Goal: Task Accomplishment & Management: Use online tool/utility

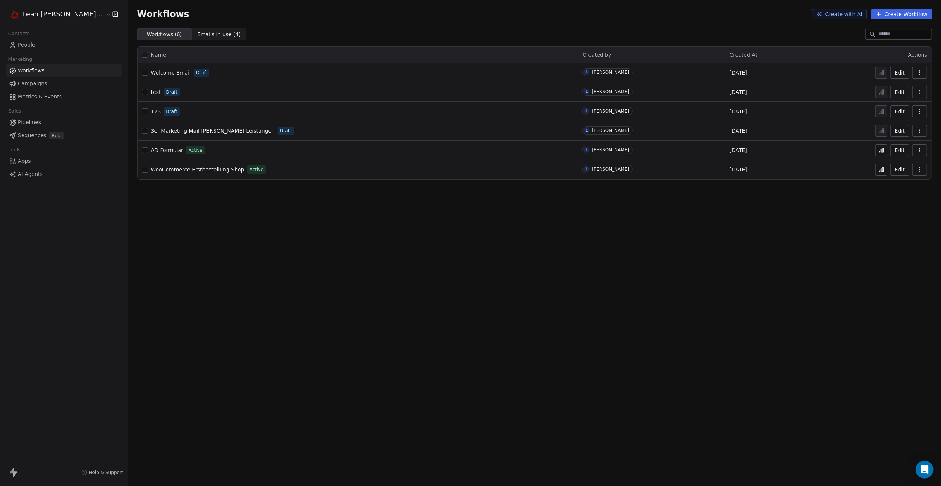
click at [919, 71] on icon "button" at bounding box center [920, 73] width 6 height 6
click at [142, 74] on button "button" at bounding box center [145, 73] width 6 height 6
click at [151, 75] on span "Welcome Email" at bounding box center [171, 73] width 40 height 6
click at [27, 46] on span "People" at bounding box center [27, 45] width 18 height 8
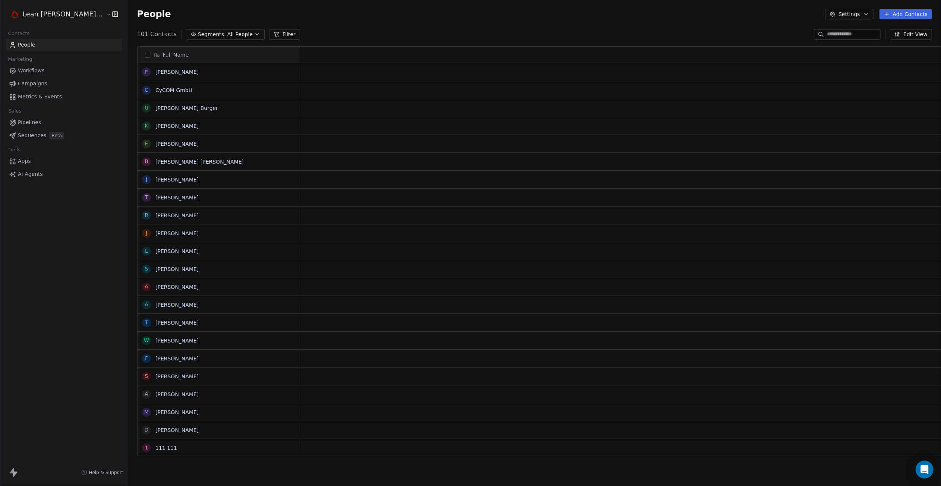
scroll to position [422, 835]
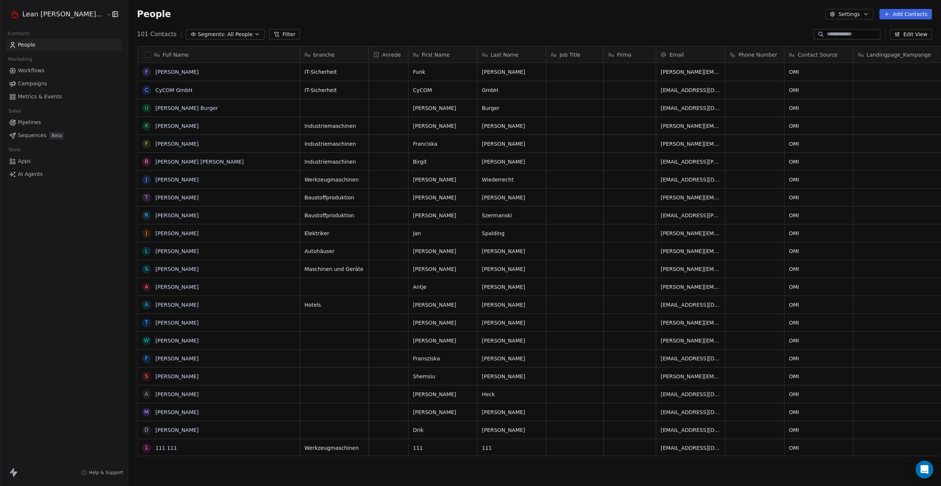
click at [35, 73] on span "Workflows" at bounding box center [31, 71] width 27 height 8
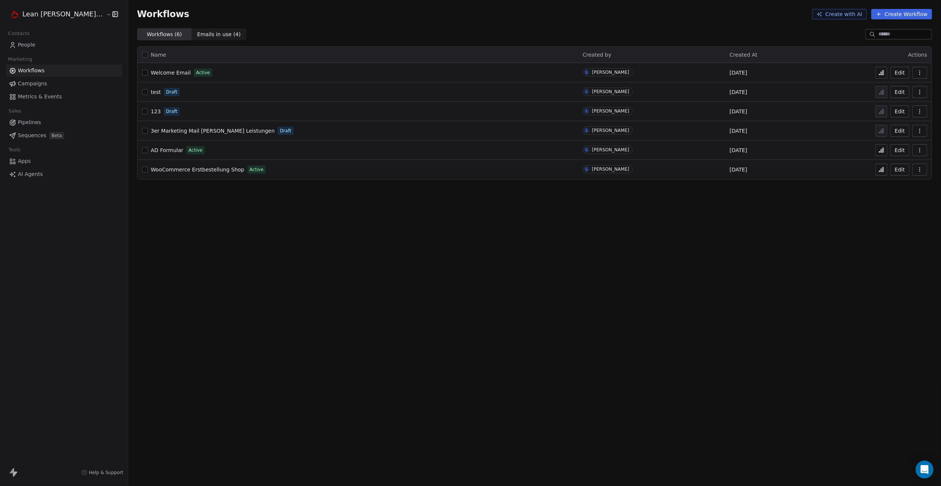
click at [197, 32] on span "Emails in use ( 4 )" at bounding box center [219, 35] width 44 height 8
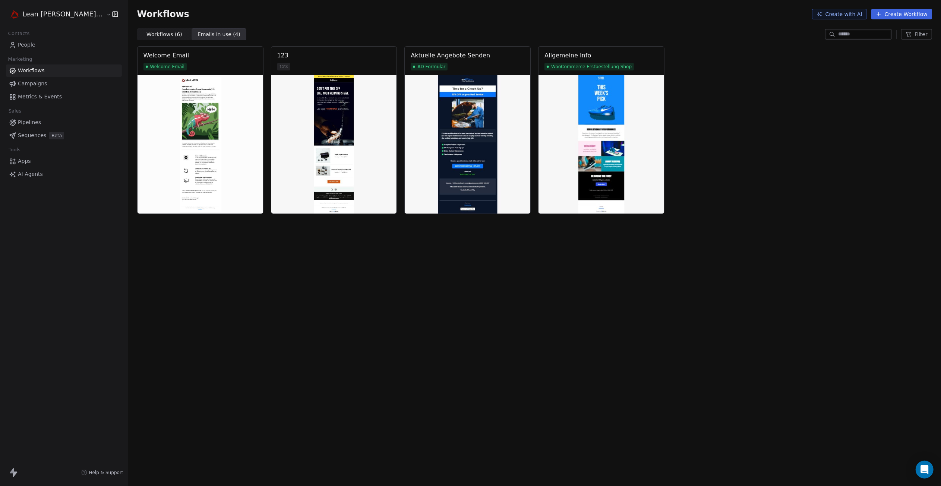
click at [146, 37] on span "Workflows ( 6 )" at bounding box center [164, 35] width 36 height 8
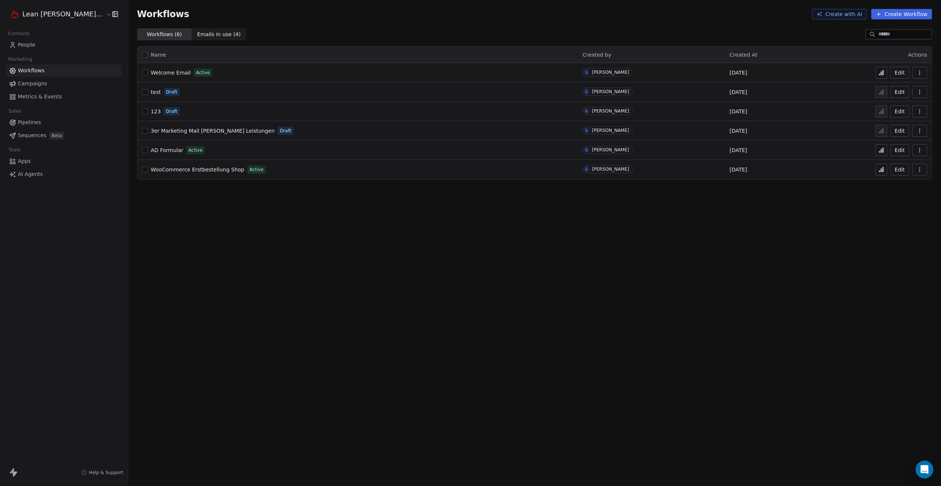
click at [883, 73] on icon at bounding box center [882, 73] width 6 height 6
click at [37, 46] on link "People" at bounding box center [64, 45] width 116 height 12
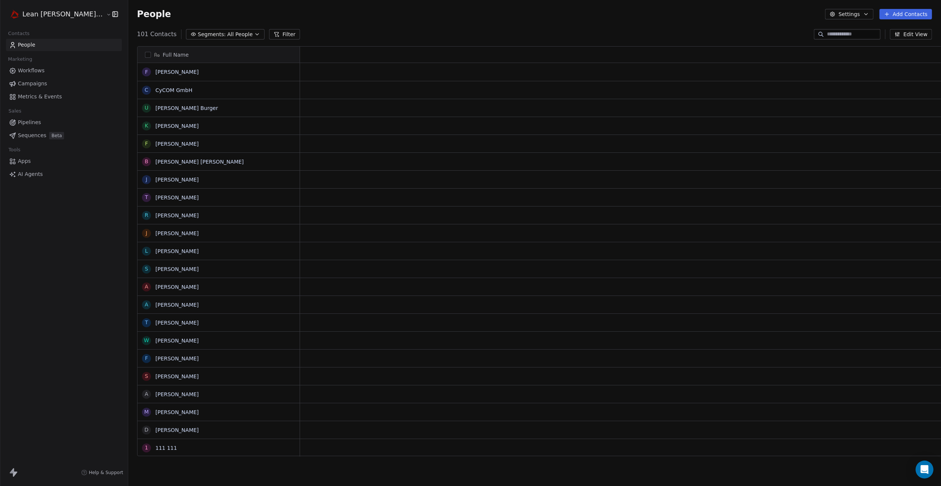
scroll to position [422, 835]
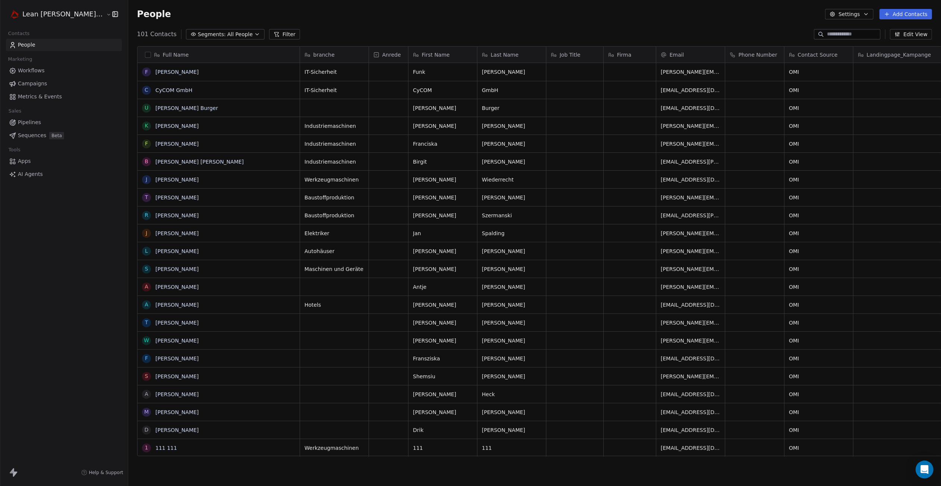
click at [818, 32] on icon at bounding box center [821, 34] width 6 height 6
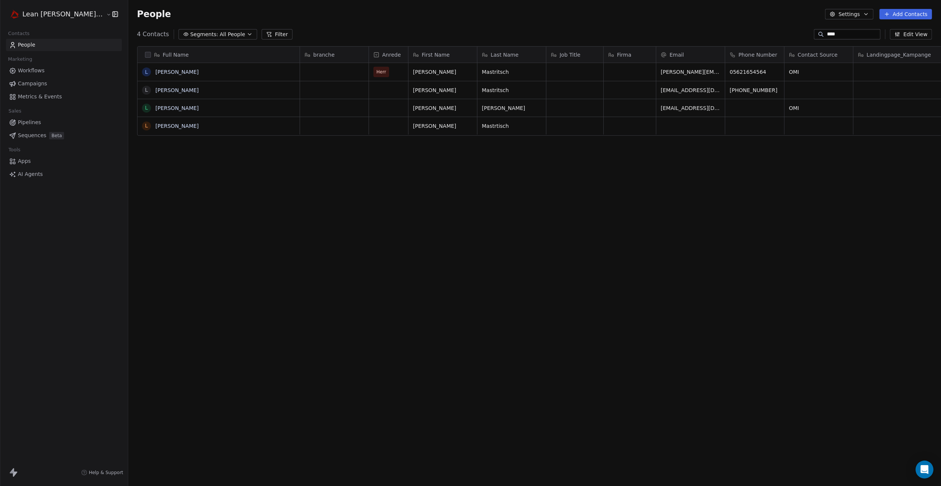
type input "****"
click at [917, 33] on button "Edit View" at bounding box center [911, 34] width 42 height 10
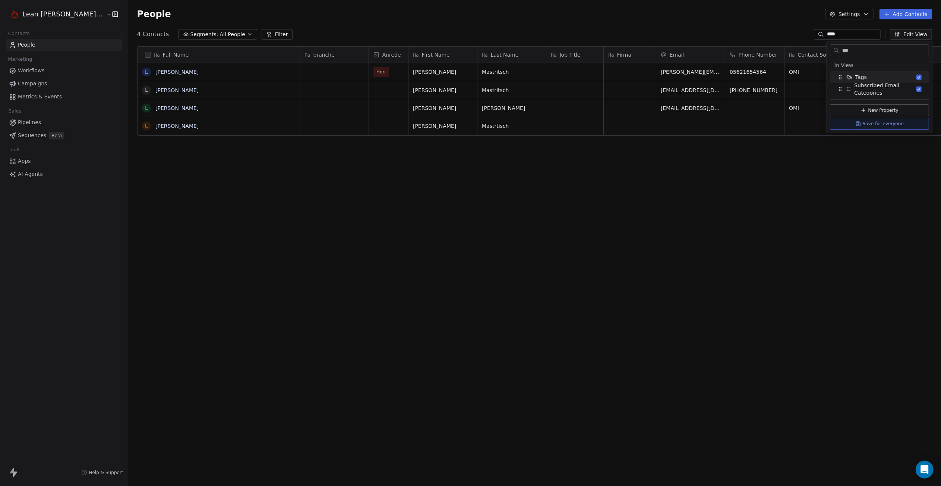
type input "***"
click at [877, 73] on div "Tags" at bounding box center [879, 77] width 93 height 12
click at [889, 135] on button "Save for everyone" at bounding box center [879, 136] width 99 height 12
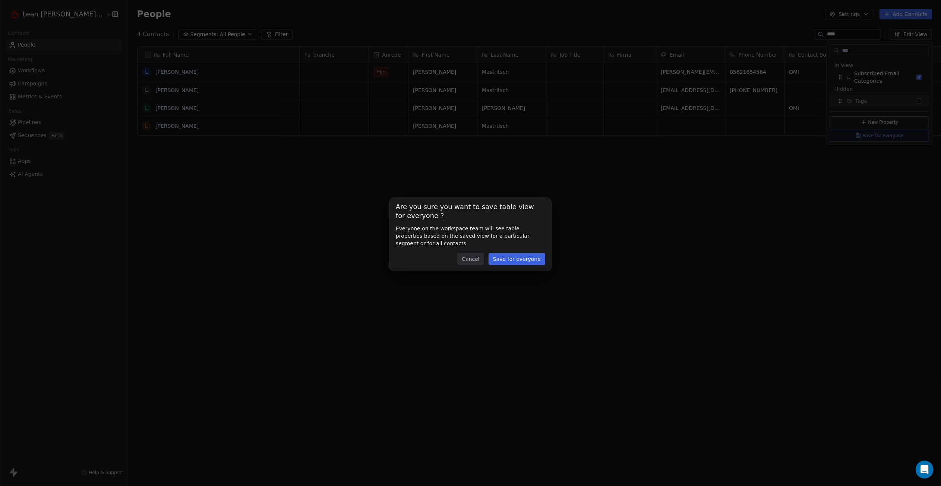
click at [475, 262] on button "Cancel" at bounding box center [470, 259] width 26 height 12
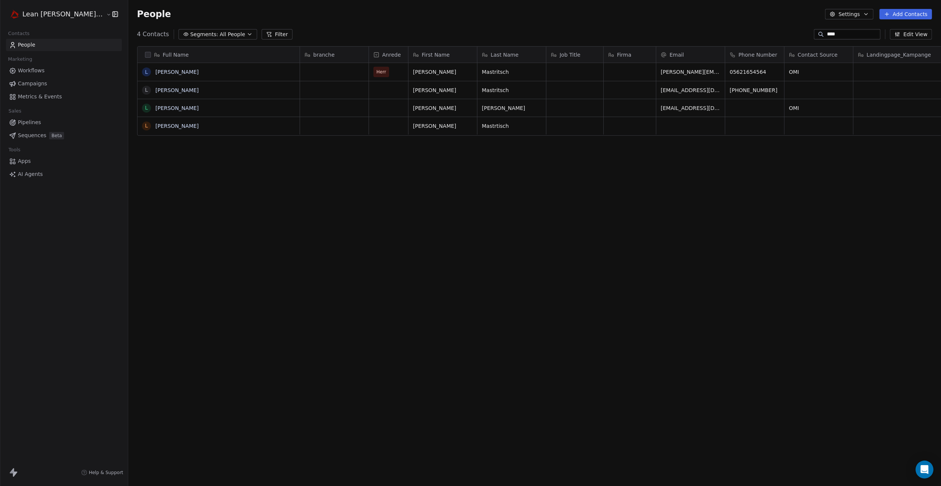
click at [924, 35] on button "Edit View" at bounding box center [911, 34] width 42 height 10
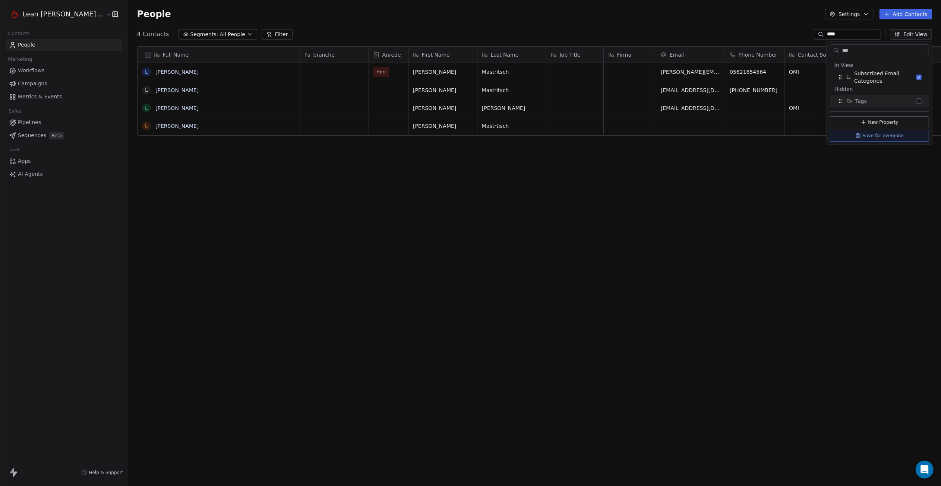
type input "***"
click at [869, 98] on div "Tags" at bounding box center [879, 101] width 93 height 12
click at [754, 28] on div "4 Contacts Segments: All People Filter **** Edit View" at bounding box center [534, 34] width 813 height 12
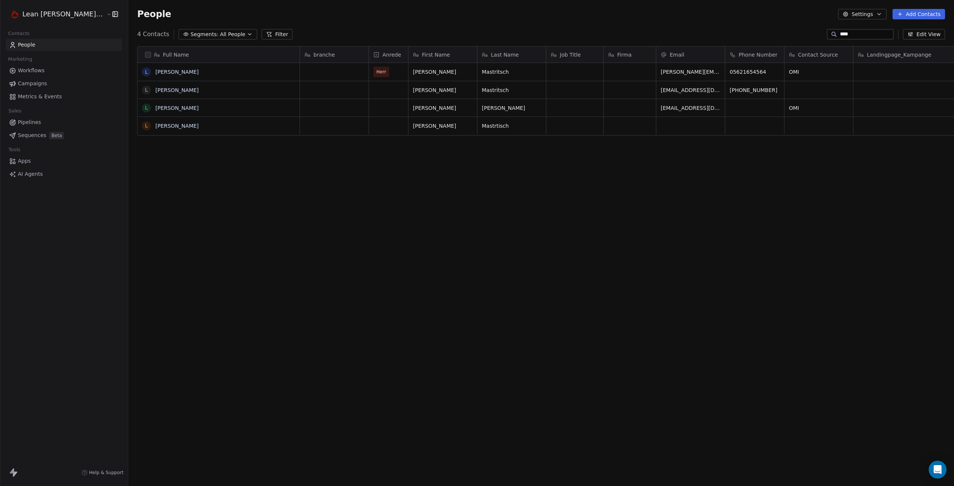
scroll to position [0, 0]
drag, startPoint x: 910, startPoint y: 64, endPoint x: 838, endPoint y: 64, distance: 71.2
click at [917, 38] on button "Edit View" at bounding box center [924, 34] width 42 height 10
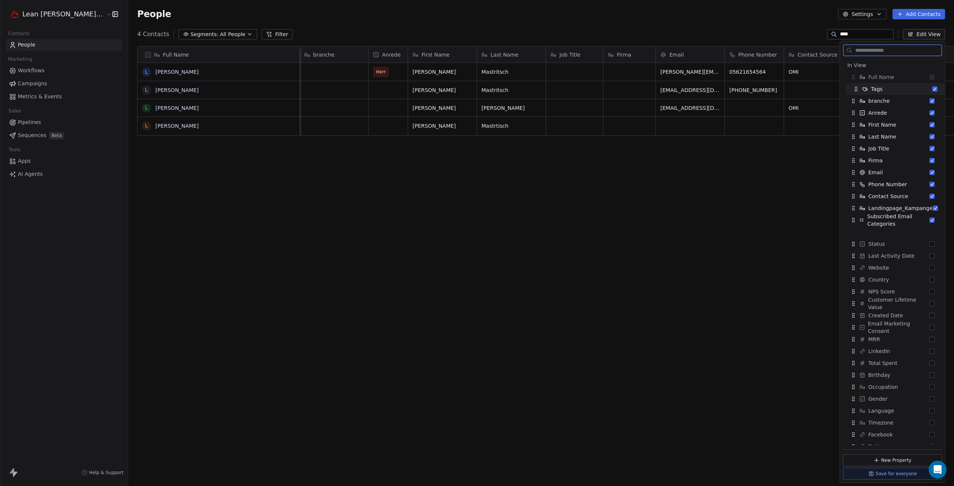
drag, startPoint x: 855, startPoint y: 221, endPoint x: 857, endPoint y: 90, distance: 131.2
click at [857, 90] on icon "Suggestions" at bounding box center [856, 89] width 6 height 6
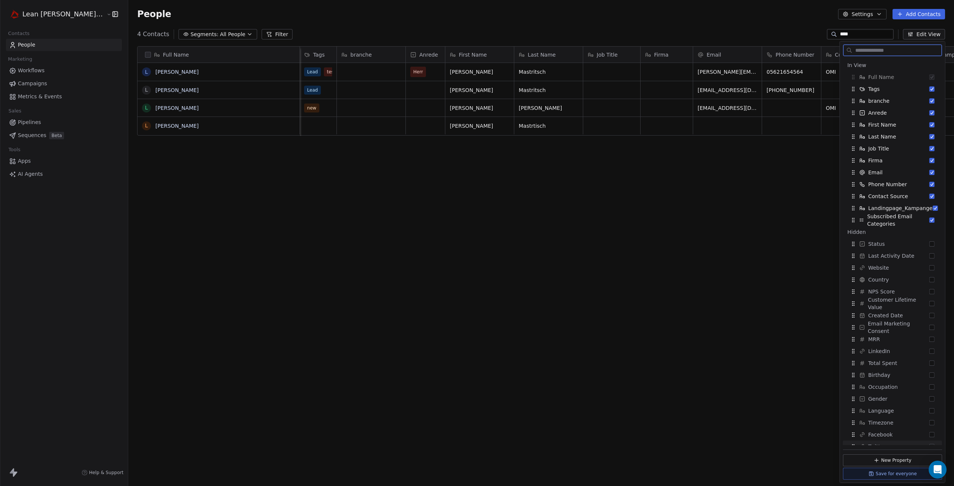
click at [877, 475] on button "Save for everyone" at bounding box center [892, 474] width 99 height 12
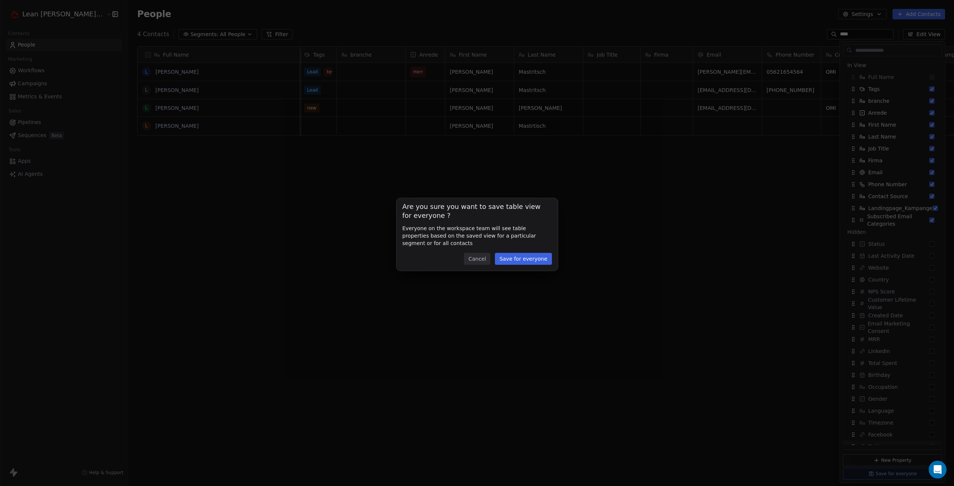
click at [481, 261] on button "Cancel" at bounding box center [477, 259] width 26 height 12
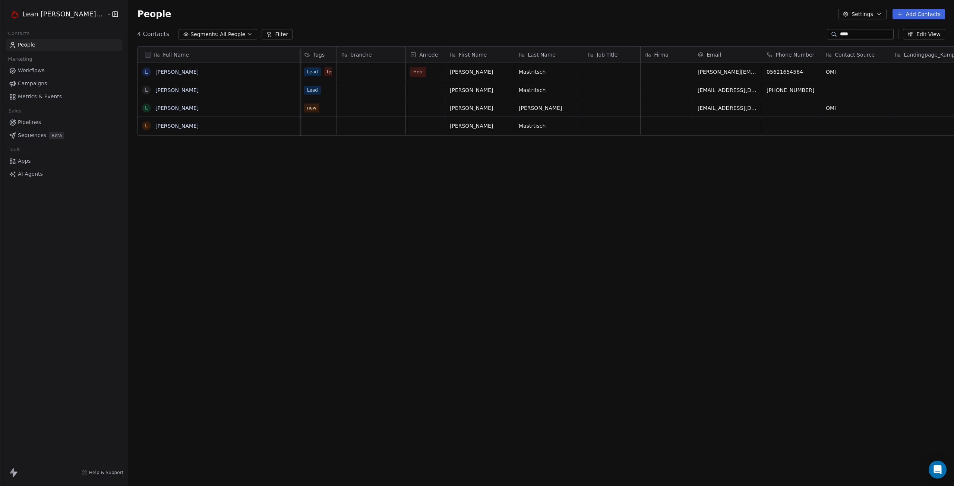
scroll to position [0, 0]
click at [325, 72] on span "test-tag" at bounding box center [336, 71] width 23 height 9
click at [325, 71] on span "test-tag" at bounding box center [336, 71] width 23 height 9
click at [325, 73] on span "test-tag" at bounding box center [336, 71] width 23 height 9
click at [325, 71] on span "test-tag" at bounding box center [336, 71] width 23 height 9
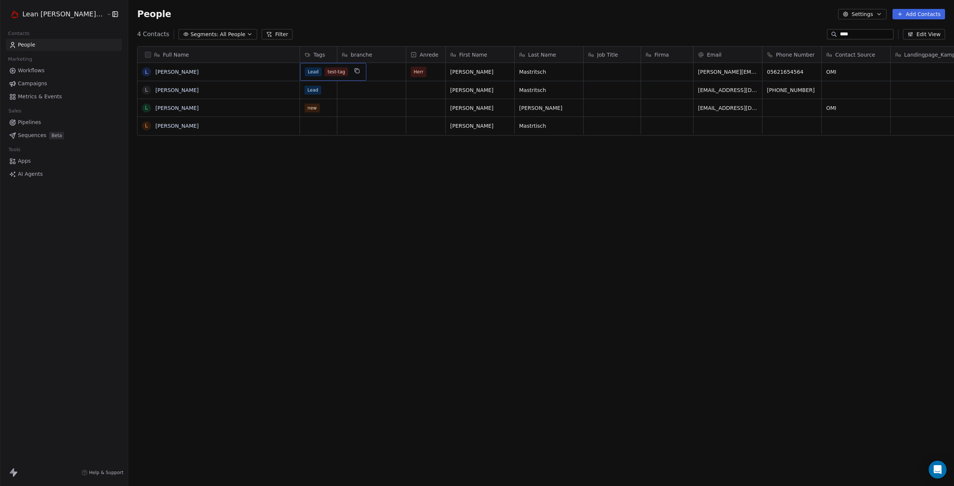
drag, startPoint x: 312, startPoint y: 71, endPoint x: 233, endPoint y: 71, distance: 79.0
click at [325, 71] on span "test-tag" at bounding box center [336, 71] width 23 height 9
click at [157, 71] on link "[PERSON_NAME]" at bounding box center [176, 72] width 43 height 6
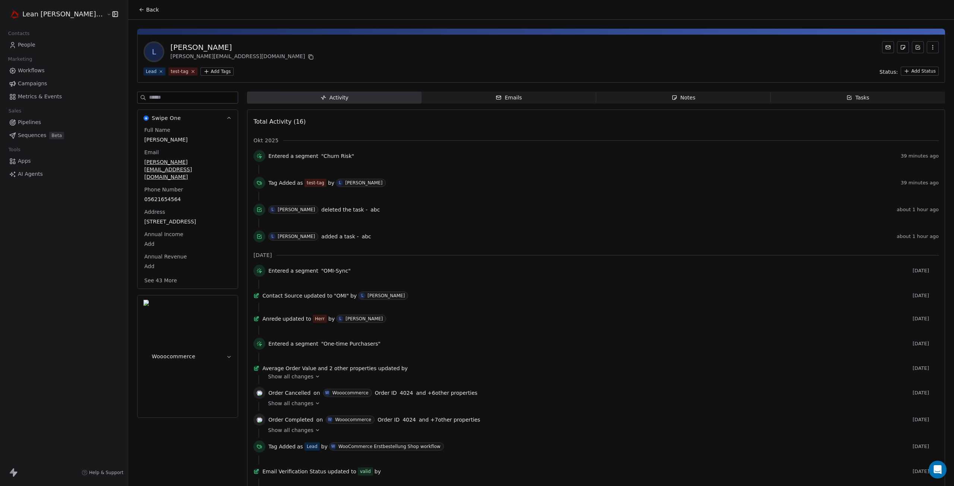
click at [190, 70] on icon at bounding box center [192, 71] width 5 height 5
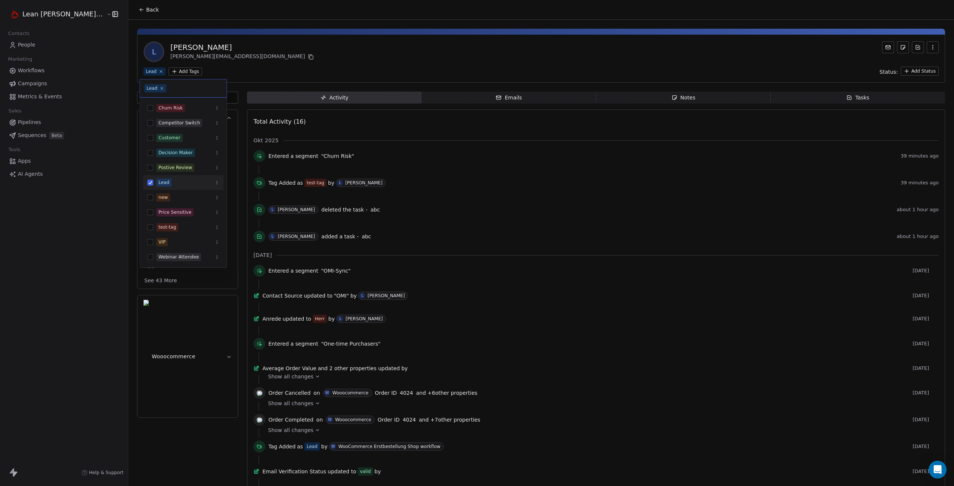
click at [166, 73] on html "Lean Mitch GmbH Contacts People Marketing Workflows Campaigns Metrics & Events …" at bounding box center [477, 243] width 954 height 486
click at [160, 227] on div "test-tag" at bounding box center [167, 227] width 18 height 7
click at [165, 334] on html "Lean Mitch GmbH Contacts People Marketing Workflows Campaigns Metrics & Events …" at bounding box center [477, 243] width 954 height 486
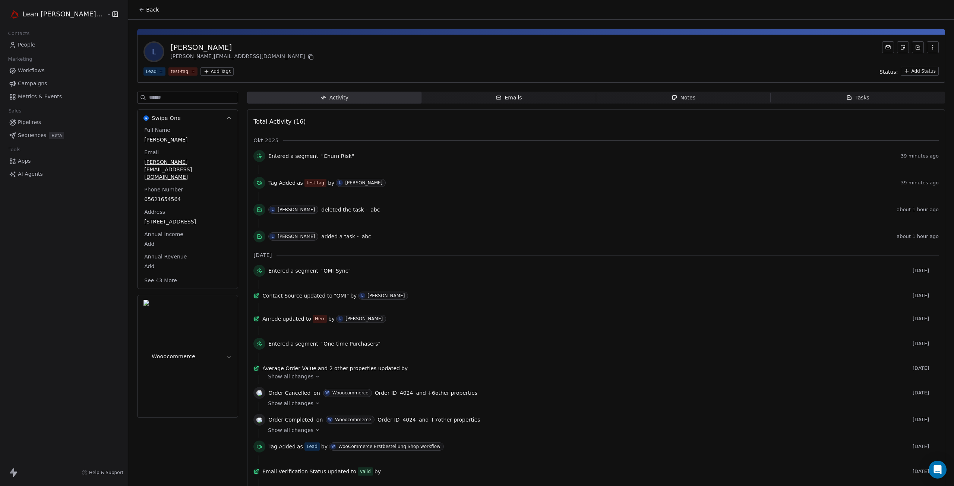
click at [35, 70] on span "Workflows" at bounding box center [31, 71] width 27 height 8
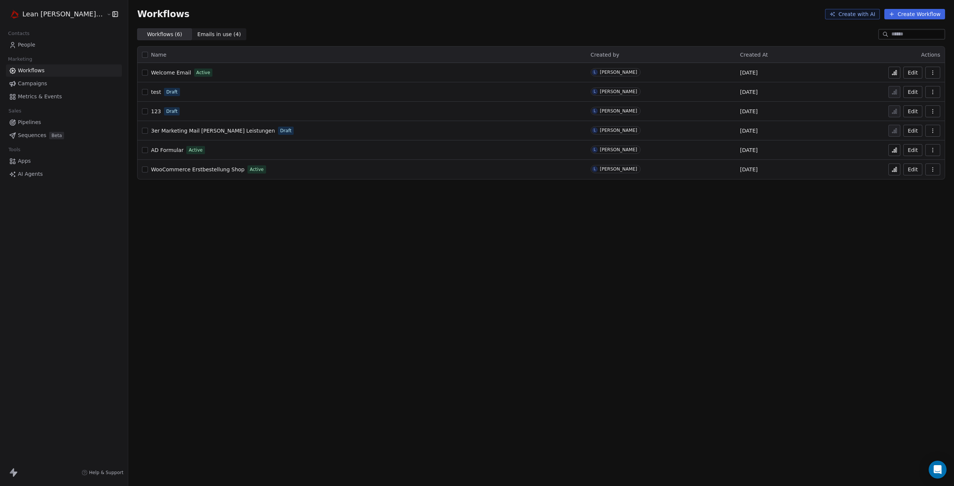
click at [895, 74] on icon at bounding box center [895, 73] width 6 height 6
click at [937, 76] on button "button" at bounding box center [933, 73] width 15 height 12
click at [606, 260] on div "Workflows Create with AI Create Workflow Workflows ( 6 ) Workflows ( 6 ) Emails…" at bounding box center [541, 243] width 826 height 486
click at [151, 73] on span "Welcome Email" at bounding box center [171, 73] width 40 height 6
click at [151, 74] on span "Welcome Email" at bounding box center [171, 73] width 40 height 6
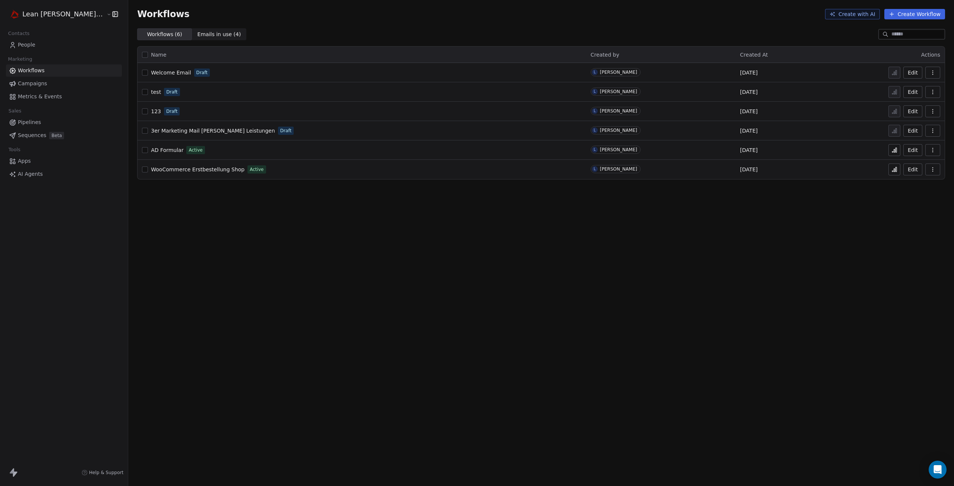
click at [151, 76] on span "Welcome Email" at bounding box center [171, 73] width 40 height 6
click at [27, 45] on span "People" at bounding box center [27, 45] width 18 height 8
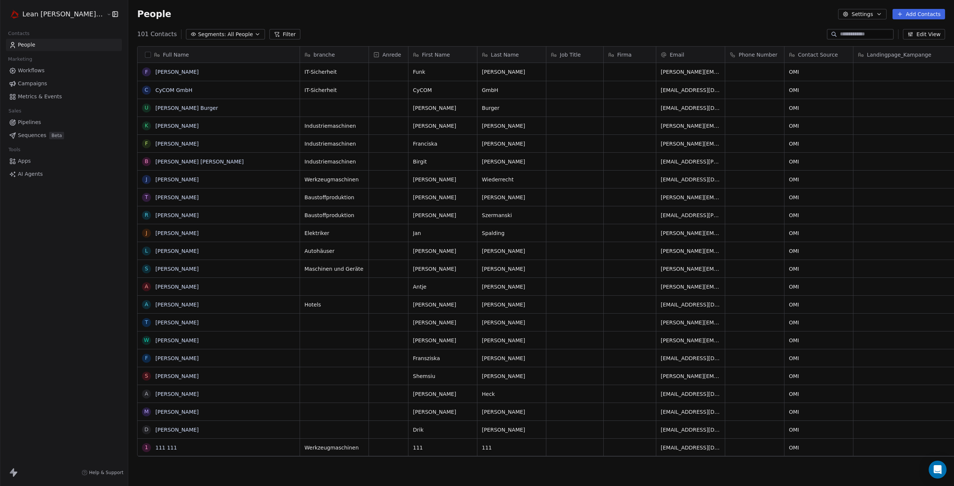
scroll to position [422, 848]
click at [936, 36] on button "Edit View" at bounding box center [924, 34] width 42 height 10
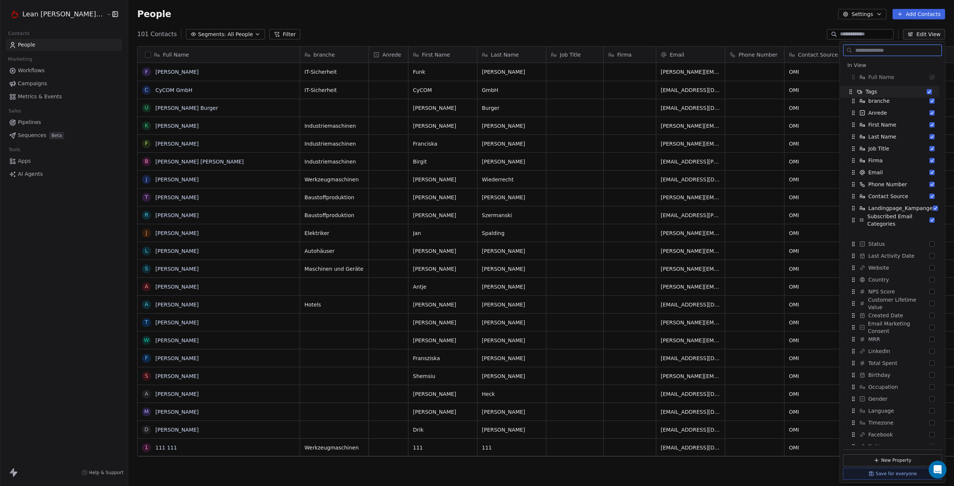
drag, startPoint x: 854, startPoint y: 207, endPoint x: 851, endPoint y: 90, distance: 116.7
click at [851, 90] on icon "Suggestions" at bounding box center [851, 90] width 0 height 0
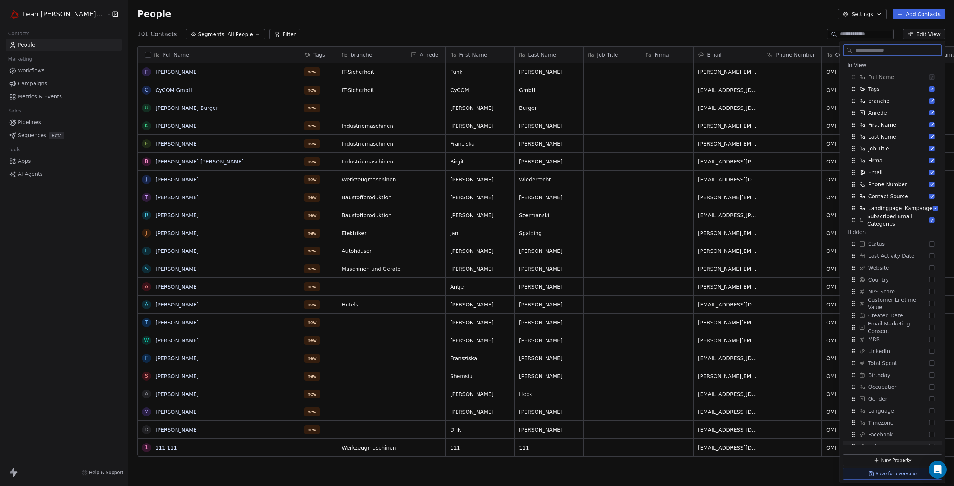
click at [904, 474] on button "Save for everyone" at bounding box center [892, 474] width 99 height 12
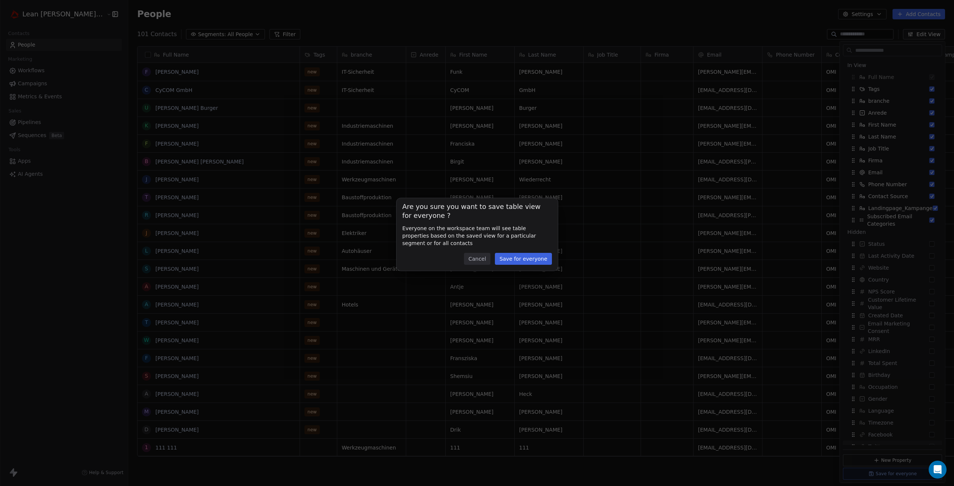
click at [511, 263] on button "Save for everyone" at bounding box center [523, 259] width 57 height 12
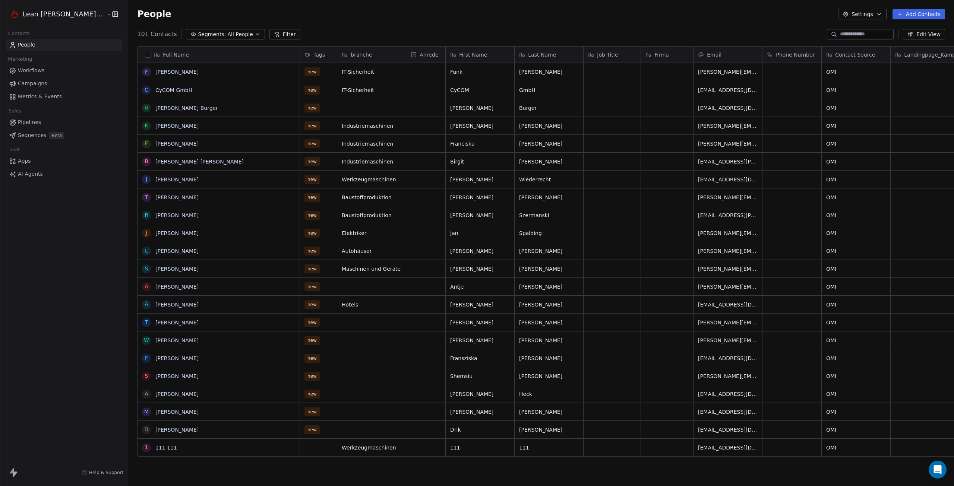
click at [930, 34] on button "Edit View" at bounding box center [924, 34] width 42 height 10
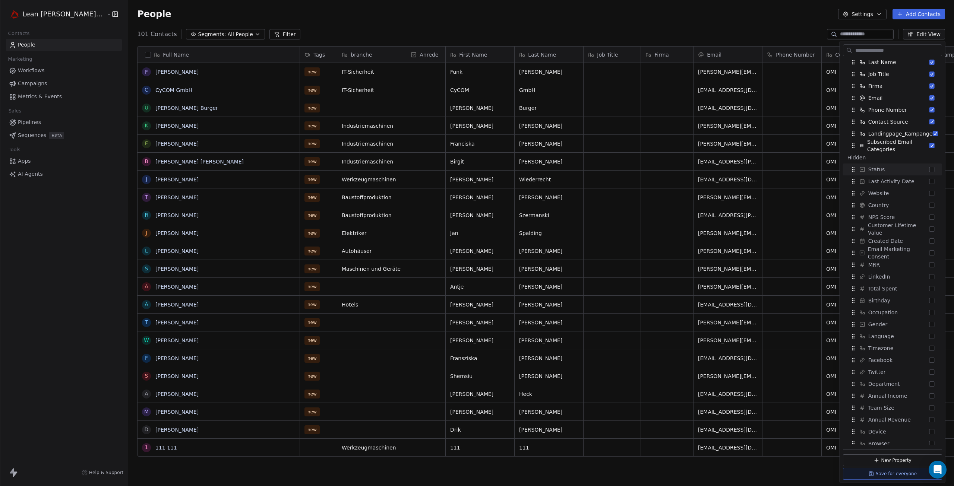
scroll to position [0, 0]
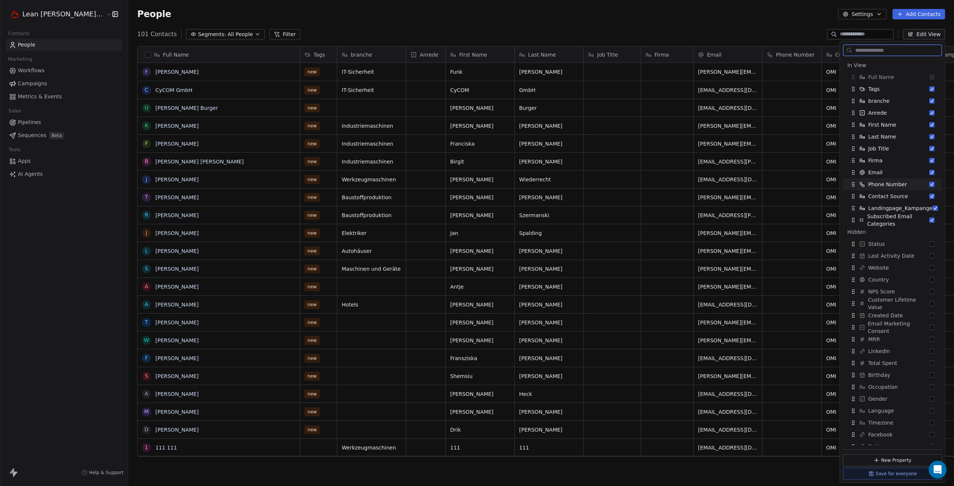
click at [930, 183] on button "Suggestions" at bounding box center [932, 184] width 5 height 5
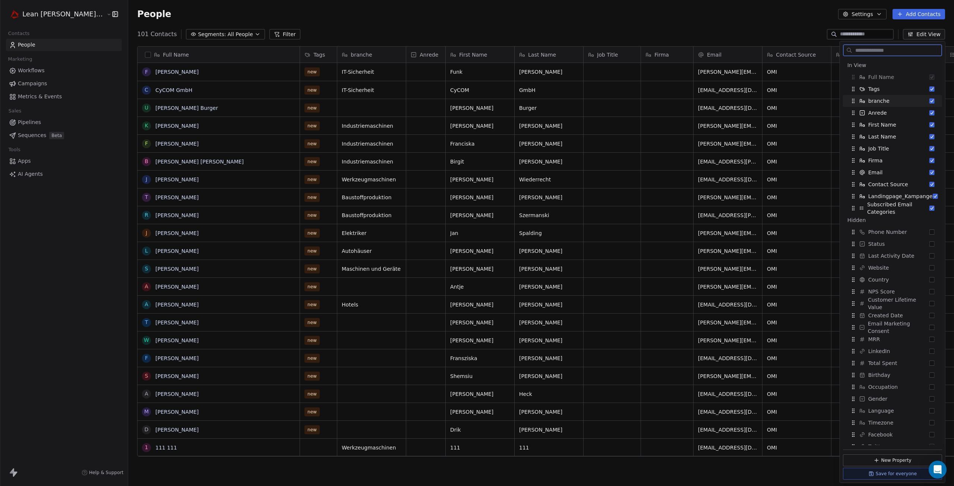
click at [929, 101] on div "branche" at bounding box center [892, 101] width 93 height 12
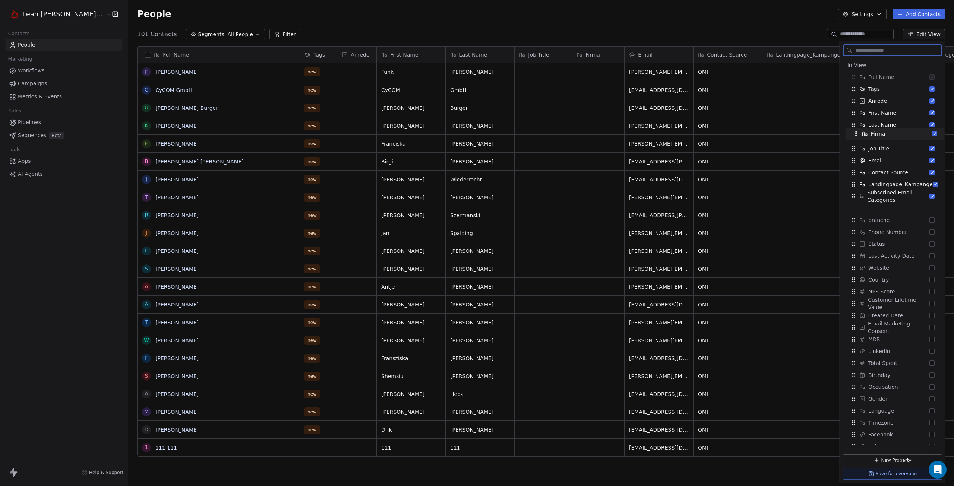
drag, startPoint x: 854, startPoint y: 150, endPoint x: 856, endPoint y: 135, distance: 15.1
click at [857, 135] on icon "Suggestions" at bounding box center [857, 135] width 0 height 0
click at [933, 184] on button "Suggestions" at bounding box center [935, 184] width 5 height 5
click at [929, 187] on div "Subscribed Email Categories" at bounding box center [892, 185] width 93 height 12
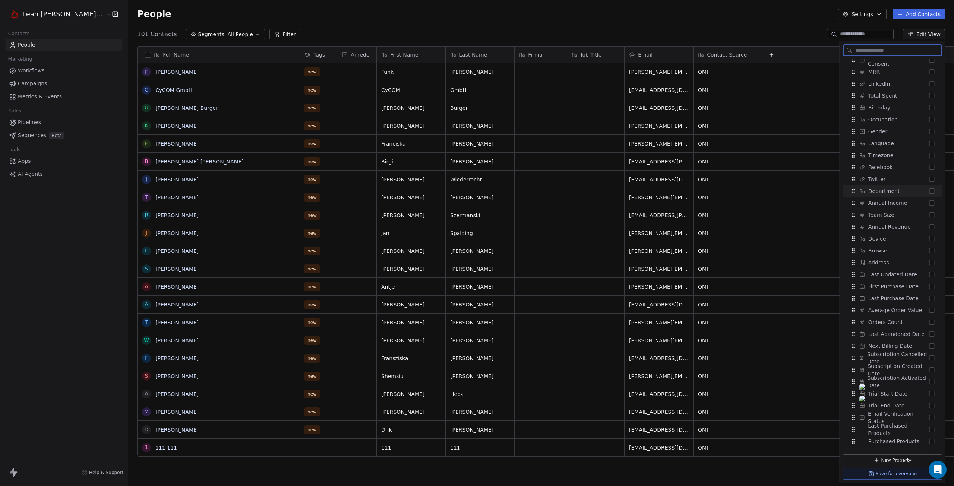
scroll to position [282, 0]
click at [861, 440] on icon "Suggestions" at bounding box center [863, 440] width 6 height 6
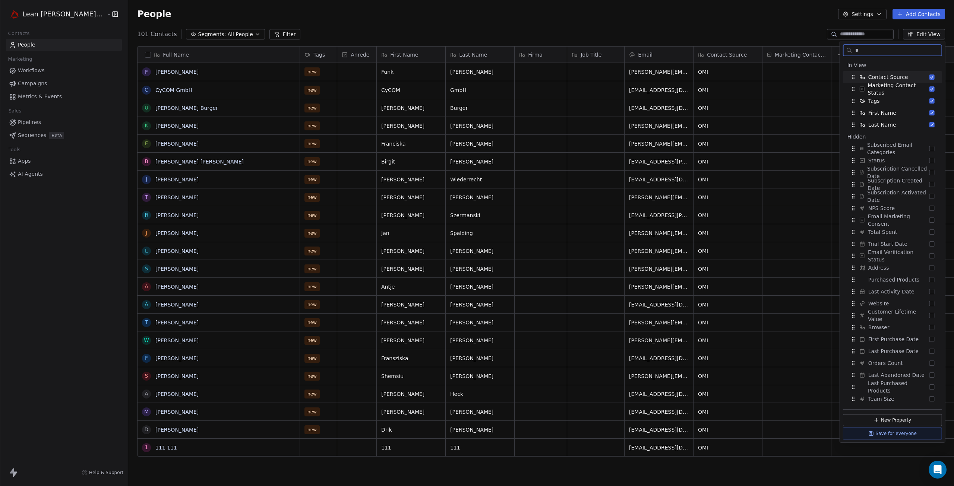
scroll to position [0, 0]
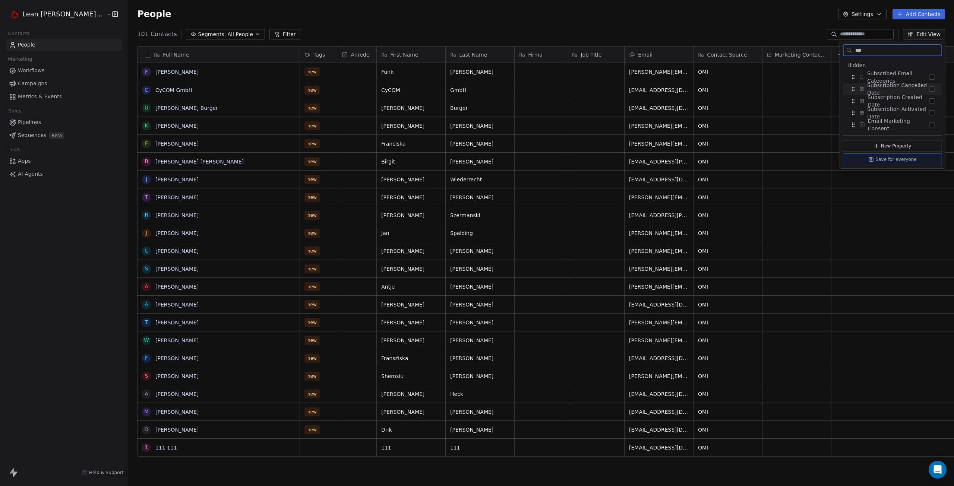
type input "***"
click at [933, 89] on button "Suggestions" at bounding box center [932, 88] width 5 height 5
click at [889, 148] on button "Save for everyone" at bounding box center [892, 148] width 99 height 12
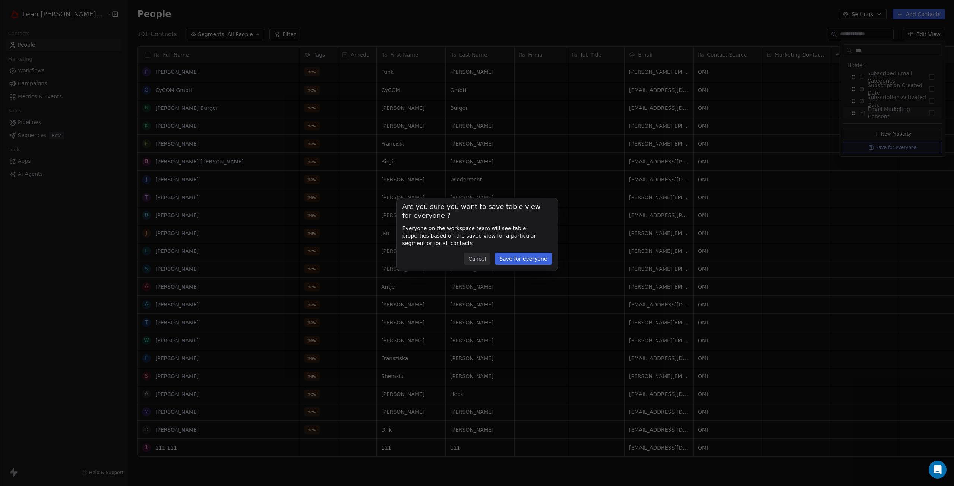
click at [504, 260] on button "Save for everyone" at bounding box center [523, 259] width 57 height 12
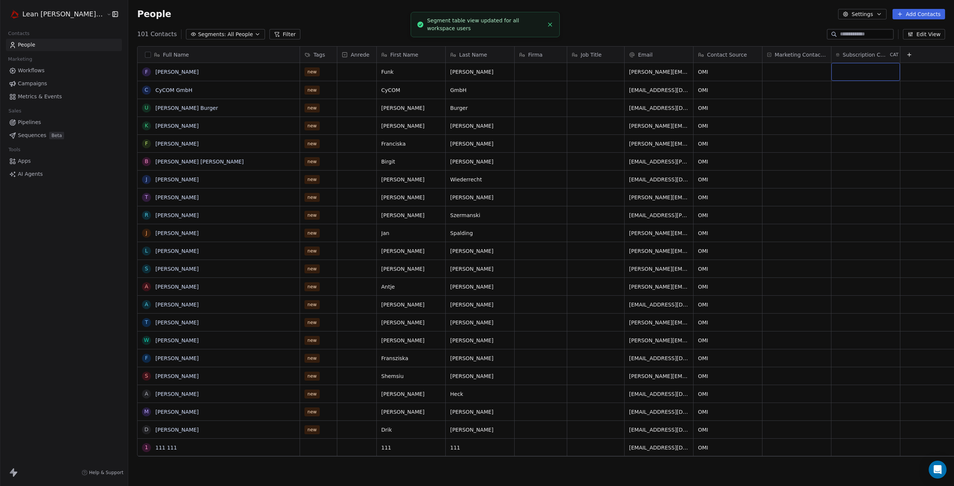
click at [832, 70] on div "grid" at bounding box center [866, 72] width 69 height 18
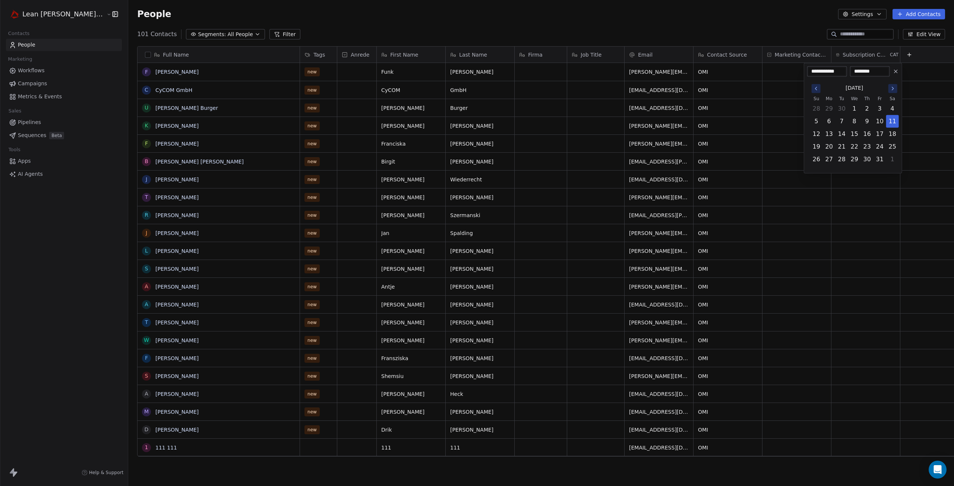
click at [798, 33] on html "Lean Mitch GmbH Contacts People Marketing Workflows Campaigns Metrics & Events …" at bounding box center [477, 243] width 954 height 486
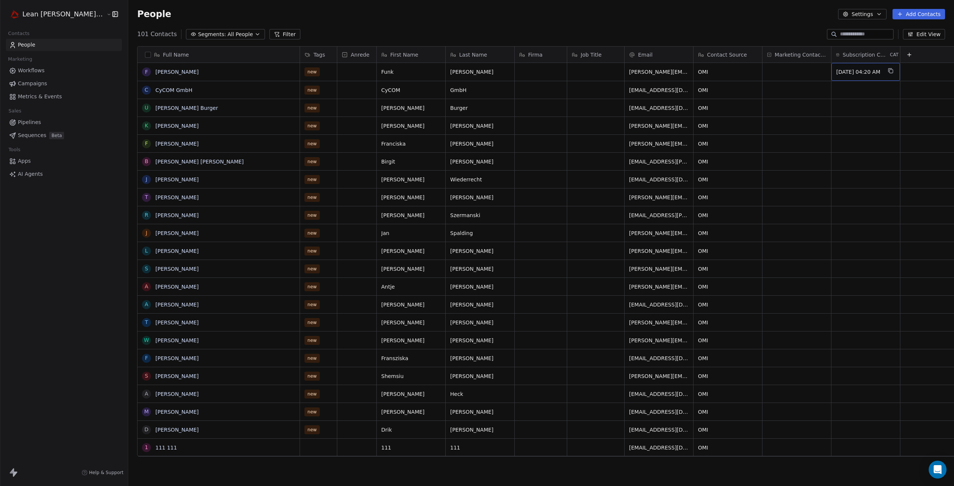
click at [863, 72] on div "Oct 11, 2025 04:20 AM" at bounding box center [866, 72] width 69 height 18
drag, startPoint x: 860, startPoint y: 72, endPoint x: 842, endPoint y: 73, distance: 17.6
click at [847, 73] on span "Oct 11, 2025 04:20 AM" at bounding box center [858, 71] width 45 height 7
click at [836, 71] on span "Oct 11, 2025 04:20 AM" at bounding box center [858, 71] width 45 height 7
drag, startPoint x: 812, startPoint y: 71, endPoint x: 823, endPoint y: 73, distance: 11.7
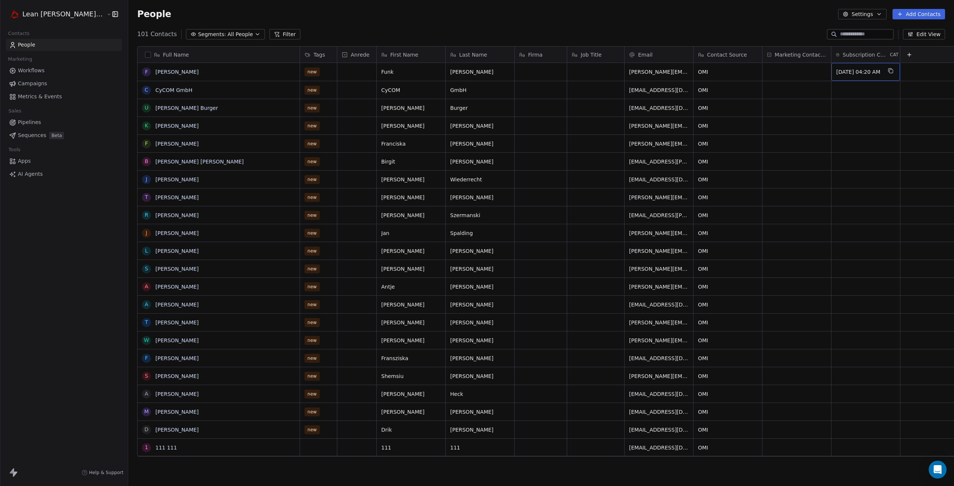
click at [836, 72] on span "Oct 11, 2025 04:20 AM" at bounding box center [858, 71] width 45 height 7
click at [872, 41] on div "Full Name F Funk Markus C CyCOM GmbH U Ullrich Burger K Klaus Blaschke F Franci…" at bounding box center [541, 254] width 826 height 428
drag, startPoint x: 810, startPoint y: 70, endPoint x: 832, endPoint y: 70, distance: 21.6
click at [155, 70] on link "[PERSON_NAME]" at bounding box center [176, 72] width 43 height 6
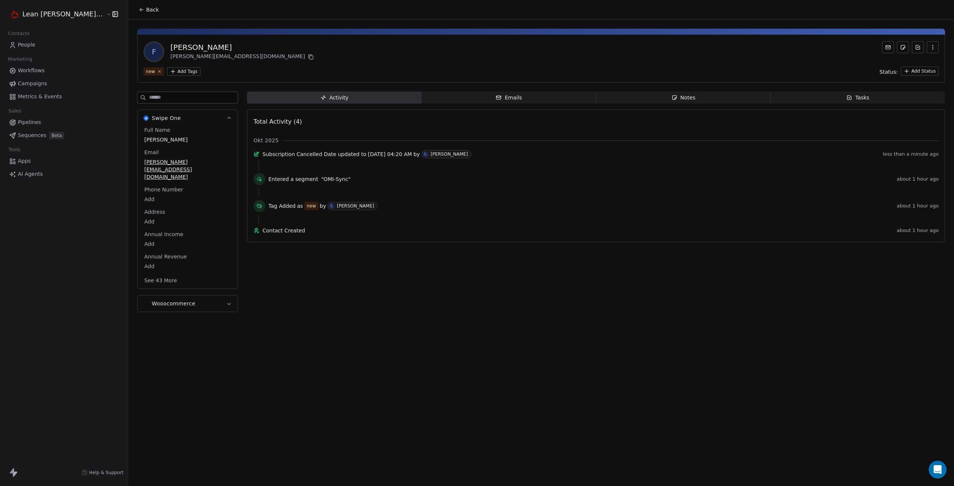
click at [140, 274] on button "See 43 More" at bounding box center [161, 280] width 42 height 13
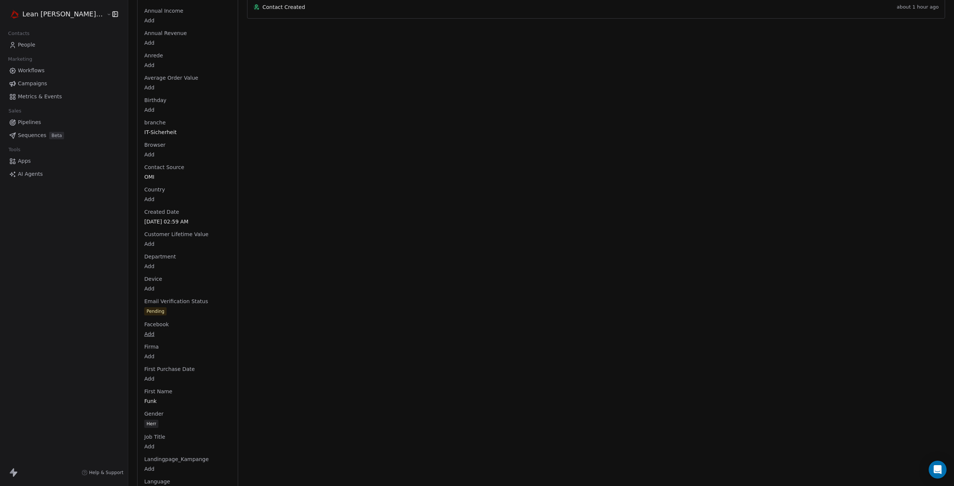
scroll to position [277, 0]
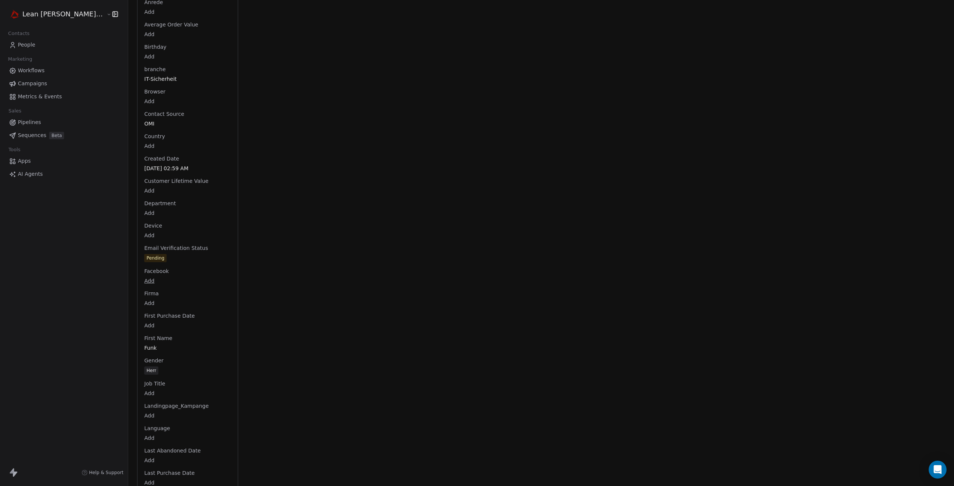
click at [143, 296] on div "Full Name Funk Markus Email m.funk@cycom.it Phone Number Add Address Add Annual…" at bounding box center [188, 403] width 90 height 1109
click at [147, 255] on div "Pending" at bounding box center [156, 258] width 18 height 7
click at [243, 211] on html "Lean Mitch GmbH Contacts People Marketing Workflows Campaigns Metrics & Events …" at bounding box center [477, 243] width 954 height 486
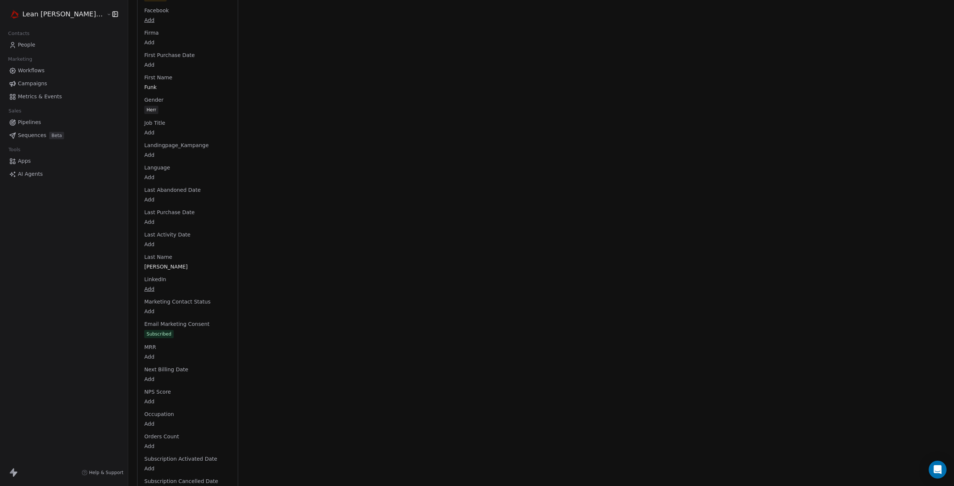
scroll to position [614, 0]
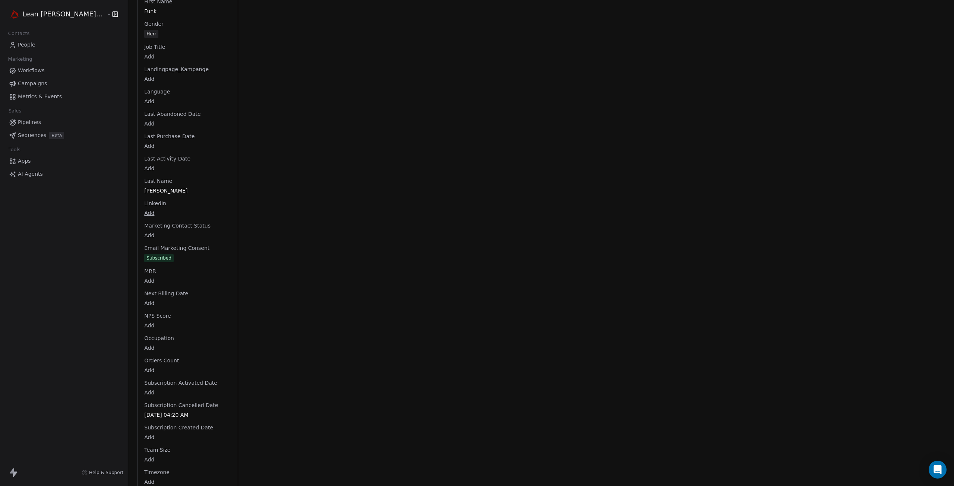
click at [143, 321] on div "Full Name Funk Markus Email m.funk@cycom.it Phone Number Add Address Add Annual…" at bounding box center [188, 66] width 90 height 1109
click at [147, 255] on div "Subscribed" at bounding box center [159, 258] width 25 height 7
click at [252, 228] on html "Lean Mitch GmbH Contacts People Marketing Workflows Campaigns Metrics & Events …" at bounding box center [477, 243] width 954 height 486
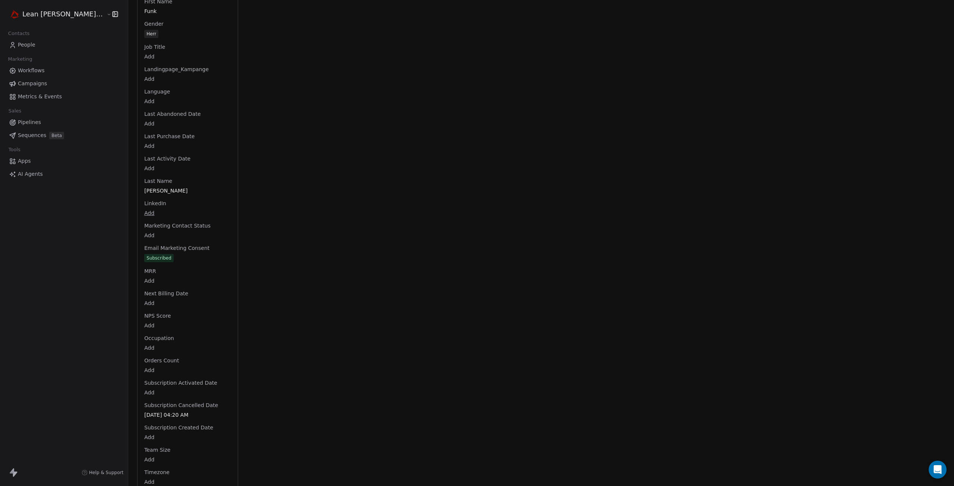
click at [28, 48] on span "People" at bounding box center [27, 45] width 18 height 8
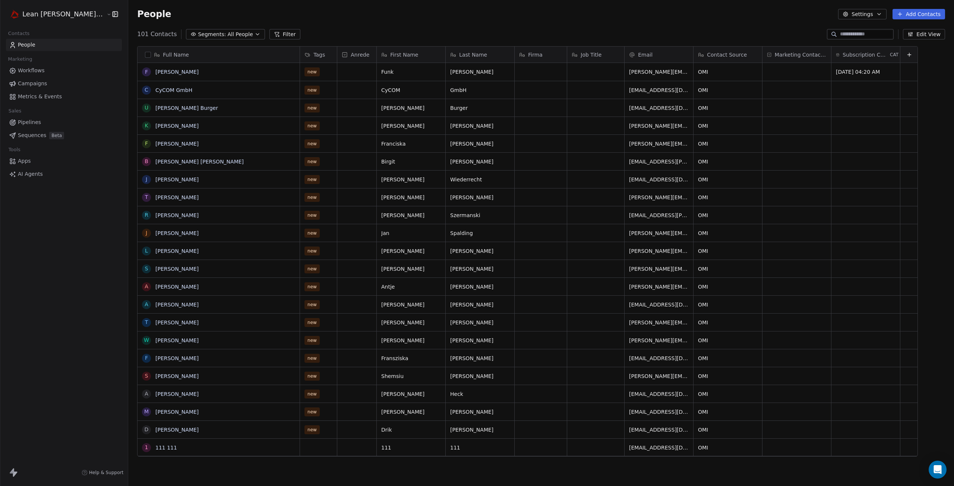
scroll to position [422, 848]
click at [935, 31] on button "Edit View" at bounding box center [924, 34] width 42 height 10
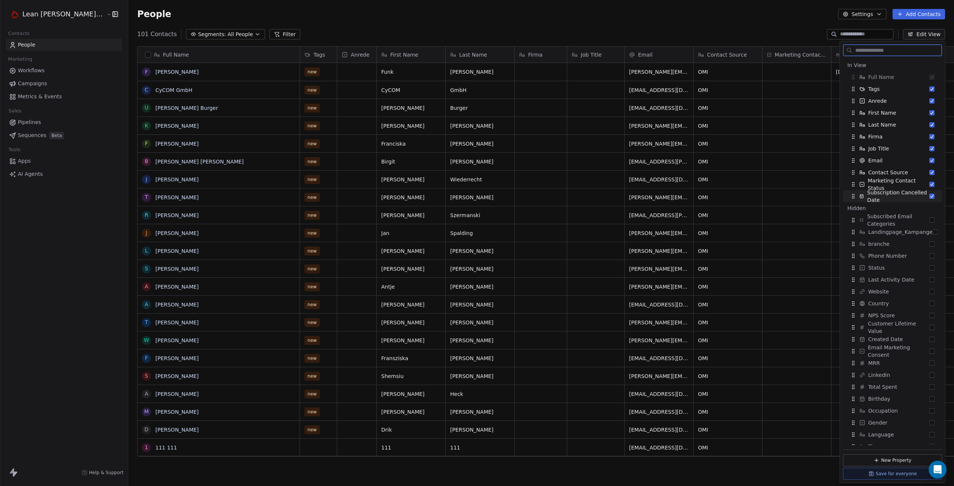
click at [930, 197] on button "Suggestions" at bounding box center [932, 196] width 5 height 5
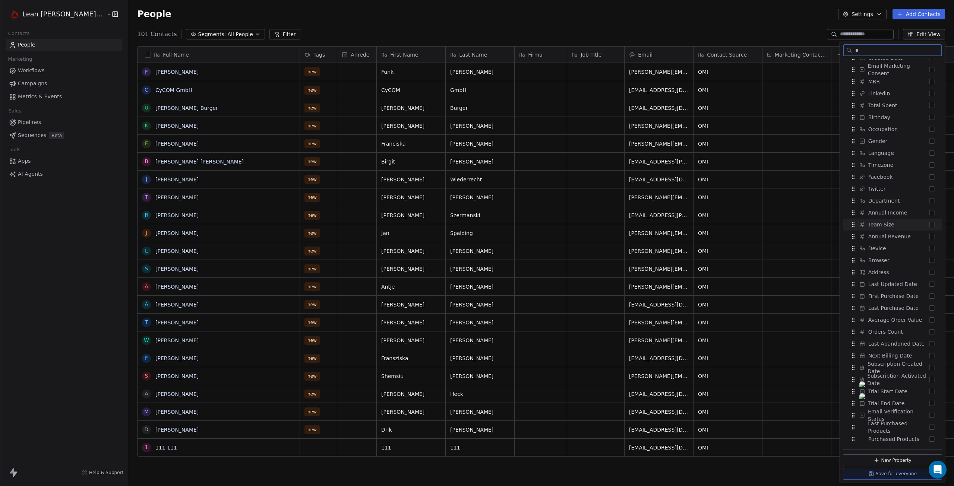
scroll to position [0, 0]
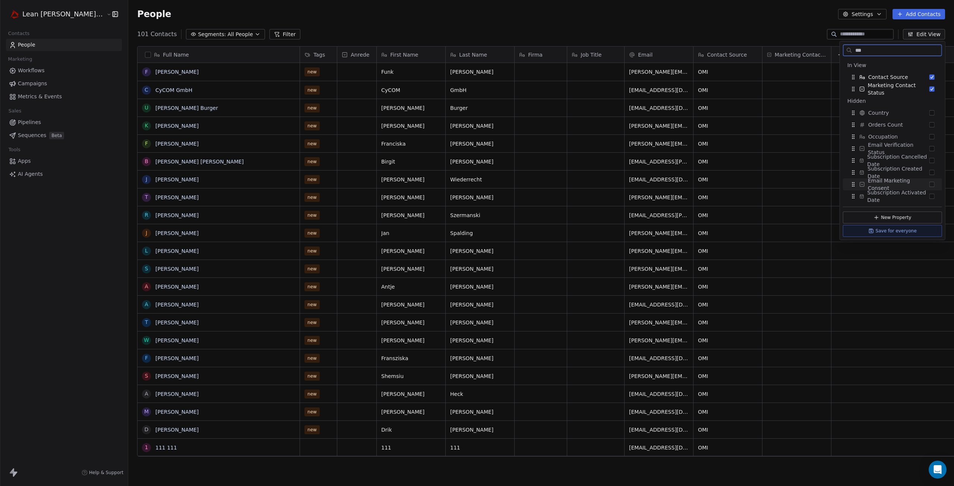
type input "***"
click at [865, 185] on icon "Suggestions" at bounding box center [863, 185] width 6 height 6
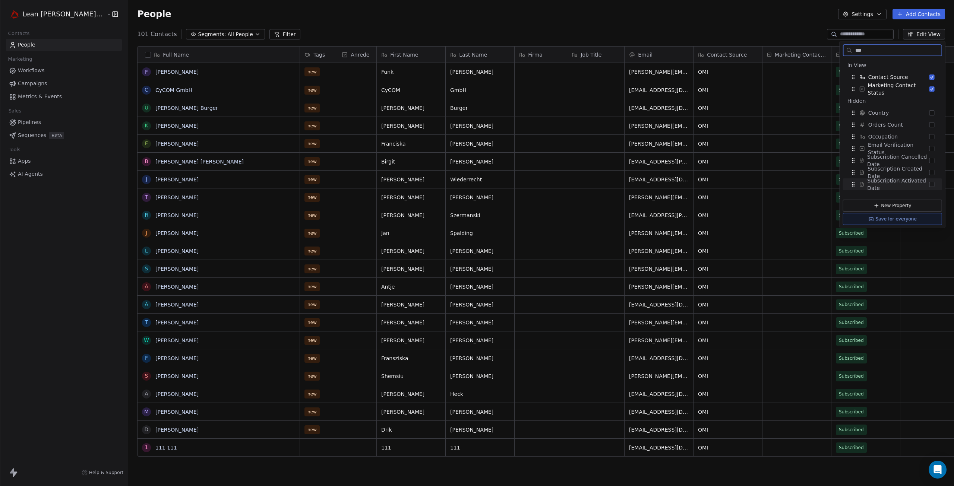
click at [885, 220] on button "Save for everyone" at bounding box center [892, 219] width 99 height 12
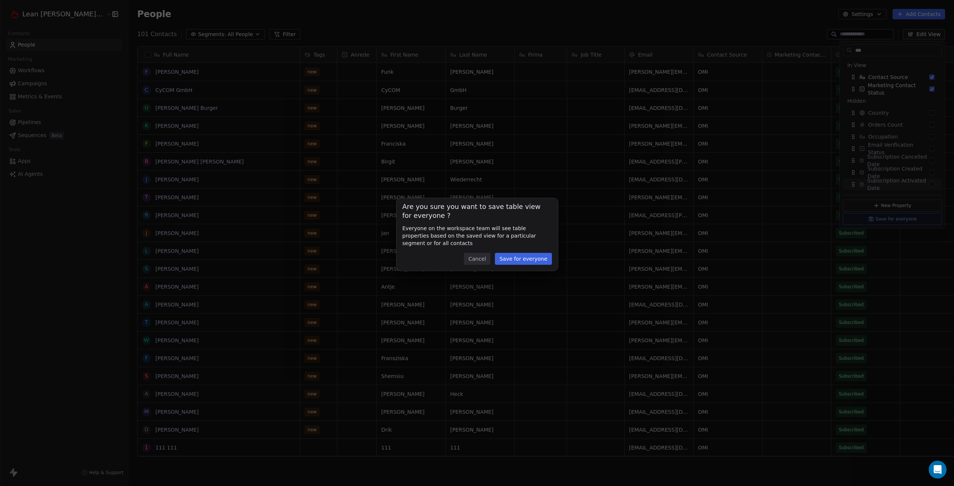
click at [517, 261] on button "Save for everyone" at bounding box center [523, 259] width 57 height 12
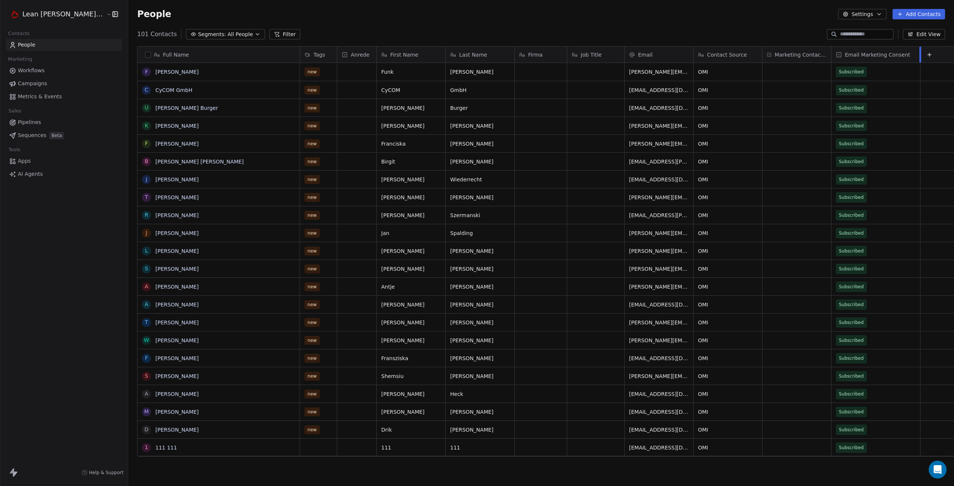
drag, startPoint x: 873, startPoint y: 57, endPoint x: 878, endPoint y: 69, distance: 13.0
click at [888, 64] on div "Tags Anrede First Name Last Name Firma Job Title Email Contact Source Marketing…" at bounding box center [636, 252] width 673 height 410
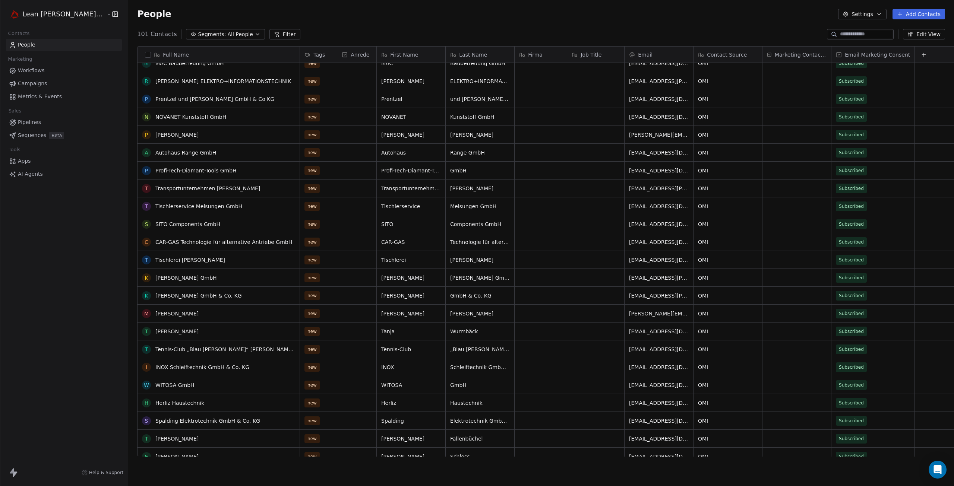
scroll to position [1151, 0]
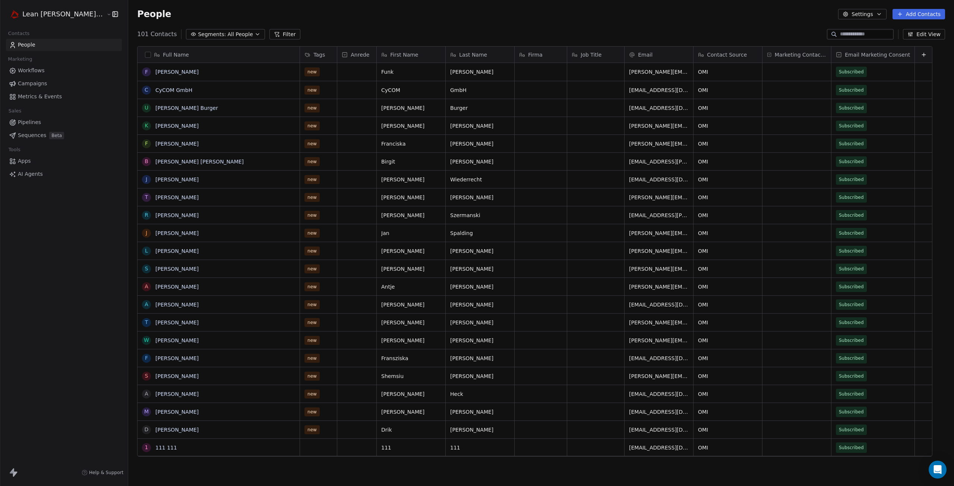
scroll to position [422, 848]
click at [843, 37] on input at bounding box center [866, 34] width 52 height 7
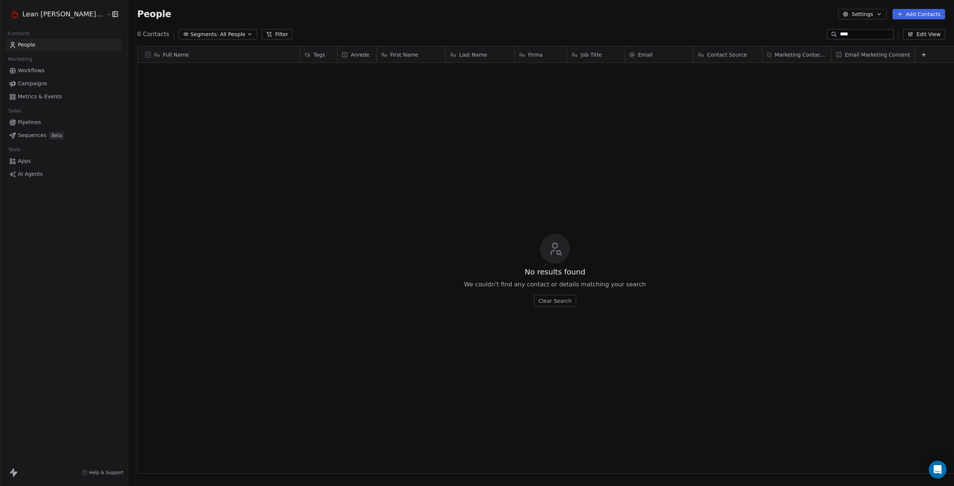
type input "****"
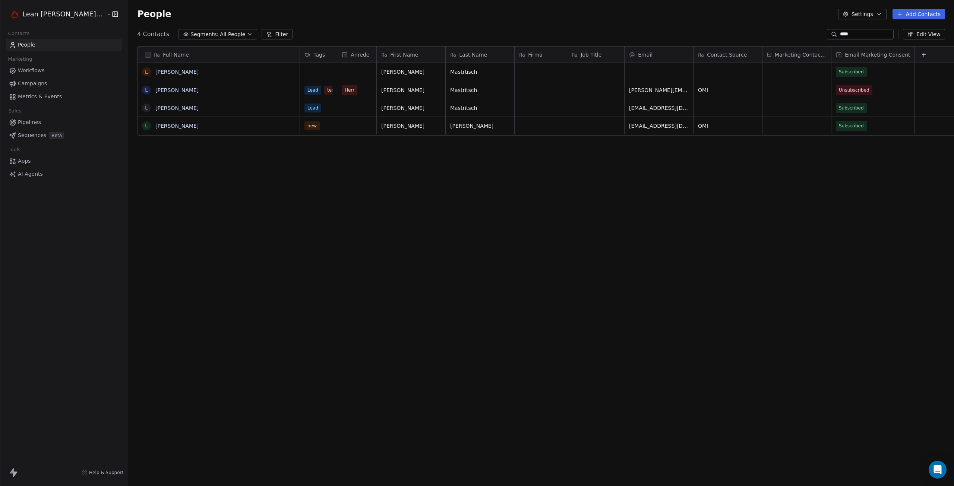
click at [108, 13] on button "button" at bounding box center [113, 13] width 10 height 7
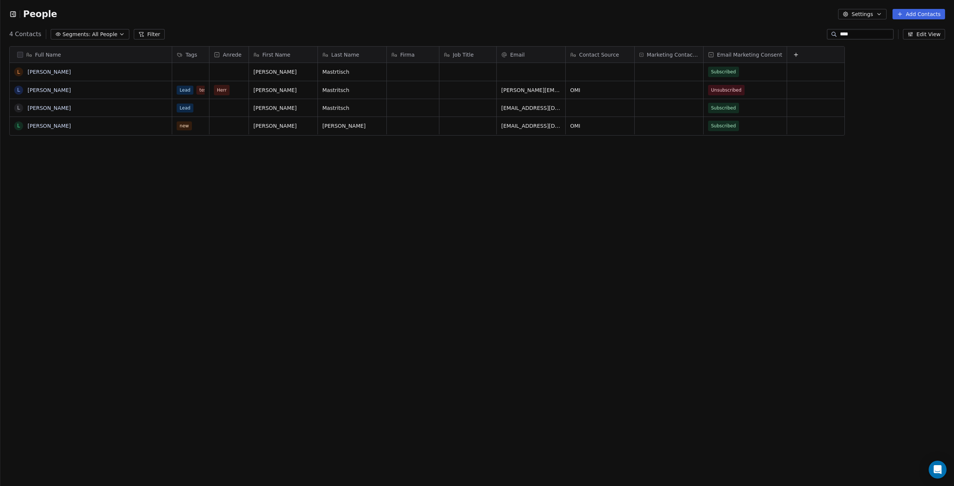
click at [16, 19] on div "People" at bounding box center [33, 14] width 48 height 11
click at [14, 16] on icon "button" at bounding box center [14, 14] width 0 height 5
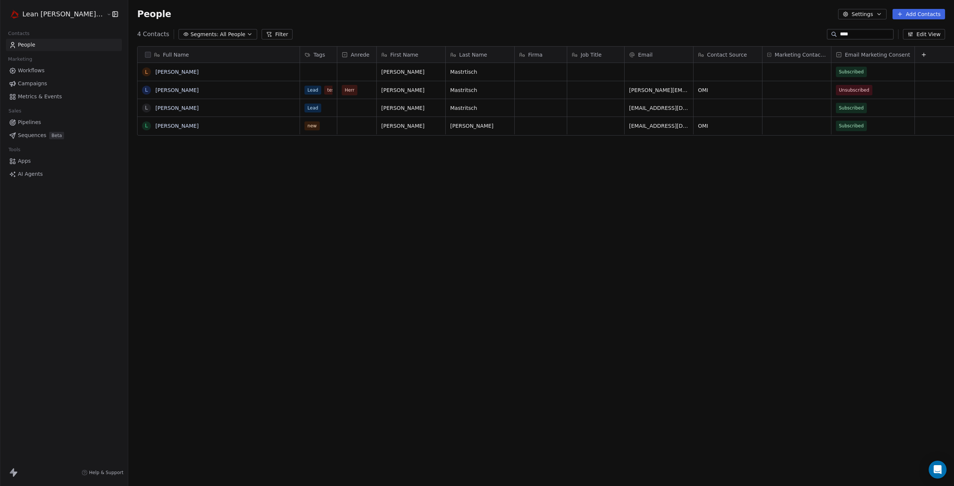
click at [886, 13] on button "Settings" at bounding box center [862, 14] width 48 height 10
click at [83, 15] on html "Lean Mitch GmbH Contacts People Marketing Workflows Campaigns Metrics & Events …" at bounding box center [477, 243] width 954 height 486
click at [108, 15] on button "button" at bounding box center [113, 13] width 10 height 7
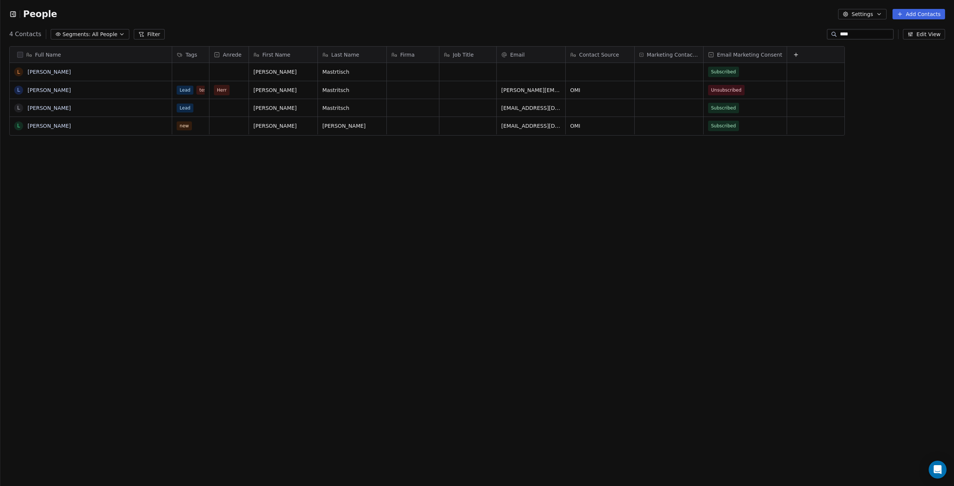
click at [12, 13] on icon "button" at bounding box center [12, 13] width 7 height 7
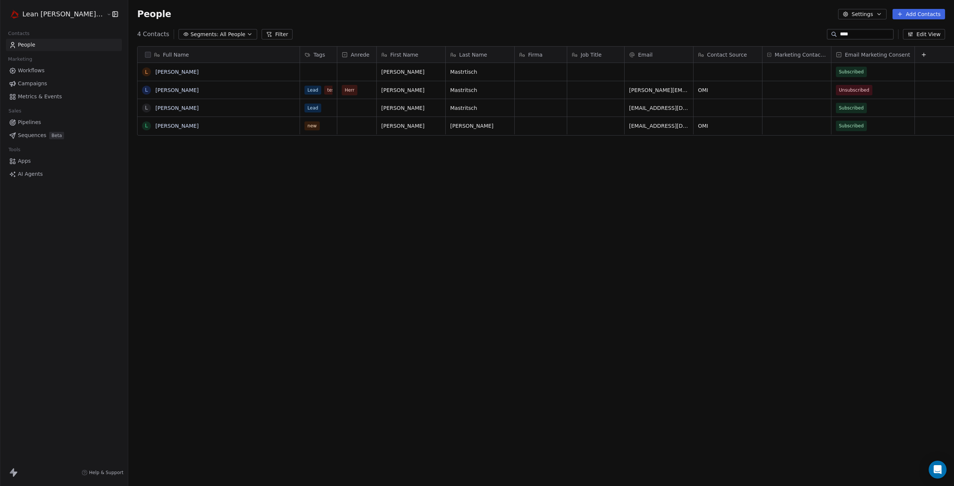
click at [35, 69] on span "Workflows" at bounding box center [31, 71] width 27 height 8
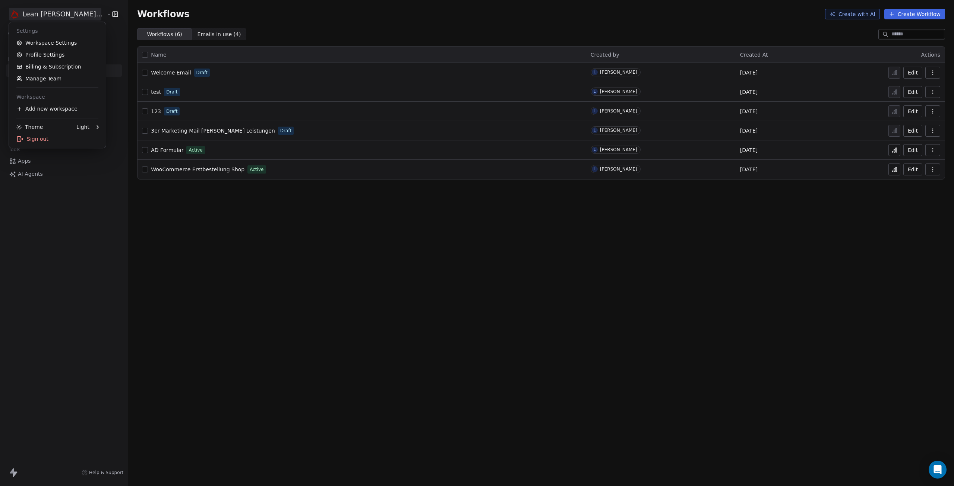
click at [14, 17] on html "Lean Mitch GmbH Contacts People Marketing Workflows Campaigns Metrics & Events …" at bounding box center [477, 243] width 954 height 486
click at [51, 40] on link "Workspace Settings" at bounding box center [57, 43] width 91 height 12
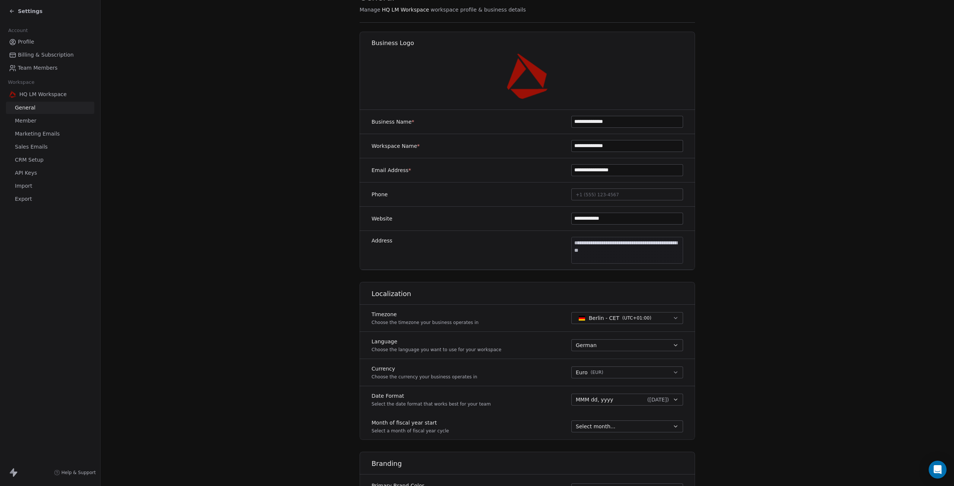
scroll to position [37, 0]
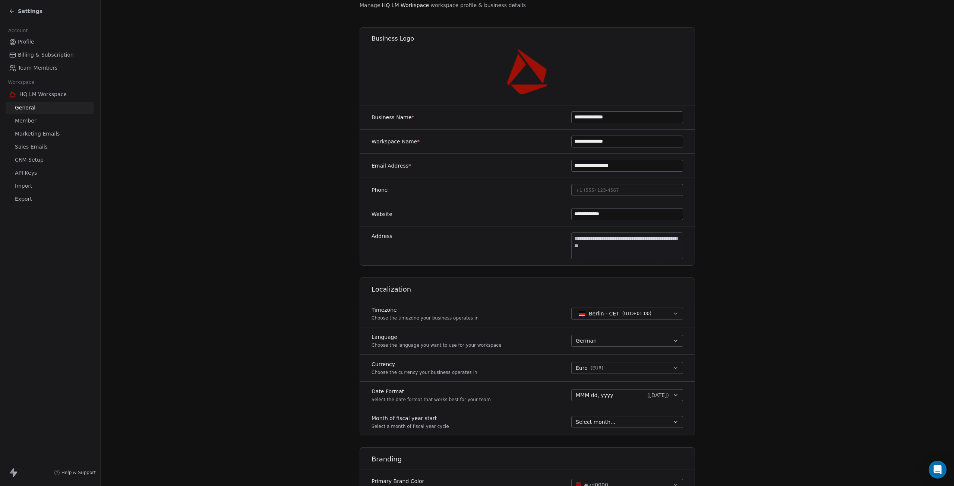
click at [618, 242] on body "**********" at bounding box center [477, 243] width 954 height 486
click at [487, 212] on html "**********" at bounding box center [477, 243] width 954 height 486
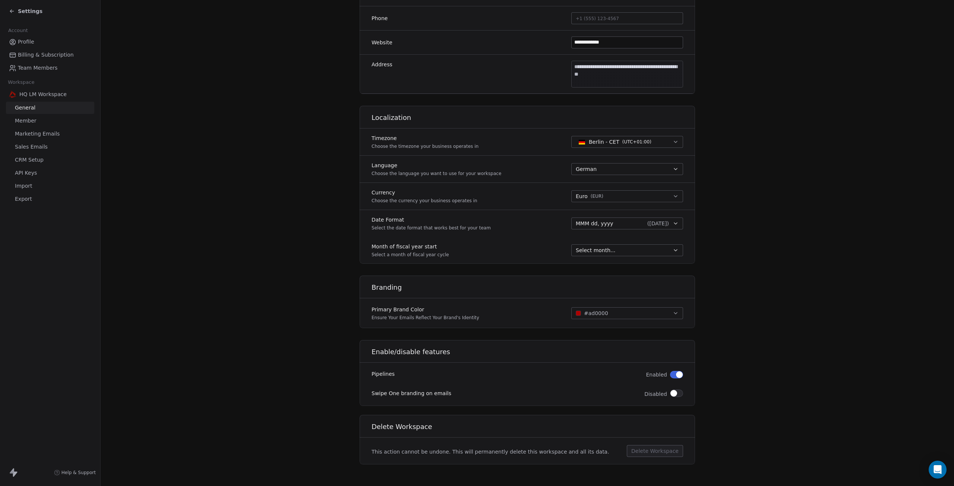
scroll to position [209, 0]
click at [596, 251] on span "Select month..." at bounding box center [596, 249] width 40 height 7
click at [596, 264] on span "Januar" at bounding box center [624, 263] width 96 height 7
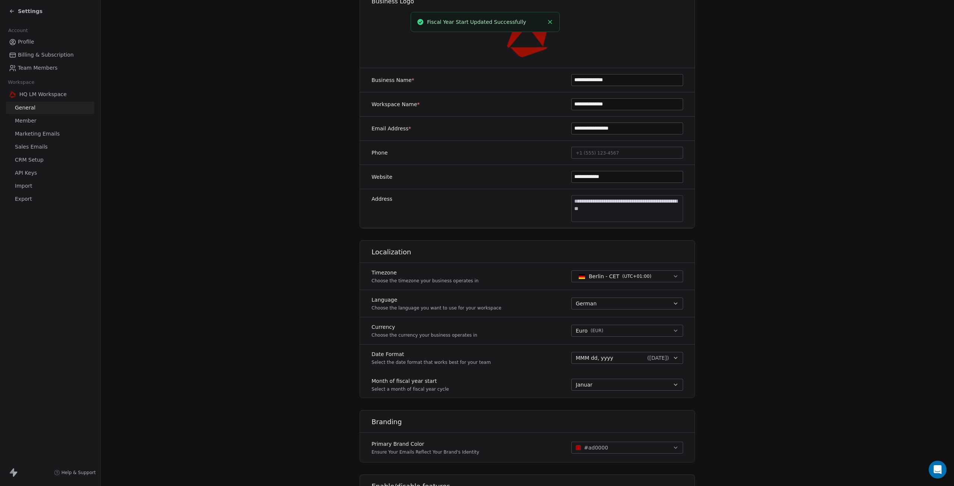
scroll to position [0, 0]
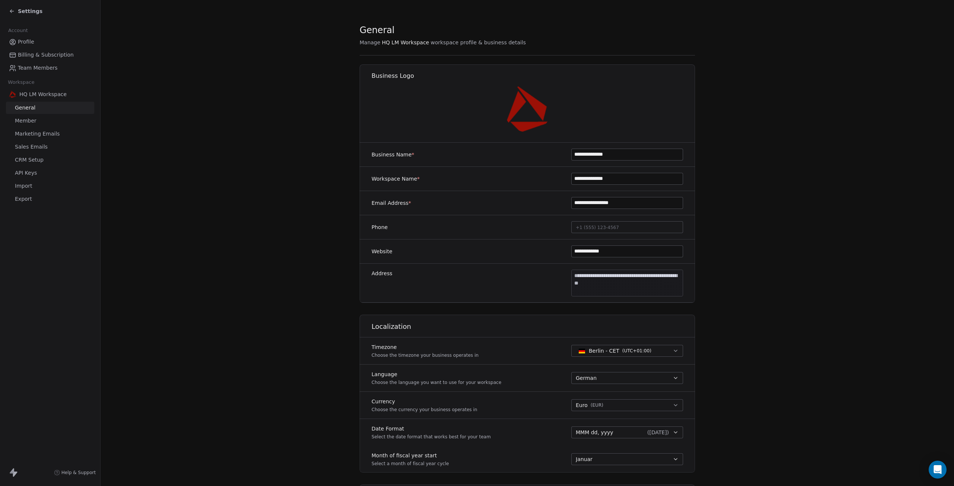
click at [27, 132] on span "Marketing Emails" at bounding box center [37, 134] width 45 height 8
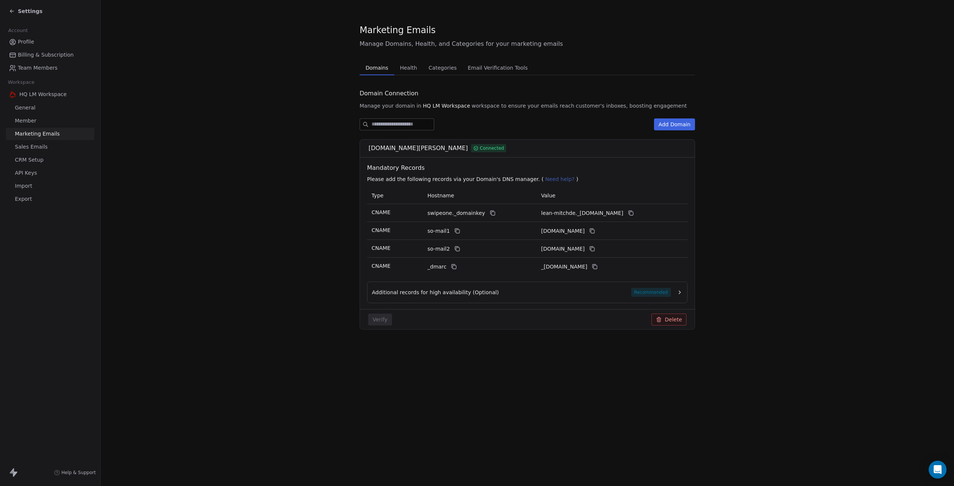
click at [35, 144] on span "Sales Emails" at bounding box center [31, 147] width 33 height 8
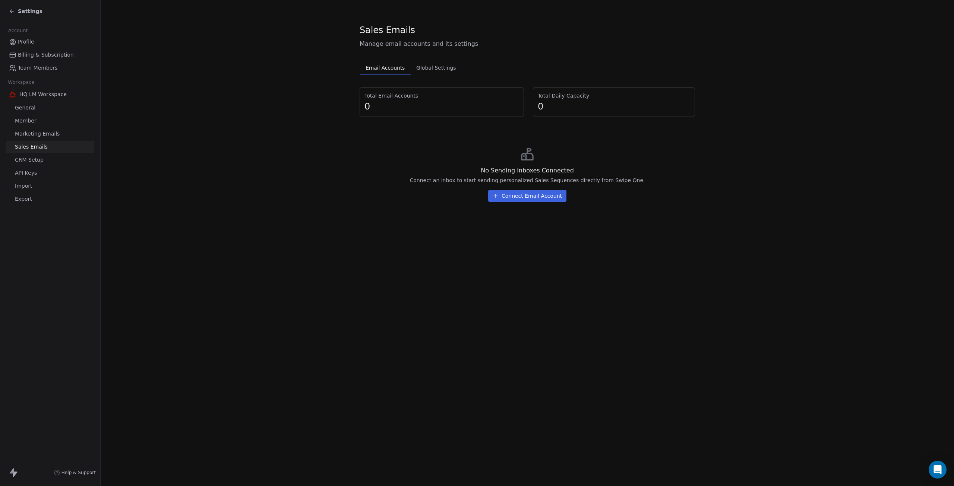
click at [28, 133] on span "Marketing Emails" at bounding box center [37, 134] width 45 height 8
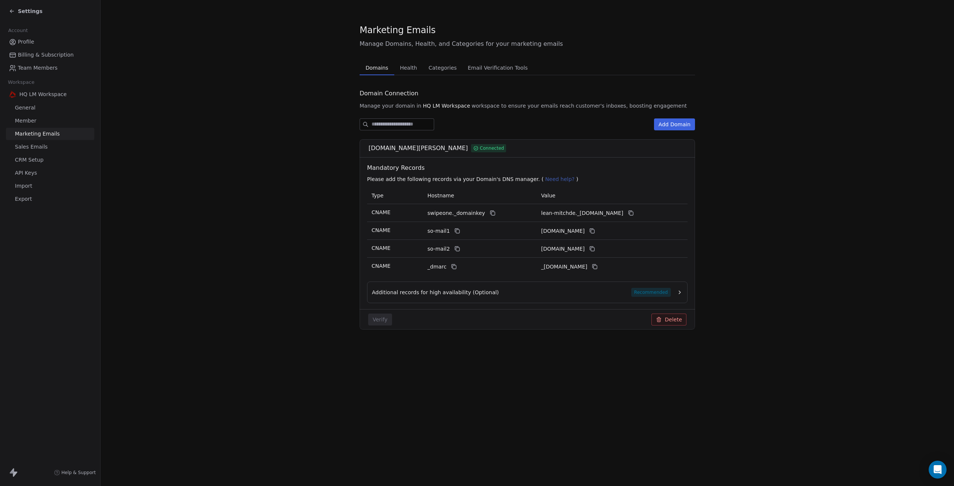
click at [28, 147] on span "Sales Emails" at bounding box center [31, 147] width 33 height 8
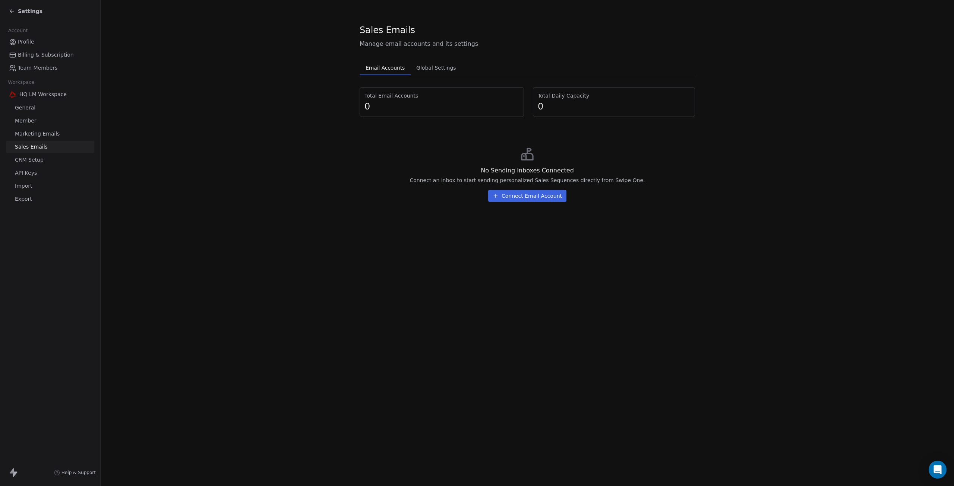
click at [36, 164] on link "CRM Setup" at bounding box center [50, 160] width 88 height 12
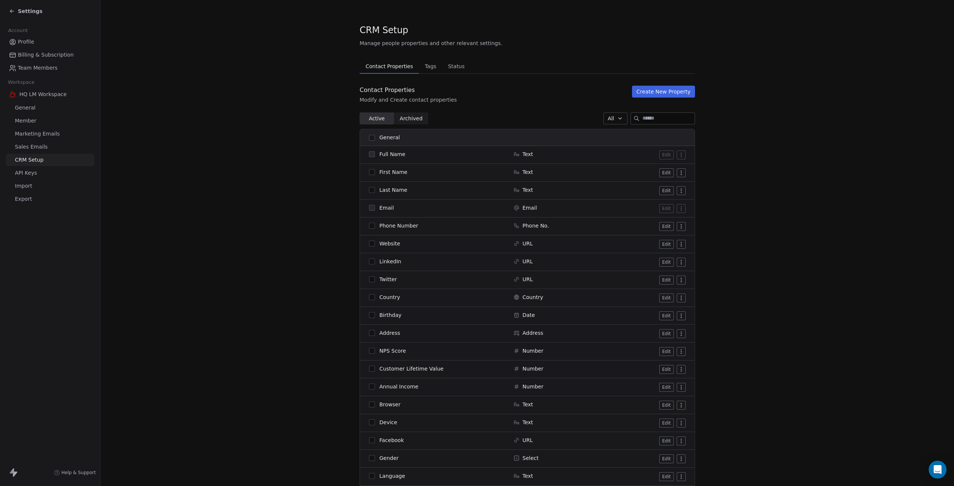
click at [14, 10] on icon at bounding box center [12, 11] width 6 height 6
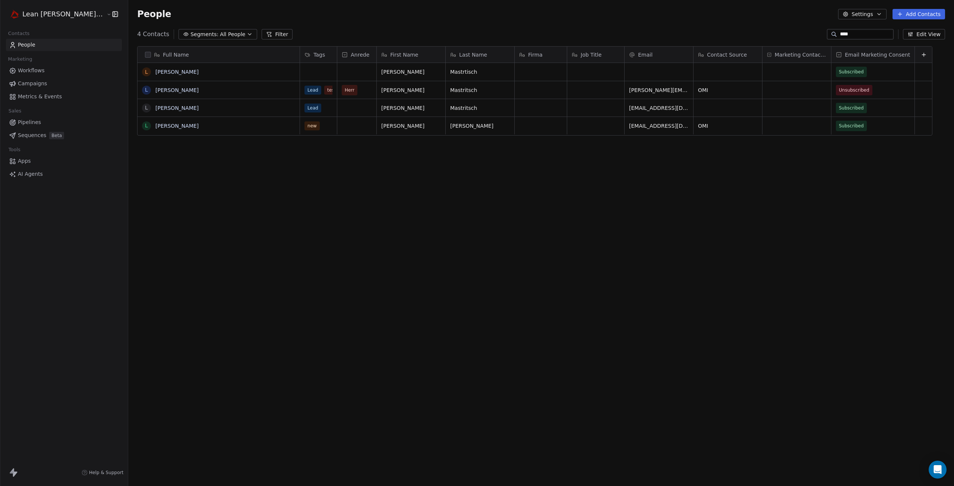
scroll to position [422, 848]
click at [839, 92] on span "Unsubscribed" at bounding box center [854, 89] width 31 height 7
click at [834, 123] on span "Unsubscribed" at bounding box center [831, 127] width 35 height 8
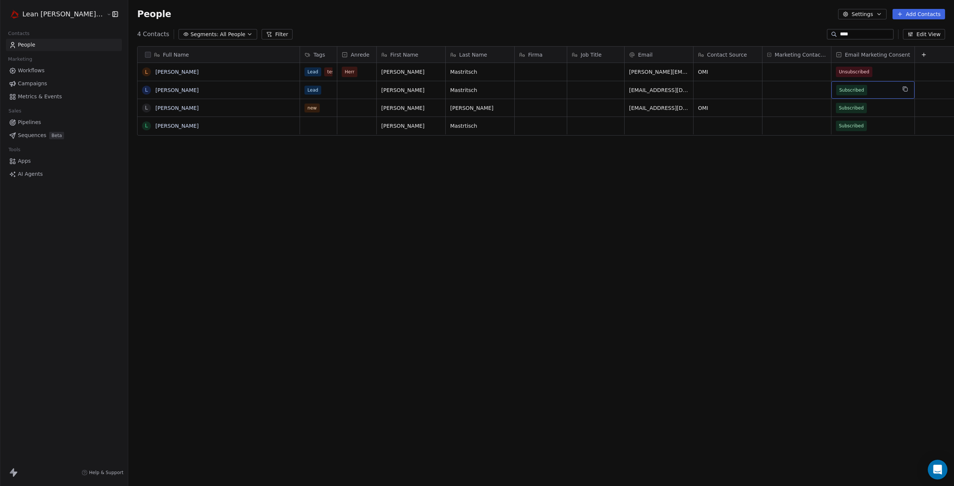
click at [939, 475] on div "Open Intercom Messenger" at bounding box center [938, 470] width 20 height 20
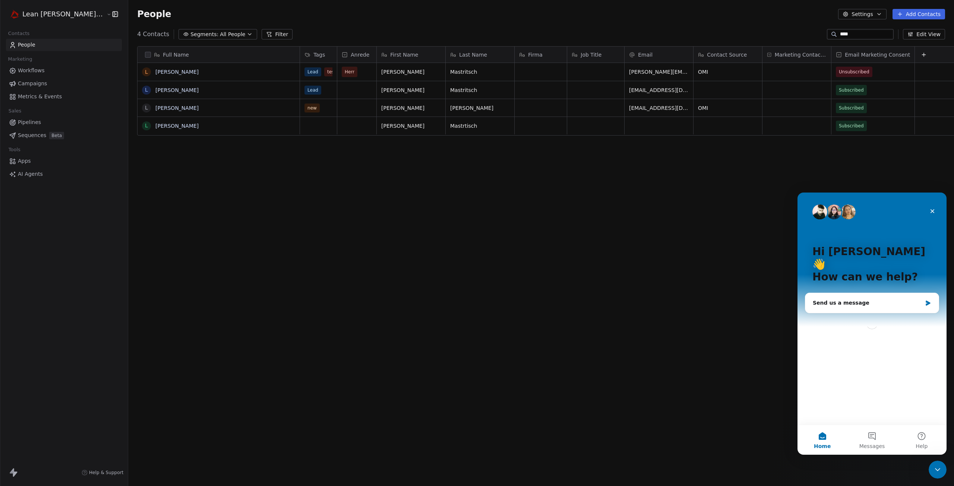
scroll to position [0, 0]
click at [867, 293] on div "Send us a message" at bounding box center [872, 303] width 133 height 20
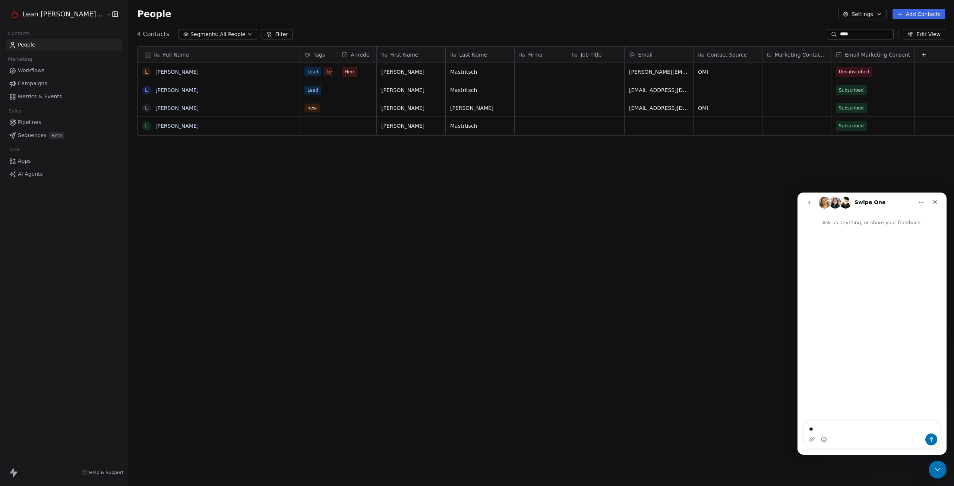
type textarea "***"
type textarea "**********"
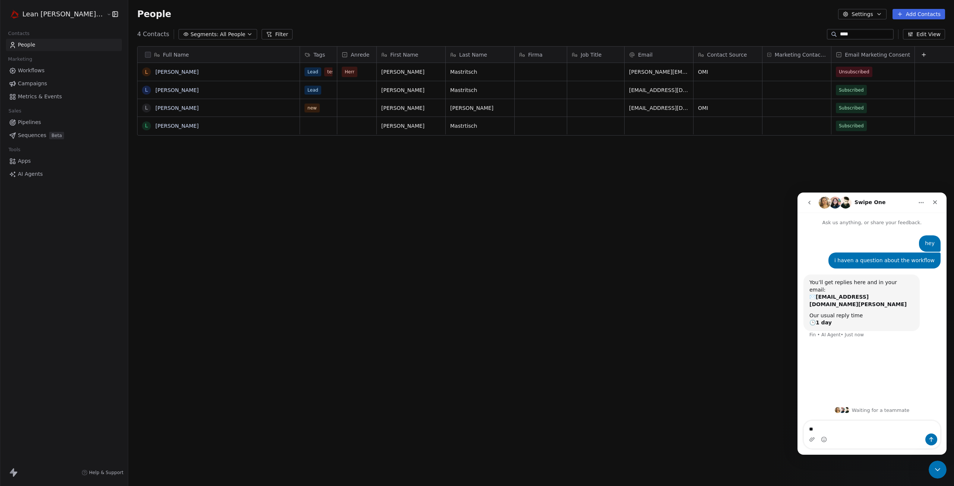
type textarea "*"
type textarea "**********"
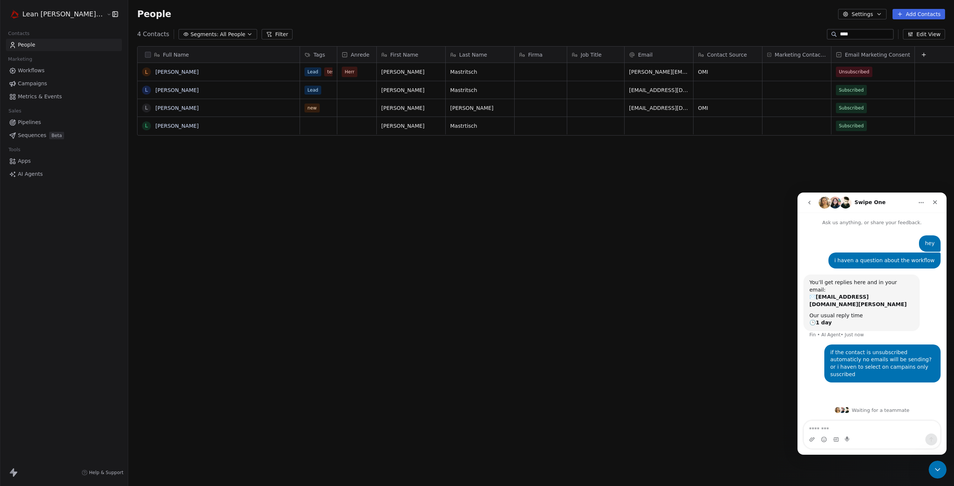
click at [28, 82] on span "Campaigns" at bounding box center [32, 84] width 29 height 8
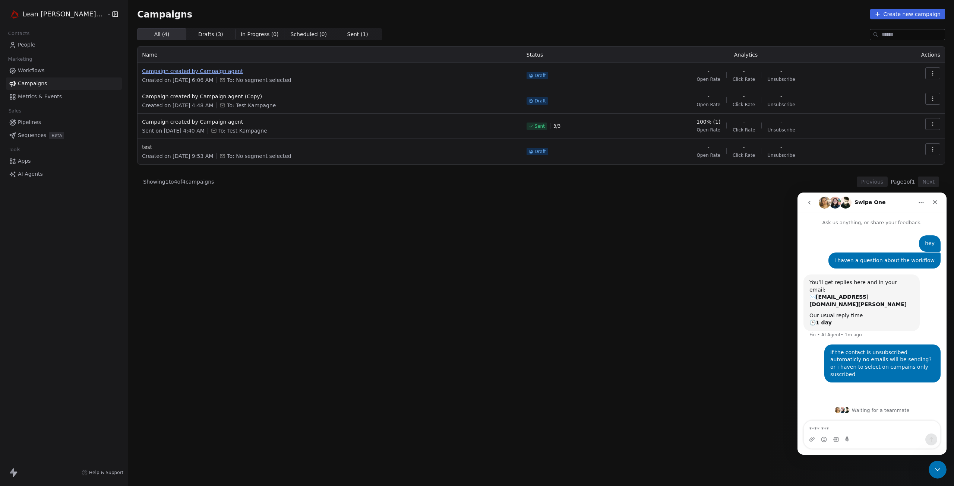
click at [173, 72] on span "Campaign created by Campaign agent" at bounding box center [329, 70] width 375 height 7
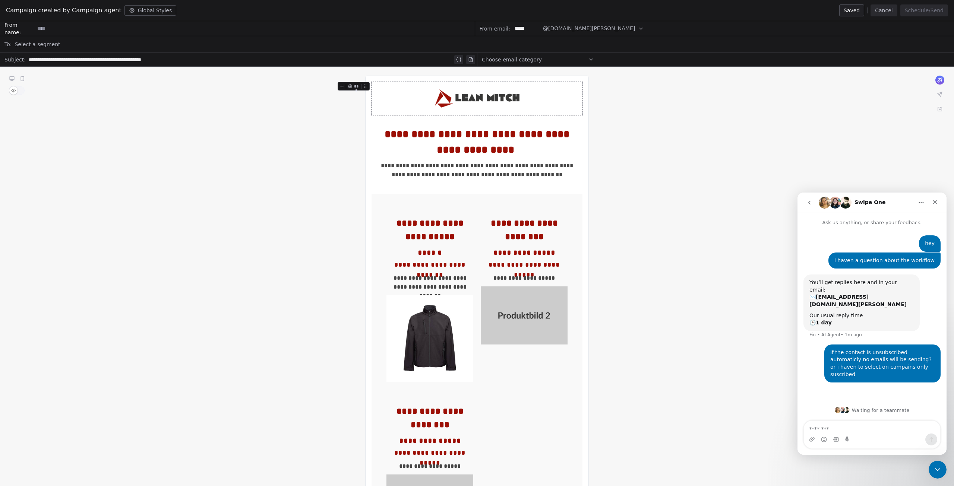
click at [508, 58] on span "Choose email category" at bounding box center [512, 59] width 60 height 7
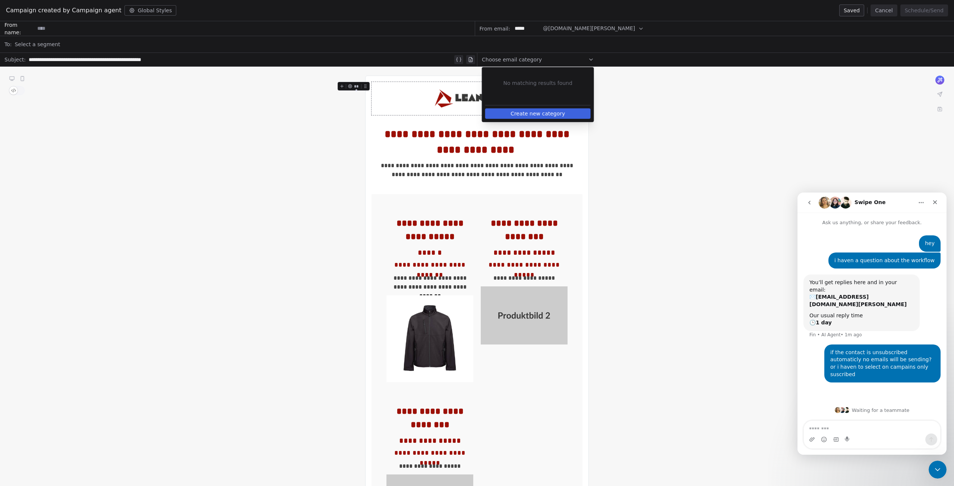
click at [136, 46] on div "Select a segment" at bounding box center [482, 44] width 935 height 16
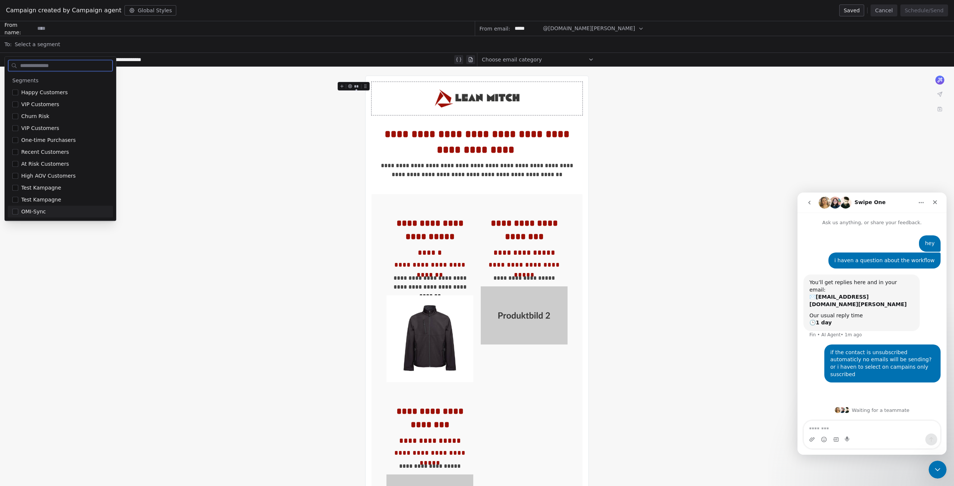
click at [29, 214] on span "OMI-Sync" at bounding box center [33, 211] width 25 height 7
click at [231, 229] on div "**********" at bounding box center [477, 404] width 954 height 674
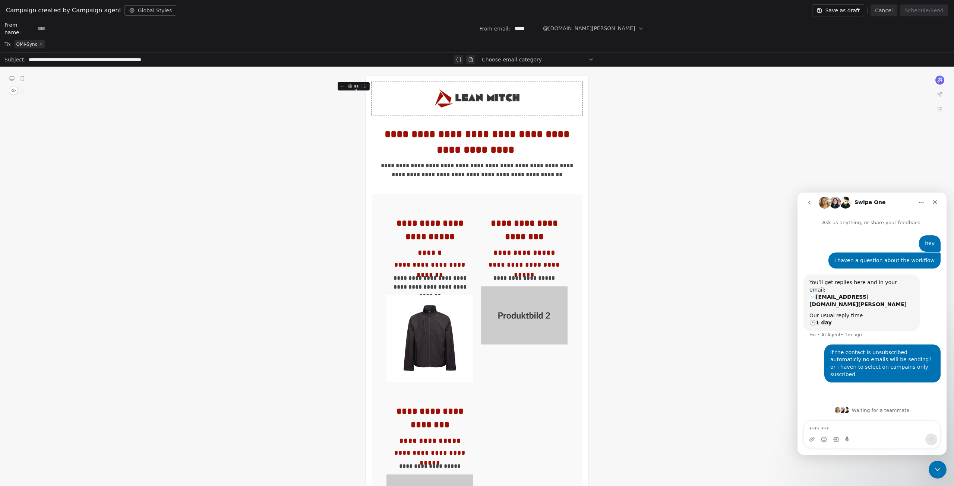
click at [901, 13] on div "Save as draft Cancel Schedule/Send" at bounding box center [880, 10] width 136 height 12
click at [895, 11] on button "Cancel" at bounding box center [884, 10] width 26 height 12
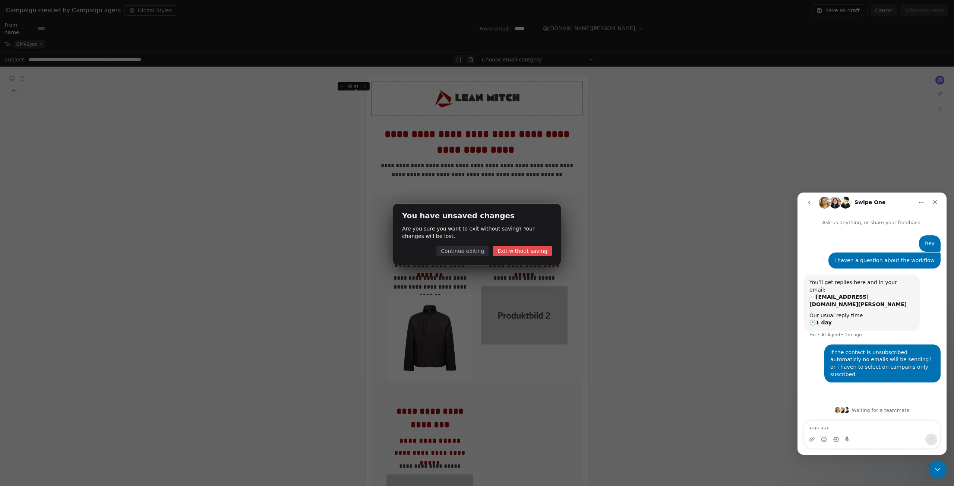
click at [524, 253] on button "Exit without saving" at bounding box center [522, 251] width 59 height 10
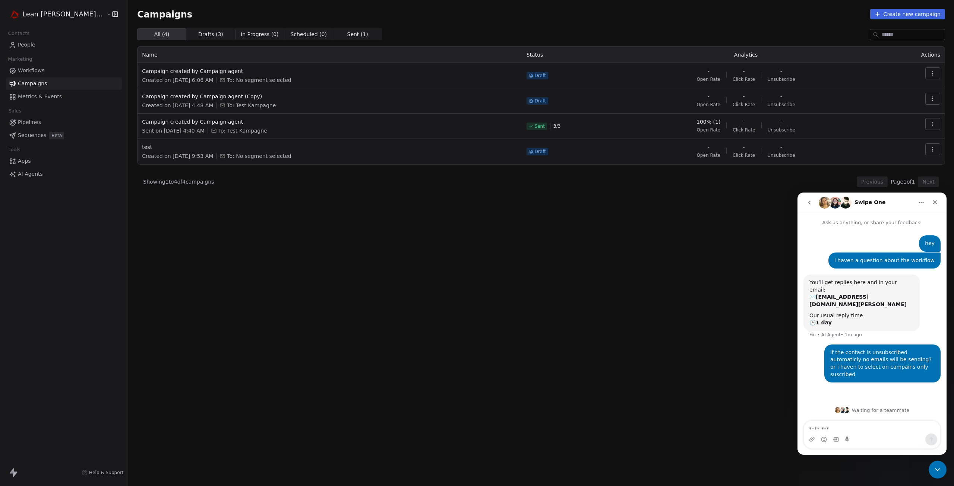
click at [23, 69] on span "Workflows" at bounding box center [31, 71] width 27 height 8
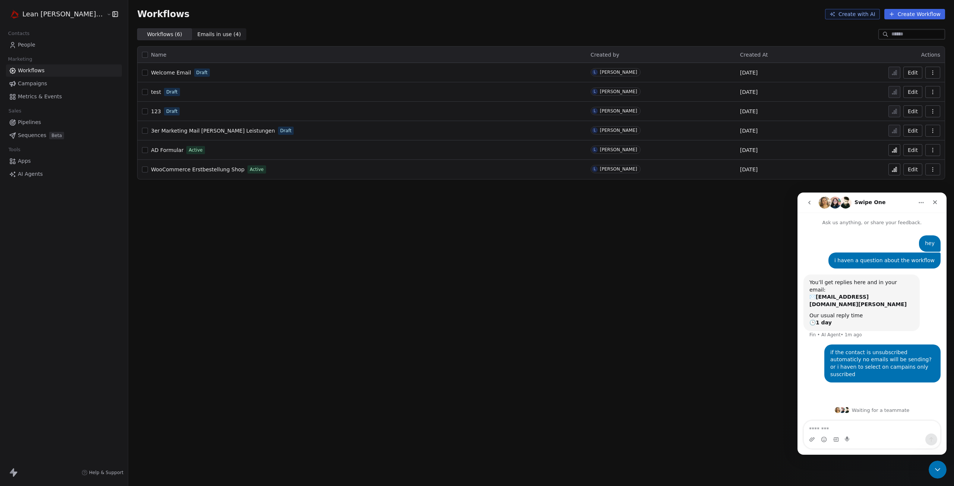
click at [142, 91] on button "button" at bounding box center [145, 92] width 6 height 6
click at [142, 114] on button "button" at bounding box center [145, 111] width 6 height 6
click at [151, 129] on span "3er Marketing Mail Lean Mitch Leistungen" at bounding box center [213, 131] width 124 height 6
click at [142, 91] on button "button" at bounding box center [145, 92] width 6 height 6
click at [142, 111] on button "button" at bounding box center [145, 111] width 6 height 6
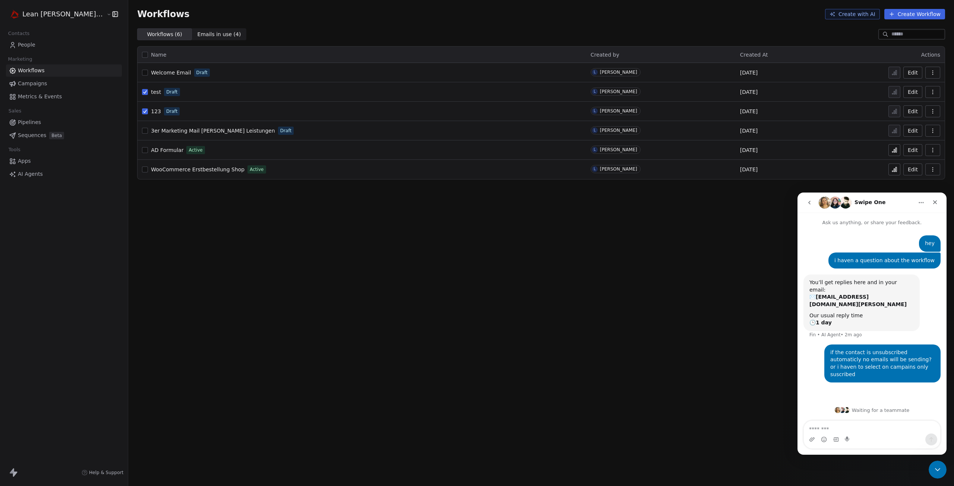
click at [142, 132] on button "button" at bounding box center [145, 131] width 6 height 6
click at [142, 151] on button "button" at bounding box center [145, 150] width 6 height 6
click at [142, 149] on button "button" at bounding box center [145, 150] width 6 height 6
click at [903, 12] on button "Create Workflow" at bounding box center [915, 14] width 61 height 10
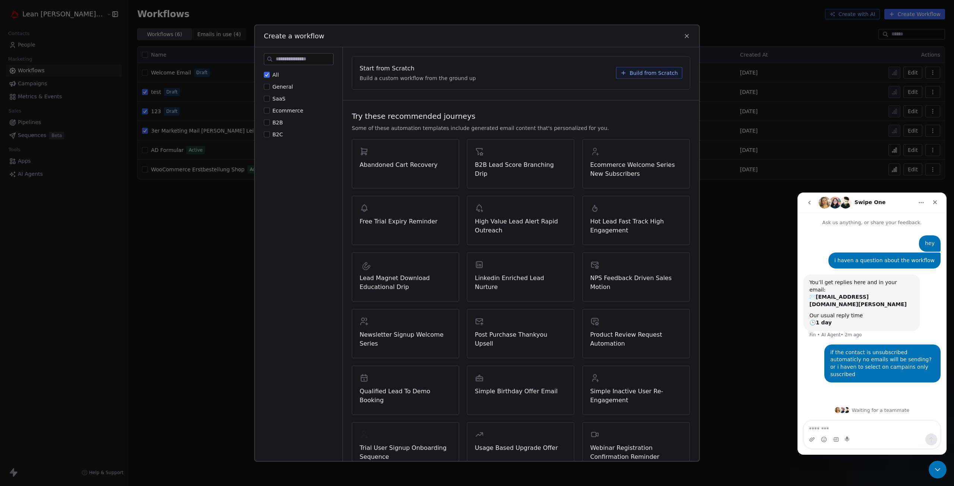
click at [688, 34] on icon at bounding box center [687, 35] width 7 height 7
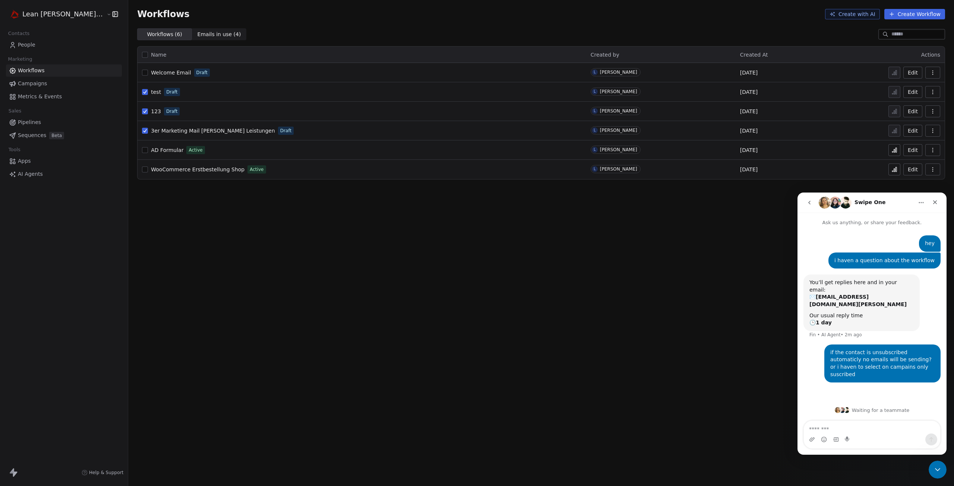
click at [932, 94] on icon "button" at bounding box center [933, 92] width 6 height 6
click at [916, 142] on span "Delete" at bounding box center [910, 145] width 17 height 7
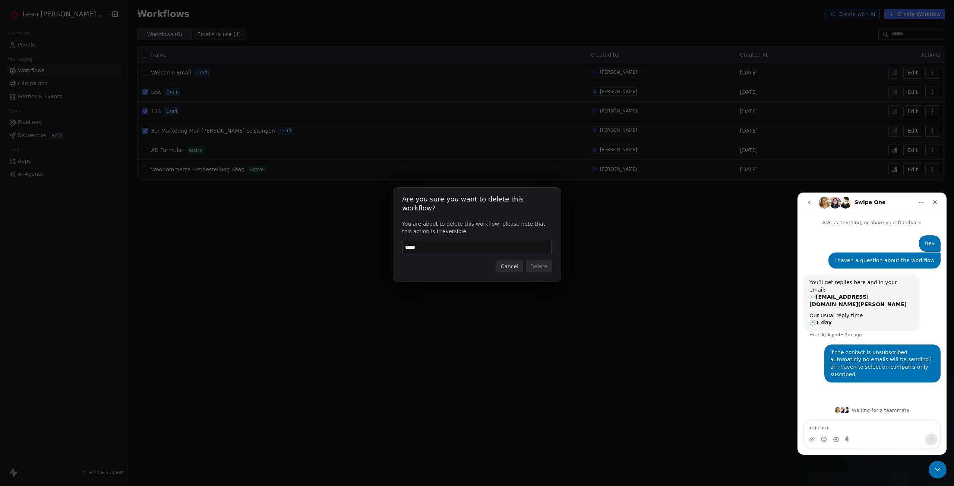
type input "******"
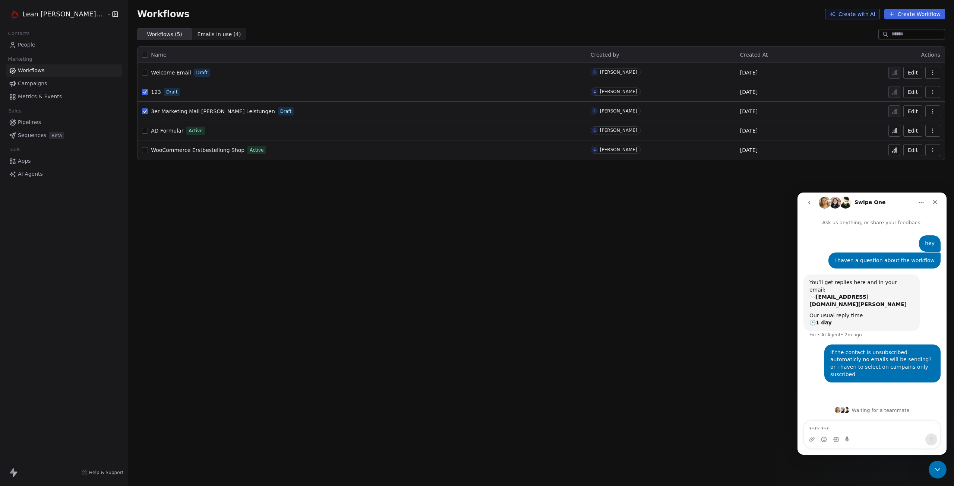
click at [935, 95] on button "button" at bounding box center [933, 92] width 15 height 12
click at [904, 143] on span "Delete" at bounding box center [910, 145] width 17 height 7
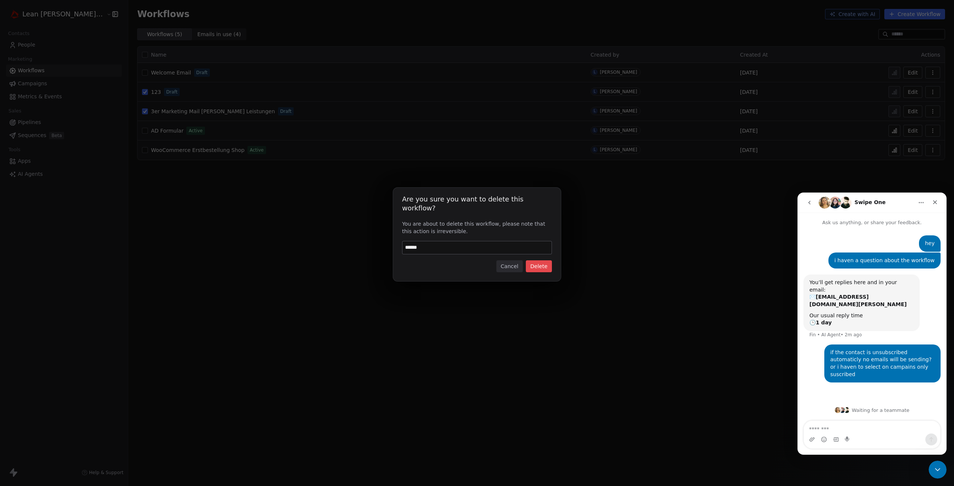
type input "******"
click at [543, 265] on button "Delete" at bounding box center [539, 267] width 26 height 12
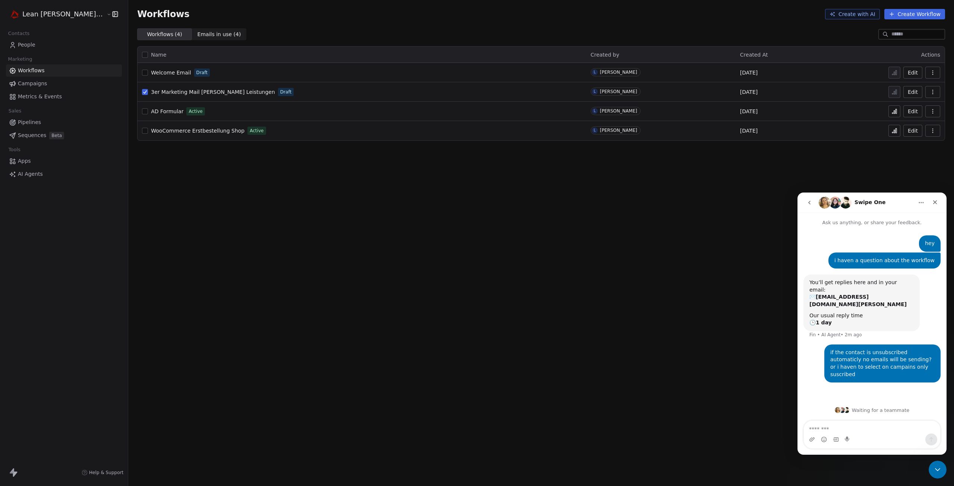
click at [939, 94] on button "button" at bounding box center [933, 92] width 15 height 12
click at [902, 146] on span "Delete" at bounding box center [910, 145] width 17 height 7
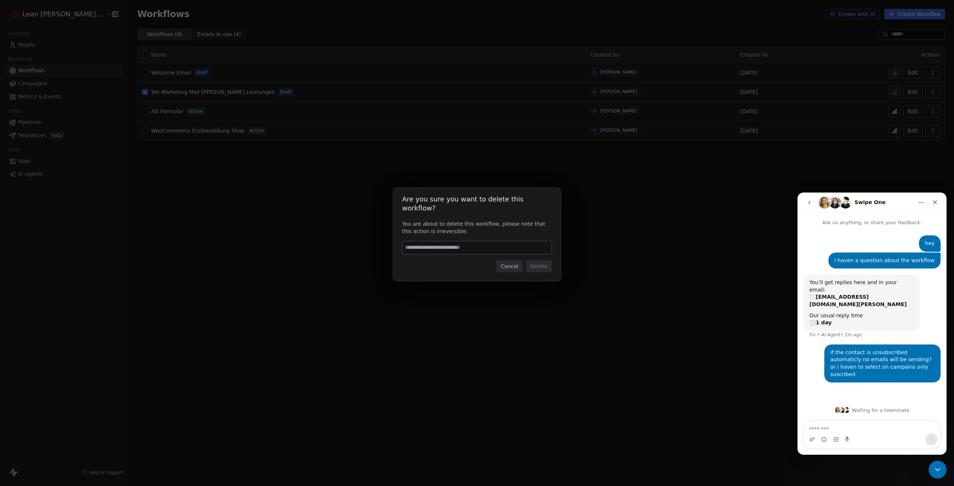
type input "*"
type input "******"
click at [544, 264] on button "Delete" at bounding box center [539, 267] width 26 height 12
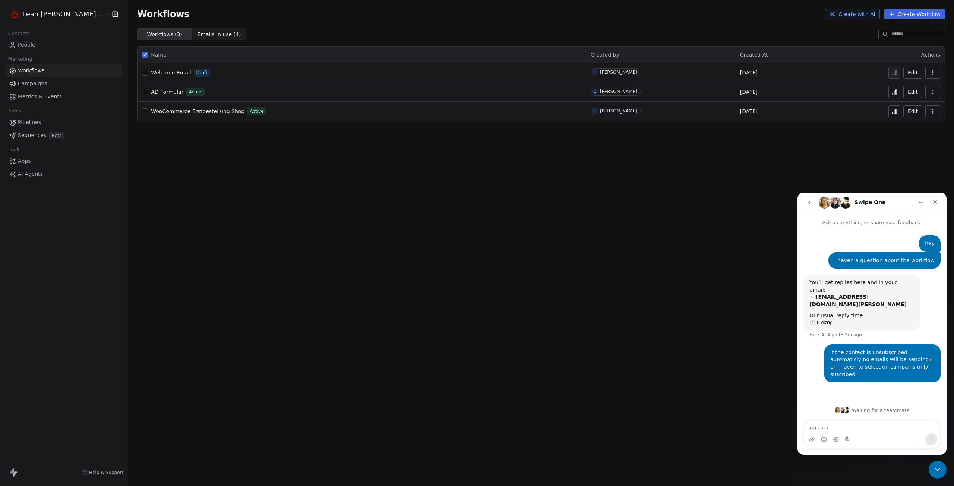
click at [151, 94] on span "AD Formular" at bounding box center [167, 92] width 32 height 6
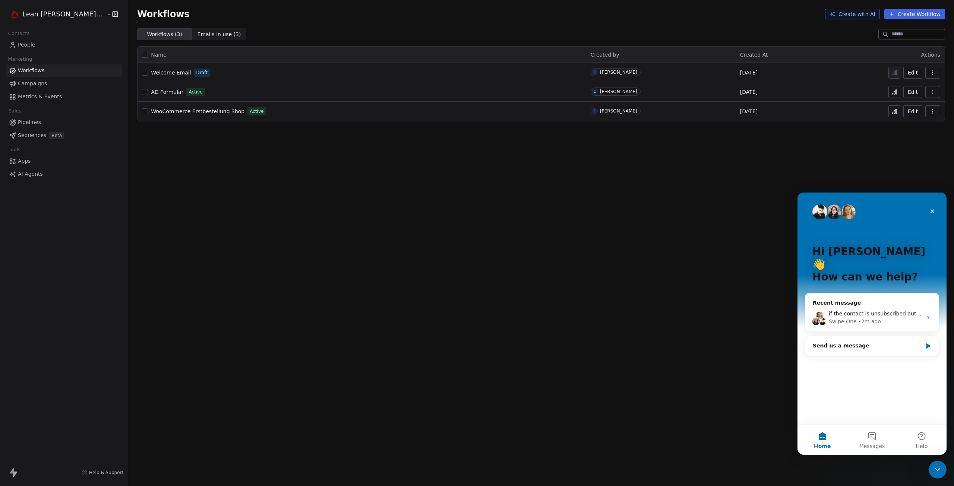
click at [934, 89] on button "button" at bounding box center [933, 92] width 15 height 12
click at [912, 145] on span "Delete" at bounding box center [910, 145] width 17 height 7
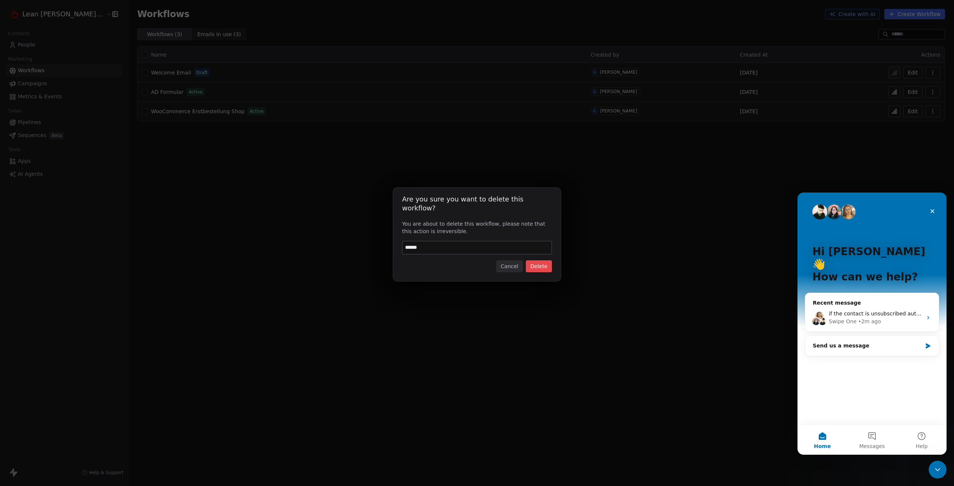
type input "******"
click at [548, 266] on button "Delete" at bounding box center [539, 267] width 26 height 12
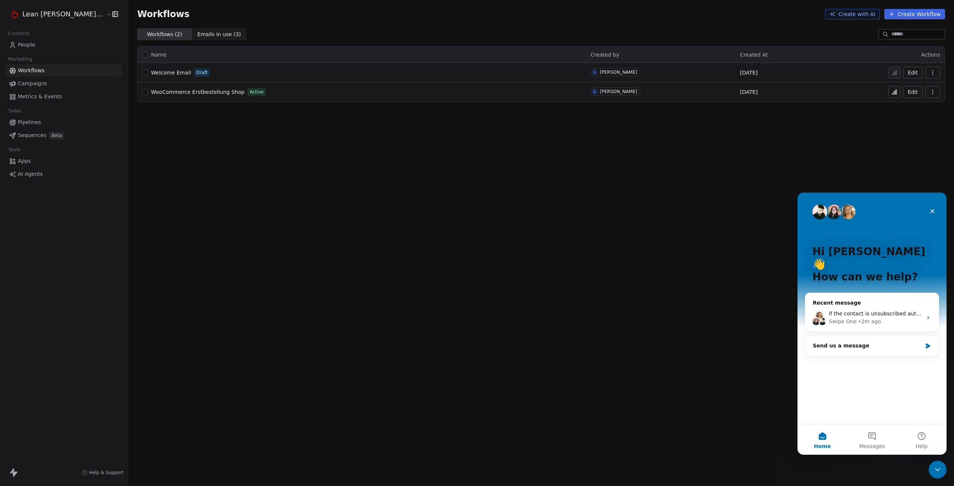
click at [171, 92] on span "WooCommerce Erstbestellung Shop" at bounding box center [198, 92] width 94 height 6
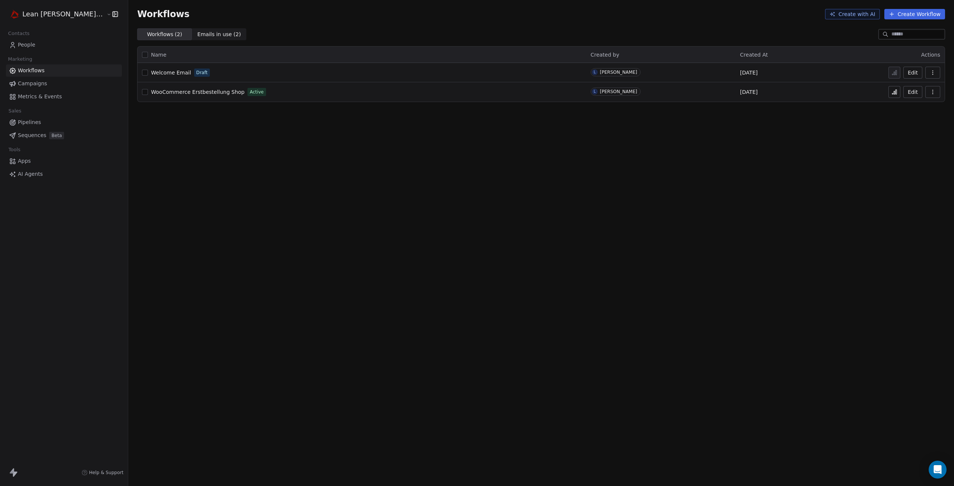
click at [142, 92] on button "button" at bounding box center [145, 92] width 6 height 6
click at [929, 95] on button "button" at bounding box center [933, 92] width 15 height 12
click at [914, 143] on span "Delete" at bounding box center [910, 145] width 17 height 7
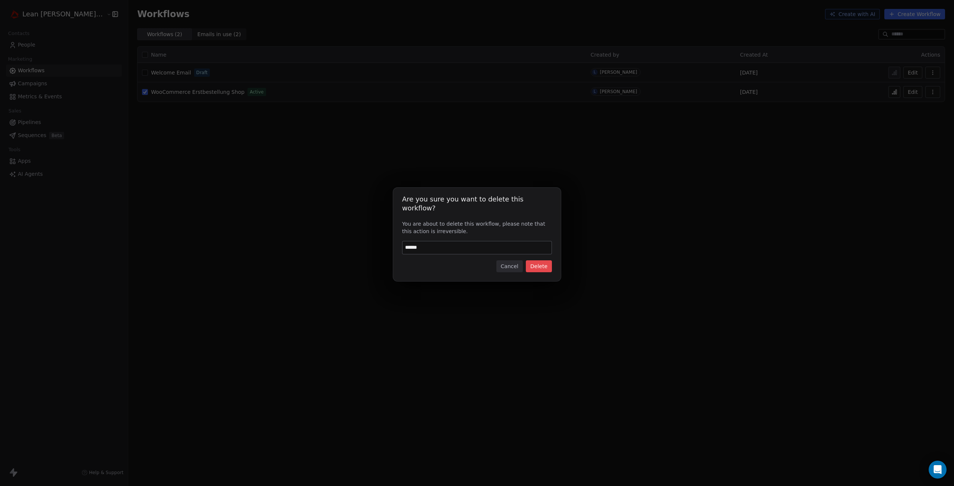
type input "******"
click at [540, 261] on button "Delete" at bounding box center [539, 267] width 26 height 12
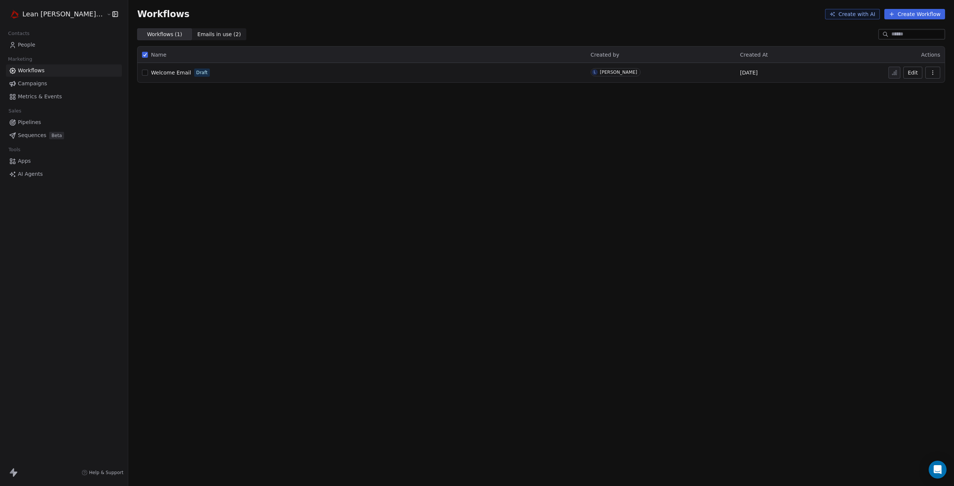
click at [198, 37] on span "Emails in use ( 2 )" at bounding box center [220, 35] width 44 height 8
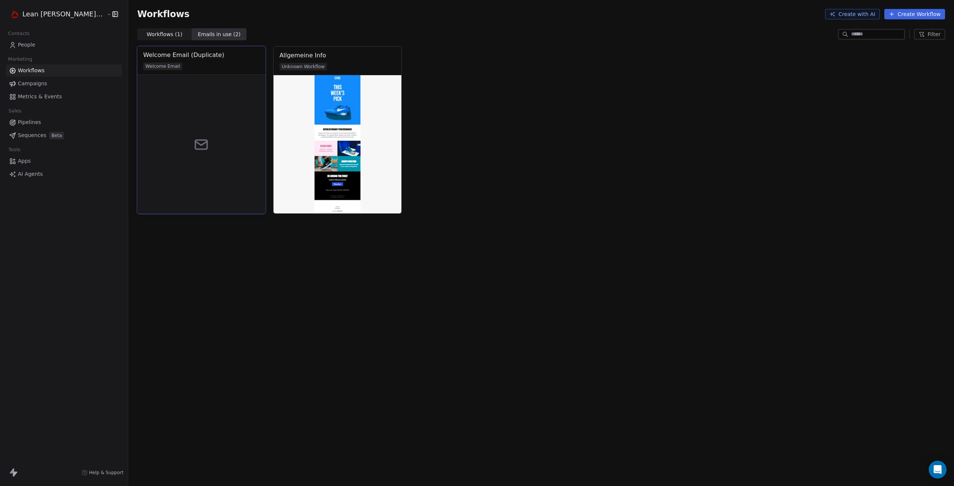
click at [178, 123] on div at bounding box center [201, 144] width 128 height 139
click at [147, 34] on span "Workflows ( 1 )" at bounding box center [165, 35] width 36 height 8
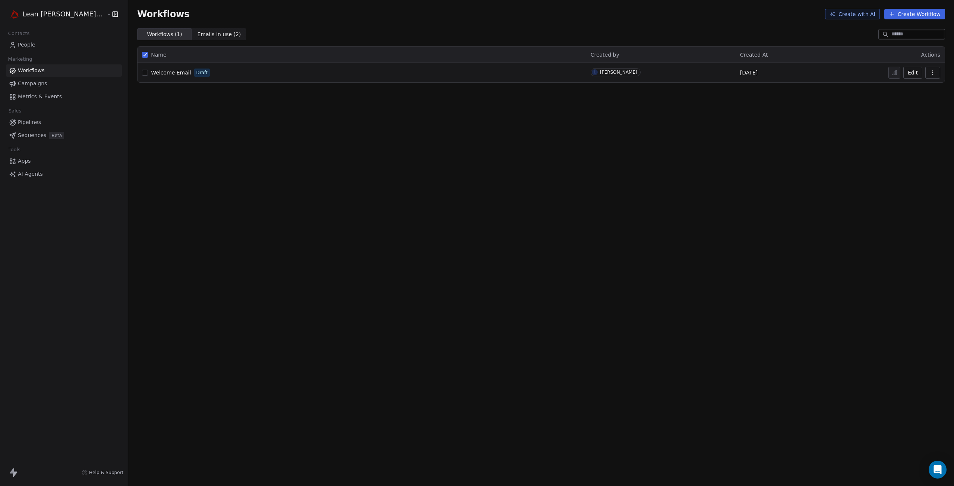
click at [151, 74] on span "Welcome Email" at bounding box center [171, 73] width 40 height 6
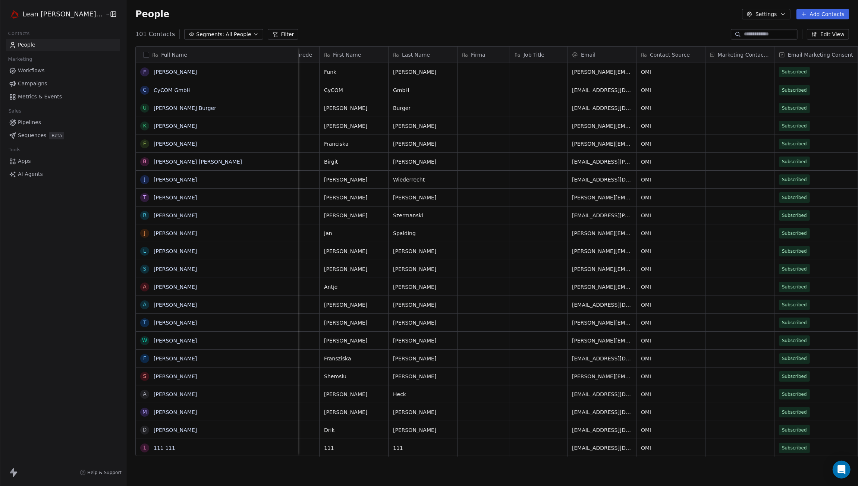
scroll to position [0, 62]
click at [822, 34] on button "Edit View" at bounding box center [828, 34] width 42 height 10
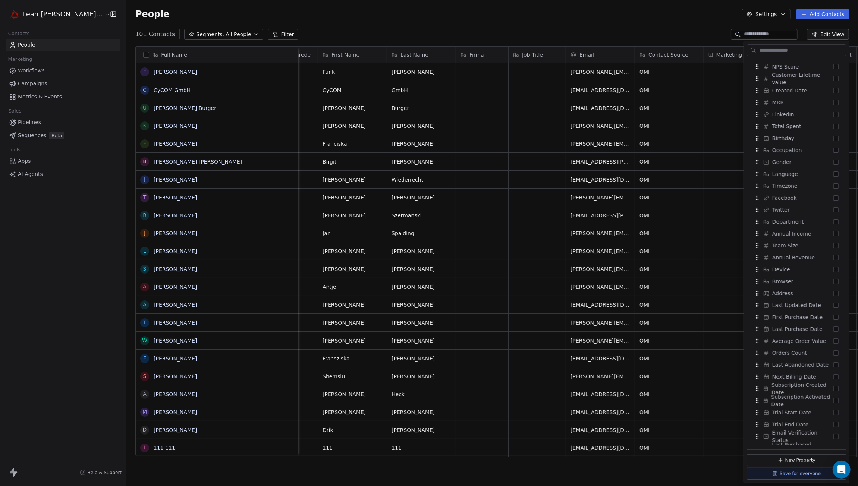
scroll to position [282, 0]
click at [766, 415] on icon "Suggestions" at bounding box center [766, 415] width 6 height 6
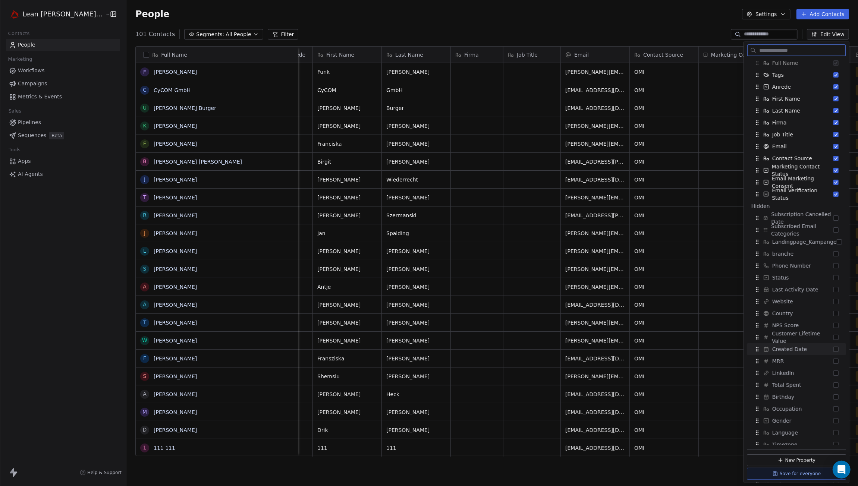
scroll to position [0, 0]
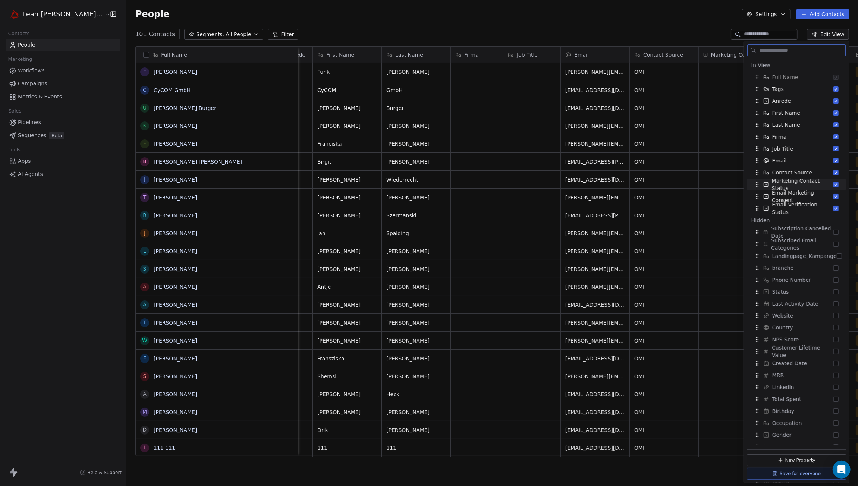
click at [767, 184] on icon "Suggestions" at bounding box center [766, 185] width 6 height 6
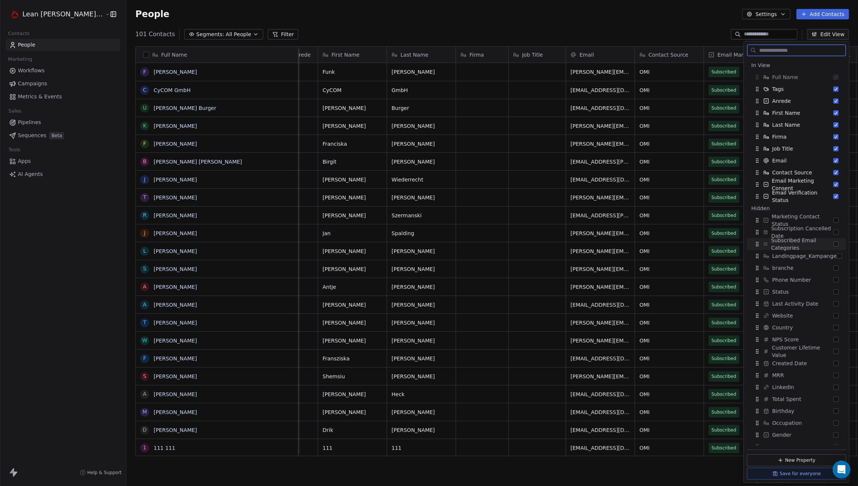
click at [792, 246] on span "Subscribed Email Categories" at bounding box center [802, 244] width 62 height 15
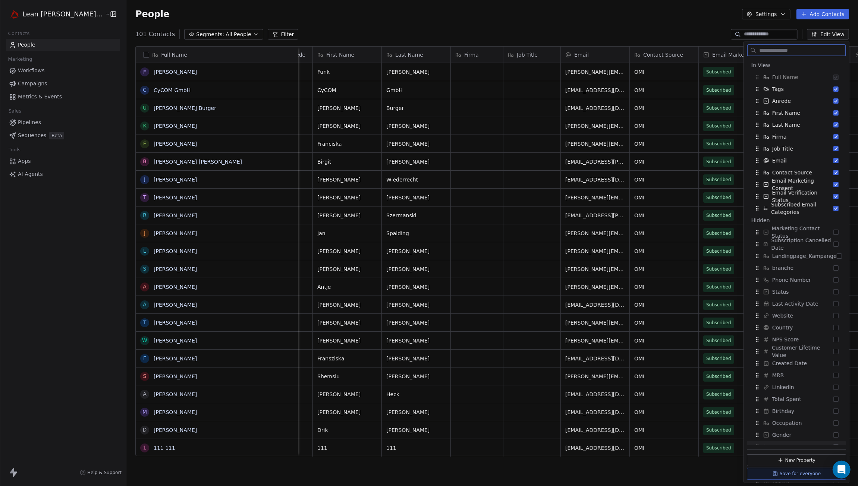
click at [806, 475] on button "Save for everyone" at bounding box center [796, 474] width 99 height 12
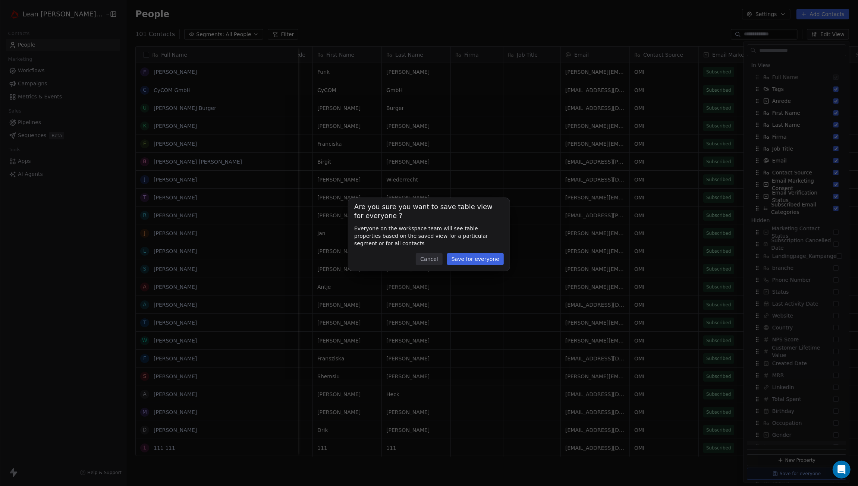
click at [482, 261] on button "Save for everyone" at bounding box center [475, 259] width 57 height 12
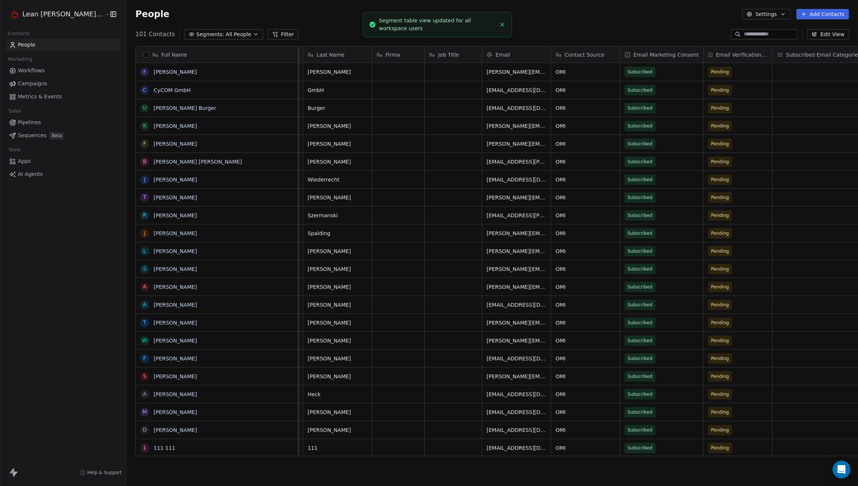
scroll to position [0, 180]
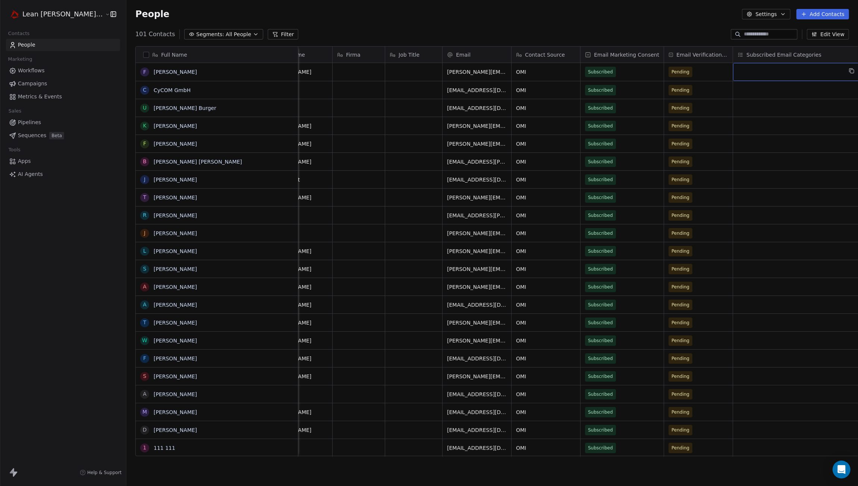
click at [733, 70] on div "grid" at bounding box center [797, 72] width 128 height 18
click at [32, 135] on html "Lean Mitch GmbH Contacts People Marketing Workflows Campaigns Metrics & Events …" at bounding box center [429, 243] width 858 height 486
click at [32, 135] on span "Sequences" at bounding box center [32, 136] width 28 height 8
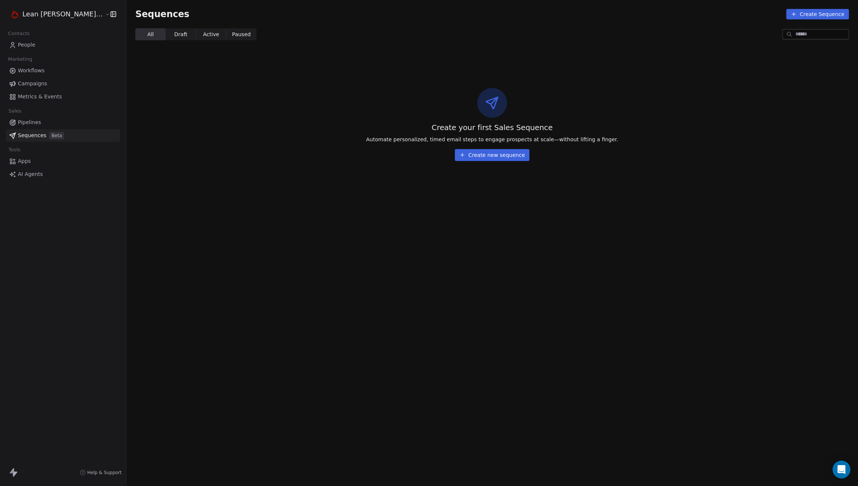
click at [470, 155] on button "Create new sequence" at bounding box center [492, 155] width 75 height 12
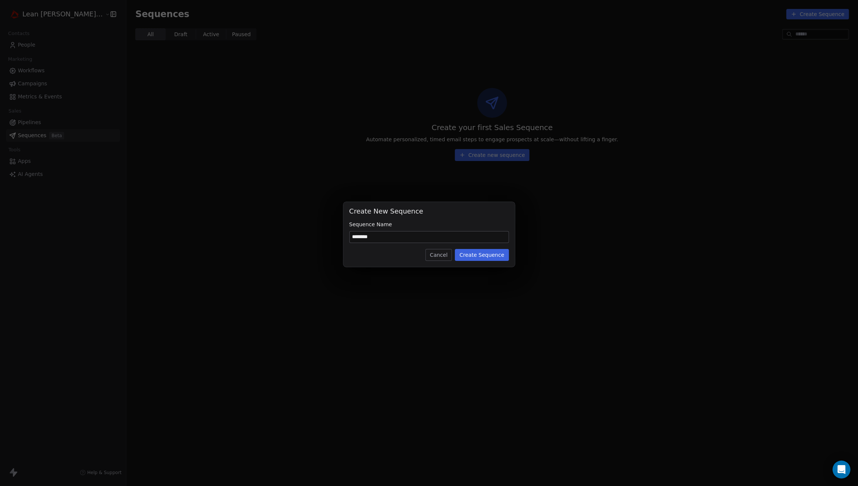
type input "*******"
click at [482, 253] on button "Create Sequence" at bounding box center [482, 255] width 54 height 12
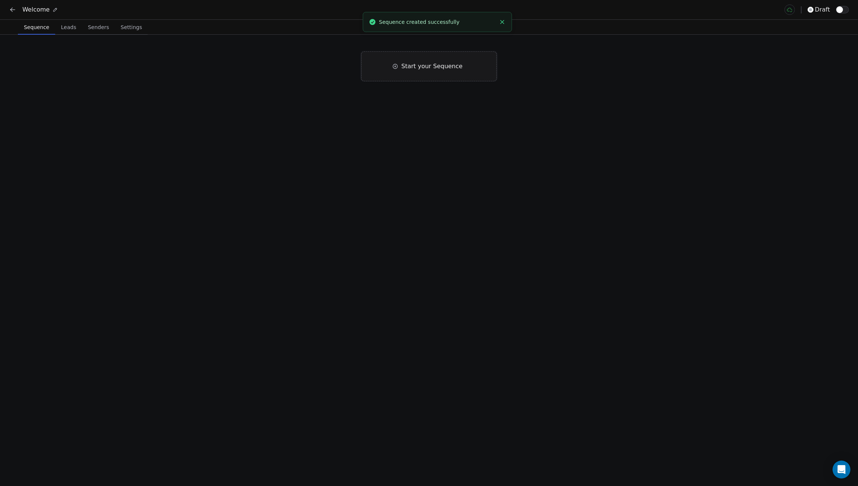
click at [401, 73] on div "Start your Sequence" at bounding box center [428, 66] width 135 height 30
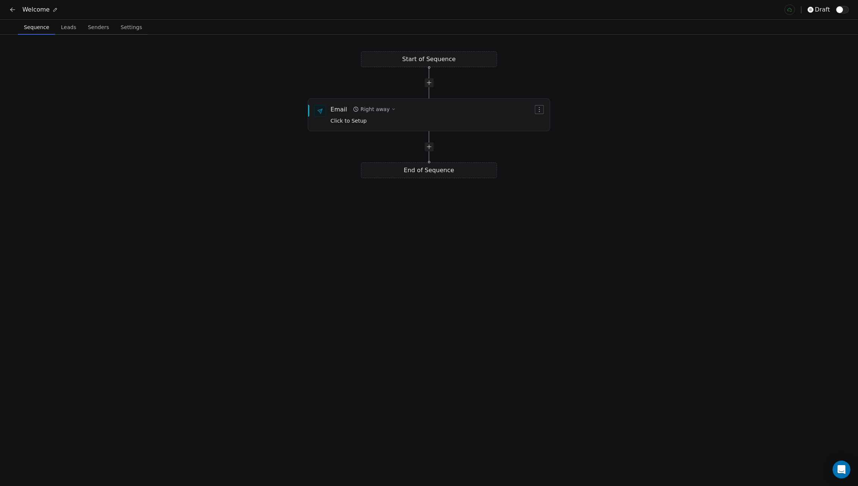
click at [429, 60] on div "Start of Sequence Email Right away Click to Setup End of Sequence" at bounding box center [429, 260] width 858 height 451
click at [365, 108] on div "Right away" at bounding box center [374, 108] width 29 height 7
click at [367, 93] on div "Start of Sequence Email Right away Click to Setup End of Sequence" at bounding box center [429, 260] width 858 height 451
click at [354, 120] on span "Click to Setup" at bounding box center [349, 121] width 36 height 6
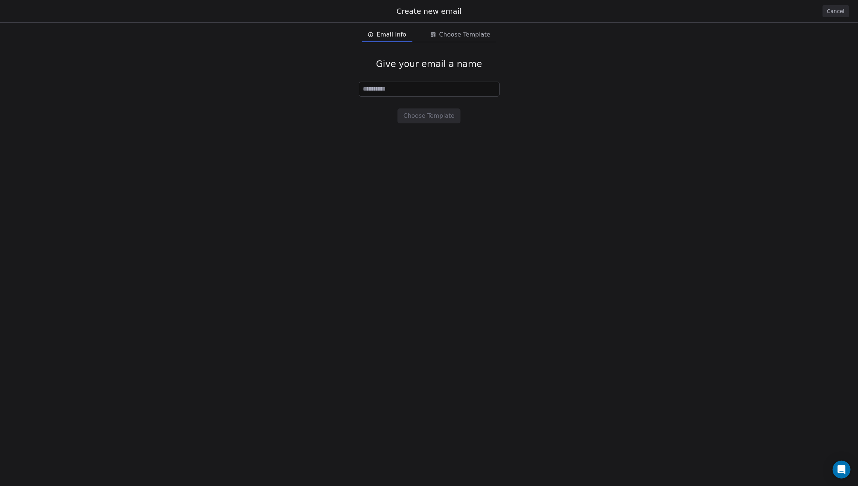
click at [831, 10] on button "Cancel" at bounding box center [835, 11] width 26 height 12
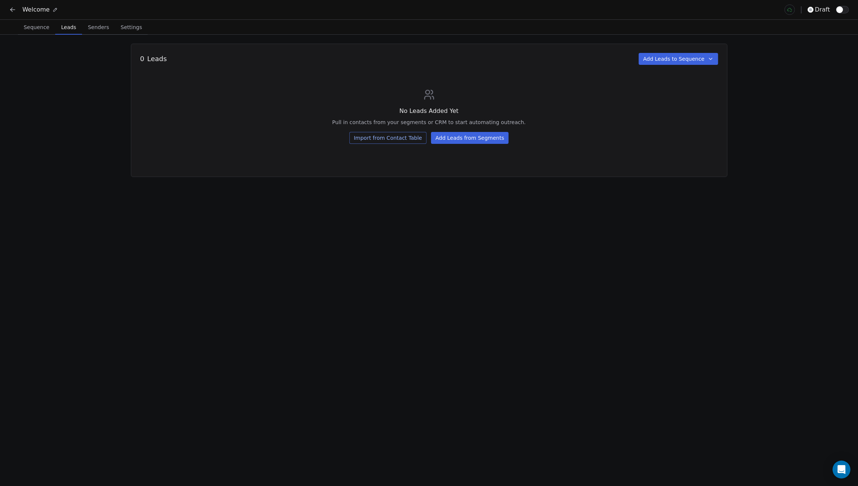
click at [74, 28] on span "Leads" at bounding box center [68, 27] width 21 height 10
click at [89, 26] on span "Senders" at bounding box center [98, 27] width 27 height 10
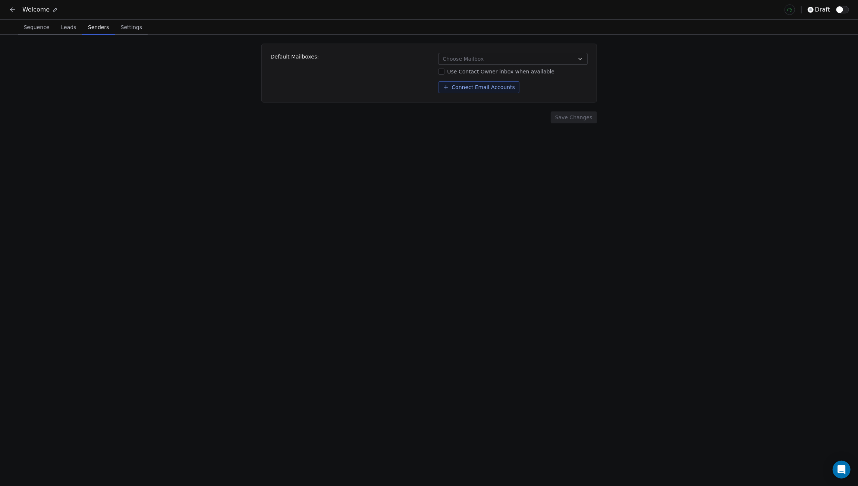
click at [122, 32] on span "Settings" at bounding box center [131, 27] width 27 height 10
click at [96, 28] on span "Senders" at bounding box center [98, 27] width 27 height 10
click at [464, 56] on span "Choose Mailbox" at bounding box center [463, 58] width 41 height 7
click at [403, 56] on html "Welcome draft Sequence Sequence Leads Leads Senders Senders Settings Settings D…" at bounding box center [429, 243] width 858 height 486
click at [66, 29] on span "Leads" at bounding box center [68, 27] width 21 height 10
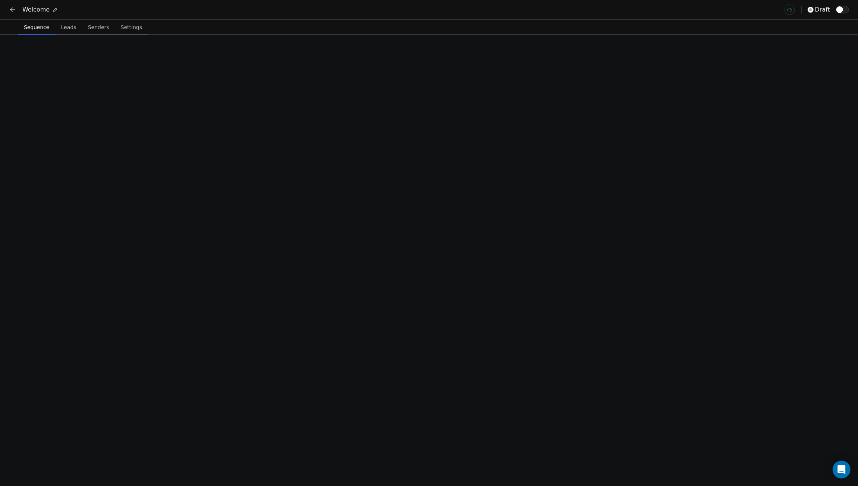
click at [35, 28] on span "Sequence" at bounding box center [36, 27] width 31 height 10
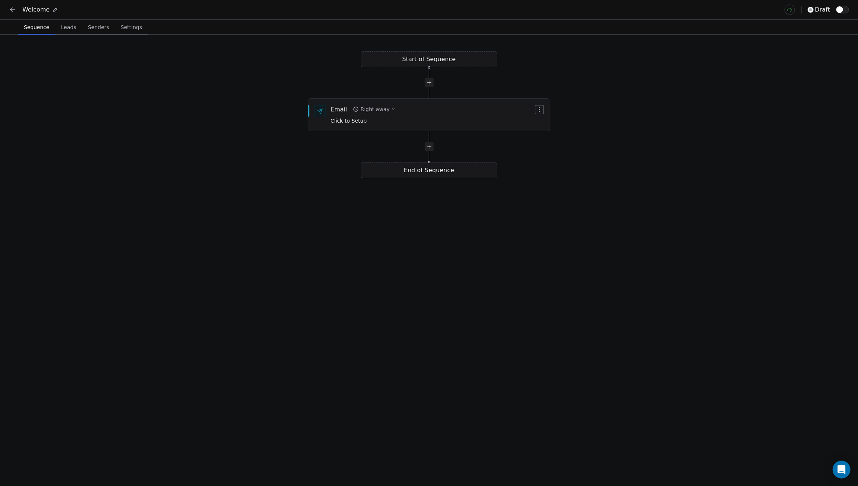
click at [16, 14] on button at bounding box center [12, 9] width 10 height 10
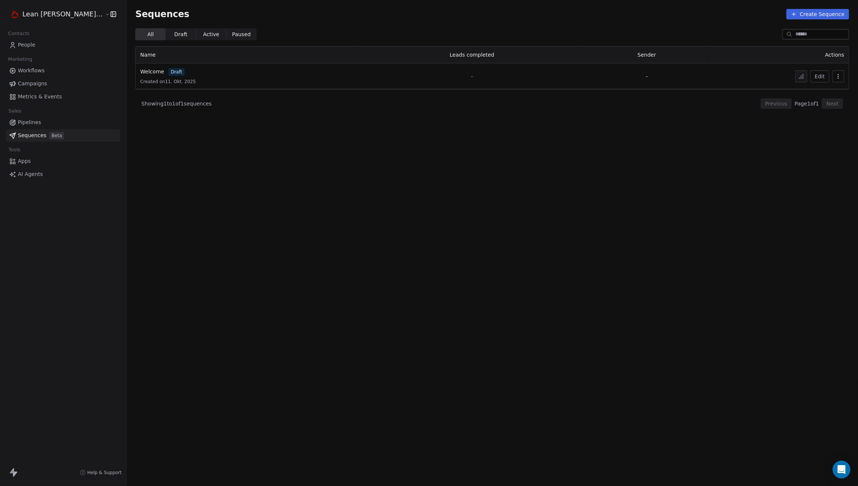
click at [839, 75] on icon "button" at bounding box center [838, 76] width 6 height 6
click at [819, 120] on span "Delete" at bounding box center [822, 117] width 17 height 8
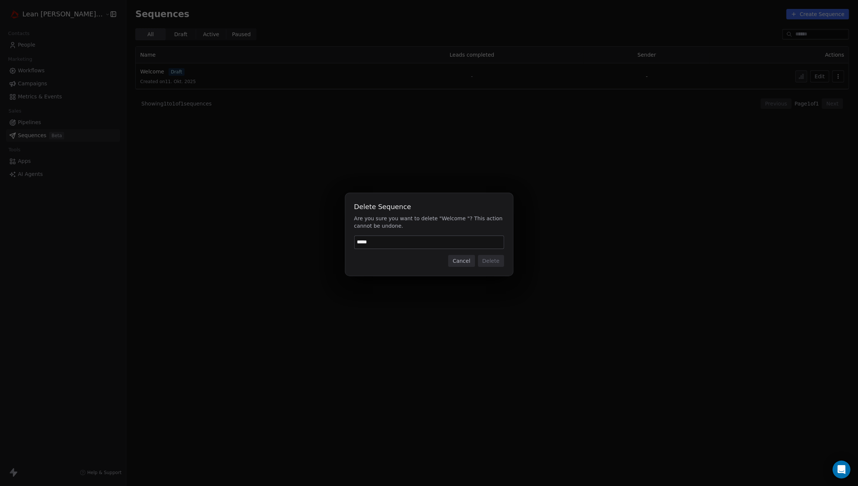
type input "******"
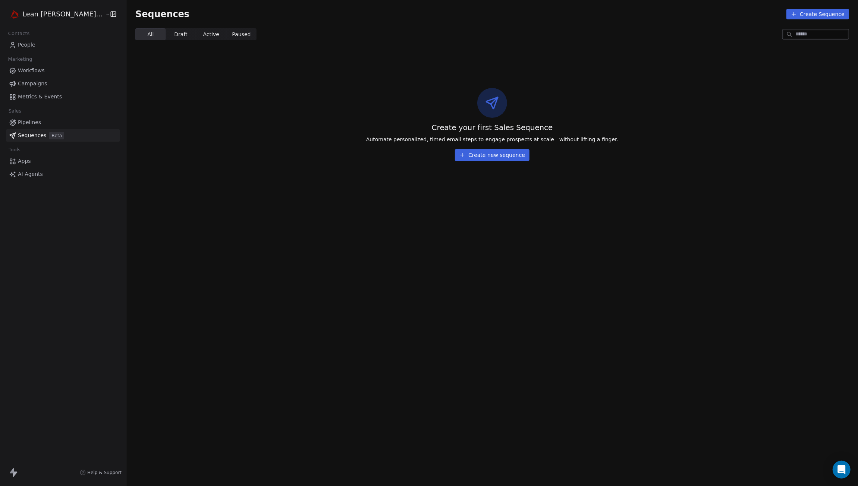
click at [19, 122] on span "Pipelines" at bounding box center [29, 123] width 23 height 8
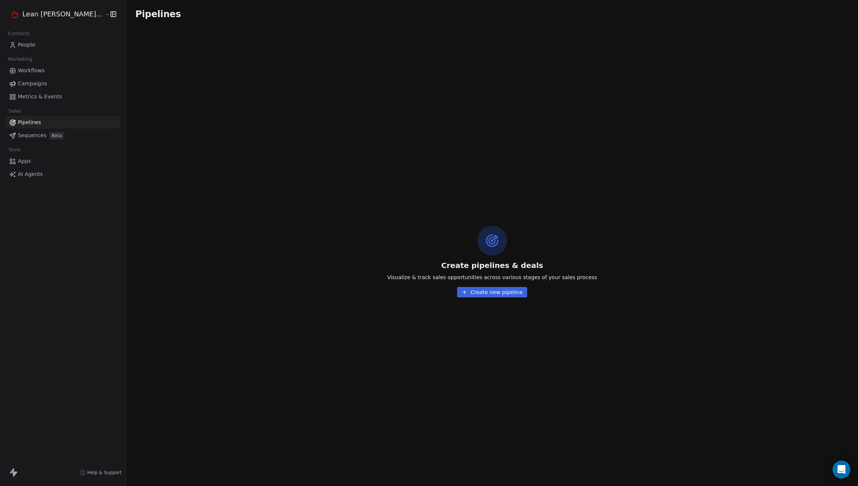
click at [485, 289] on button "Create new pipeline" at bounding box center [492, 292] width 70 height 10
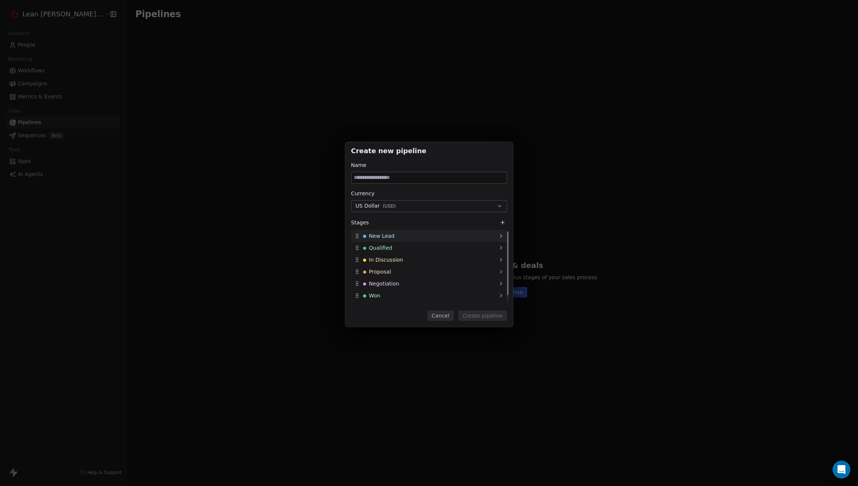
click at [404, 238] on div "New Lead" at bounding box center [429, 236] width 156 height 12
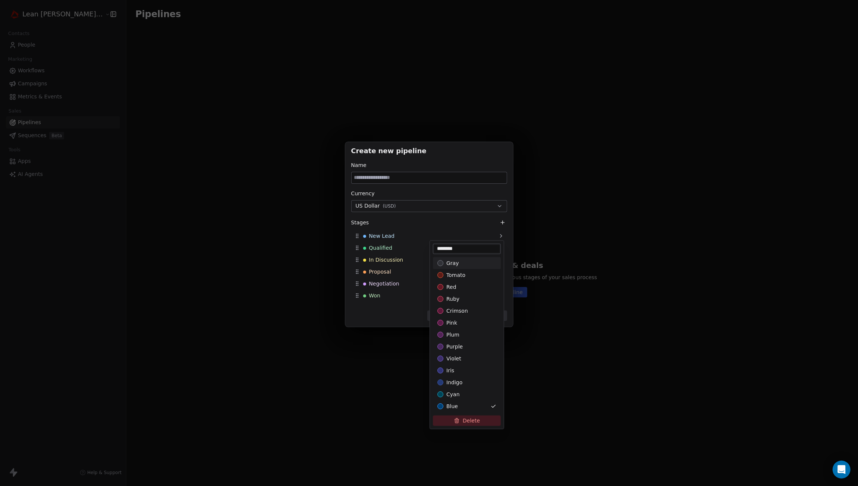
click at [424, 210] on div "Create new pipeline Name Currency US Dollar ( USD ) Stages New Lead Qualified I…" at bounding box center [429, 243] width 858 height 226
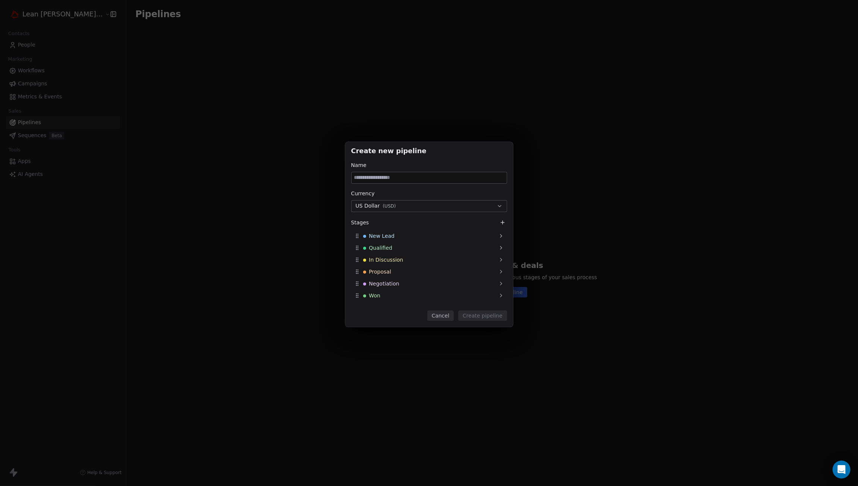
click at [453, 209] on button "US Dollar ( USD )" at bounding box center [429, 206] width 156 height 12
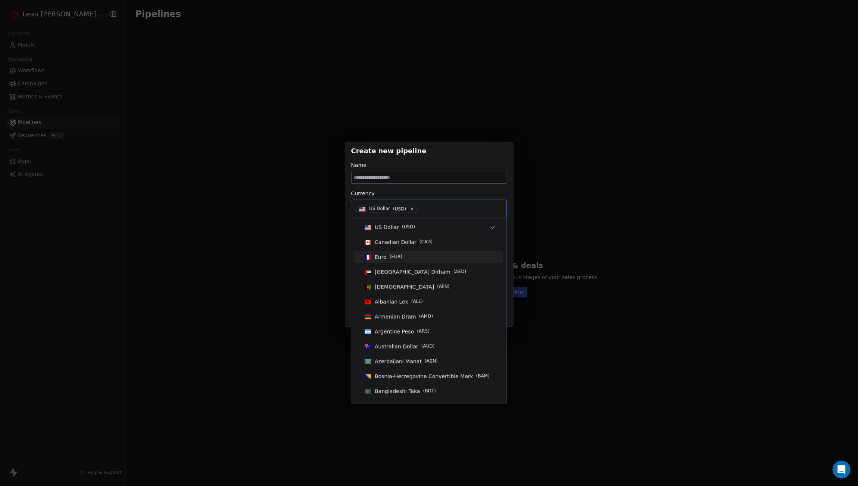
click at [437, 252] on div "Euro ( EUR )" at bounding box center [428, 257] width 143 height 12
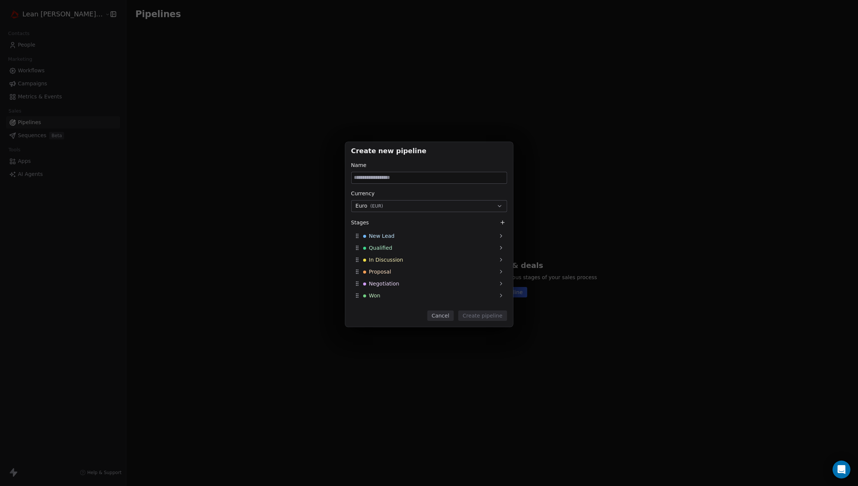
click at [438, 177] on input at bounding box center [429, 177] width 155 height 11
type input "****"
click at [485, 314] on button "Create pipeline" at bounding box center [482, 316] width 49 height 10
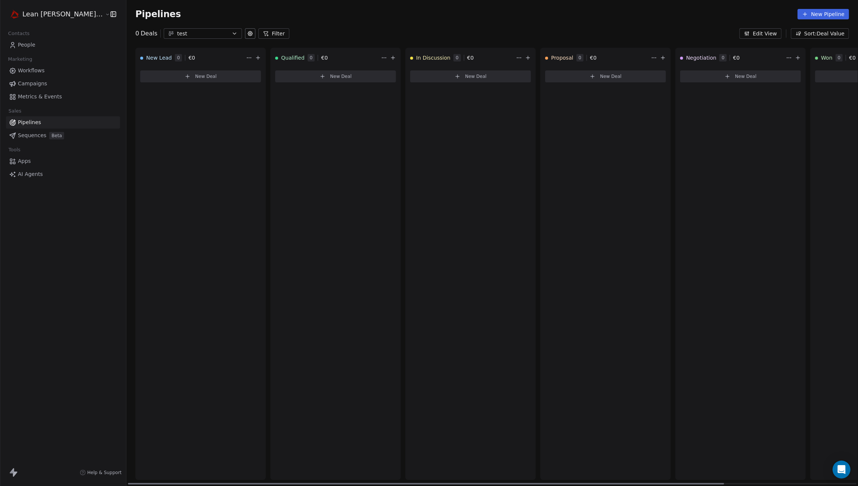
click at [195, 76] on span "New Deal" at bounding box center [206, 76] width 22 height 6
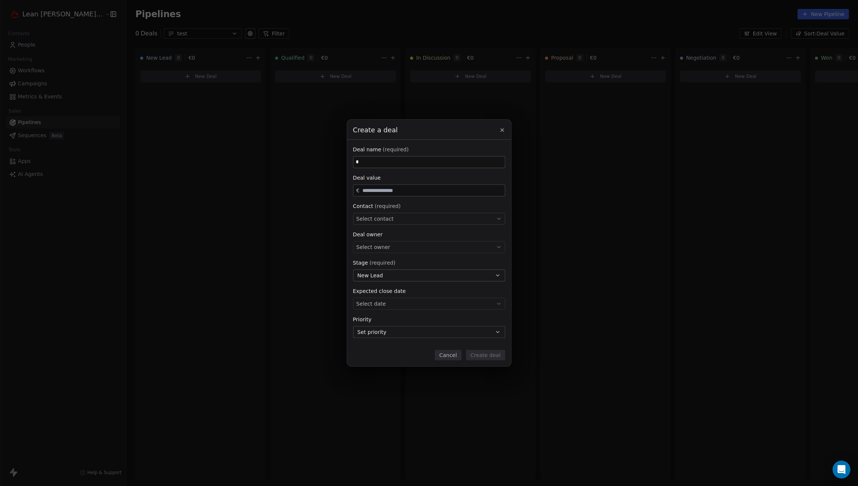
type input "*"
click at [386, 190] on input "text" at bounding box center [432, 191] width 142 height 6
type input "***"
click at [405, 223] on div "Select contact" at bounding box center [429, 219] width 152 height 12
type input "****"
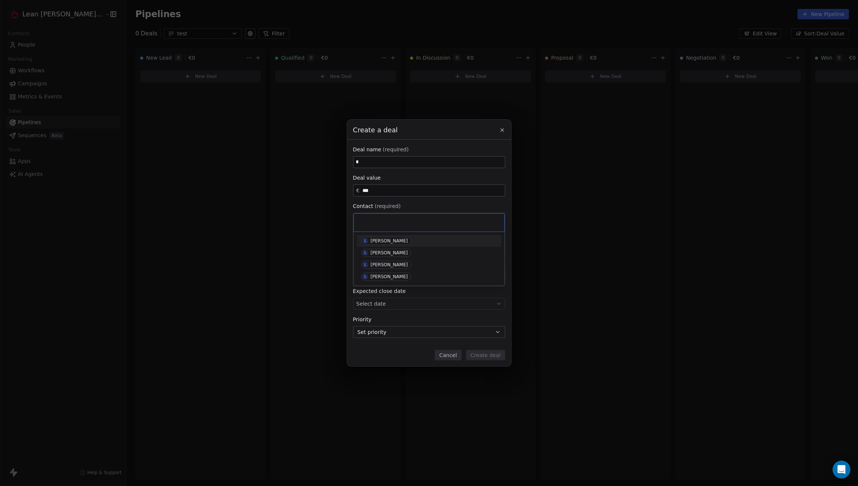
click at [449, 205] on div "Create a deal Deal name (required) * Deal value € *** Contact (required) Select…" at bounding box center [429, 243] width 858 height 247
click at [503, 219] on div "Select contact" at bounding box center [429, 219] width 152 height 12
click at [494, 220] on input at bounding box center [430, 222] width 140 height 8
type input "****"
click at [380, 243] on span "L Leon Mastritsch" at bounding box center [386, 241] width 50 height 8
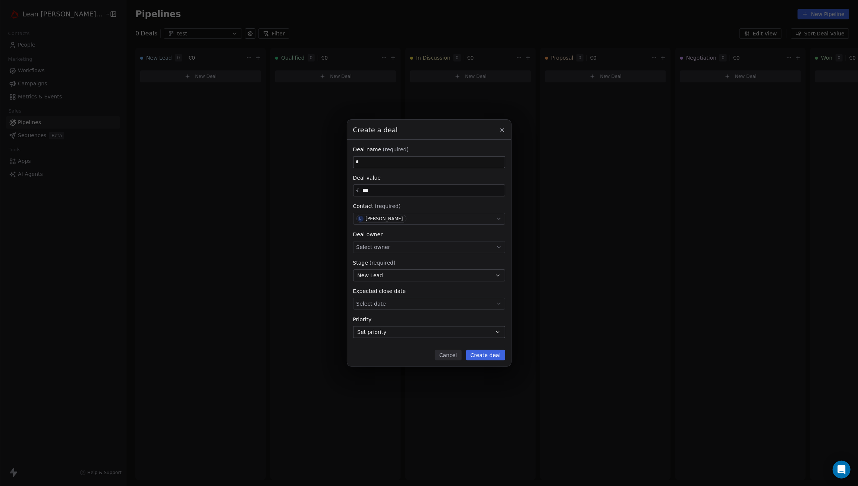
click at [383, 242] on div "Select owner" at bounding box center [429, 247] width 152 height 12
click at [381, 270] on div "[PERSON_NAME]" at bounding box center [391, 269] width 37 height 5
click at [394, 272] on button "New Lead" at bounding box center [429, 276] width 152 height 12
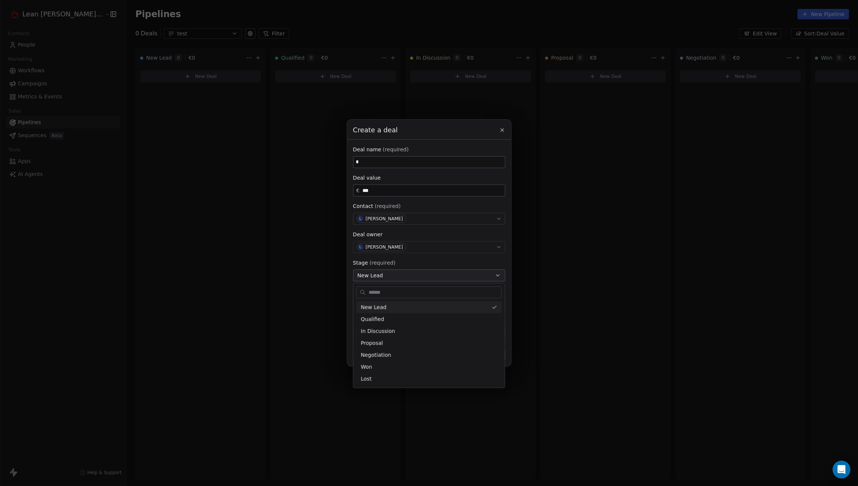
click at [414, 261] on div "Create a deal Deal name (required) * Deal value € *** Contact (required) L Leon…" at bounding box center [429, 243] width 858 height 247
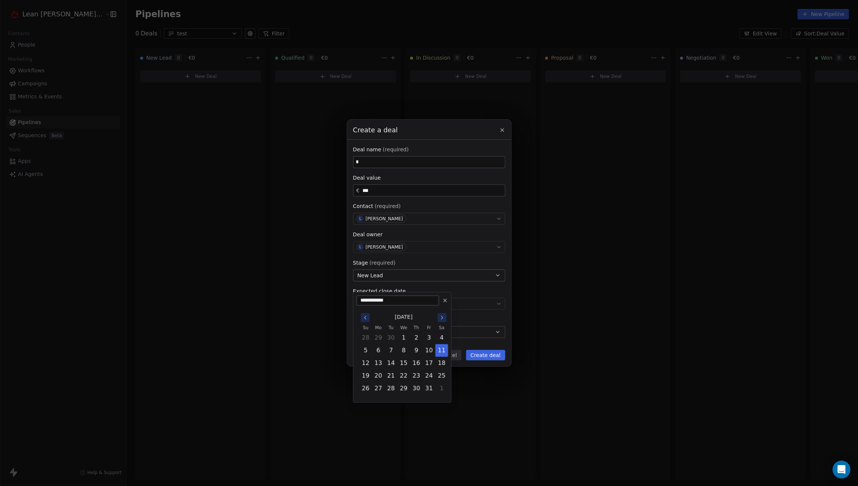
click at [413, 302] on body "**********" at bounding box center [429, 243] width 858 height 486
click at [422, 287] on div "Create a deal Deal name (required) * Deal value € *** Contact (required) L Leon…" at bounding box center [429, 243] width 858 height 247
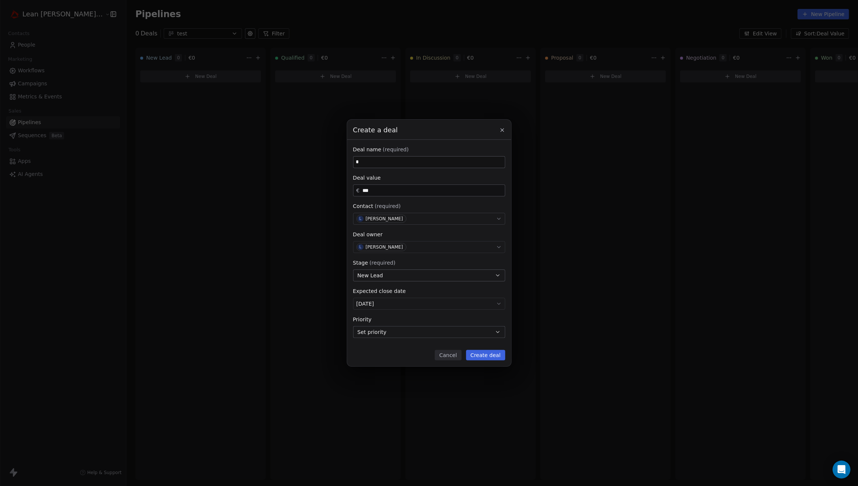
click at [415, 331] on button "Set priority" at bounding box center [429, 332] width 152 height 12
click at [417, 315] on div "Create a deal Deal name (required) * Deal value € *** Contact (required) L Leon…" at bounding box center [429, 243] width 858 height 247
click at [492, 357] on button "Create deal" at bounding box center [485, 355] width 39 height 10
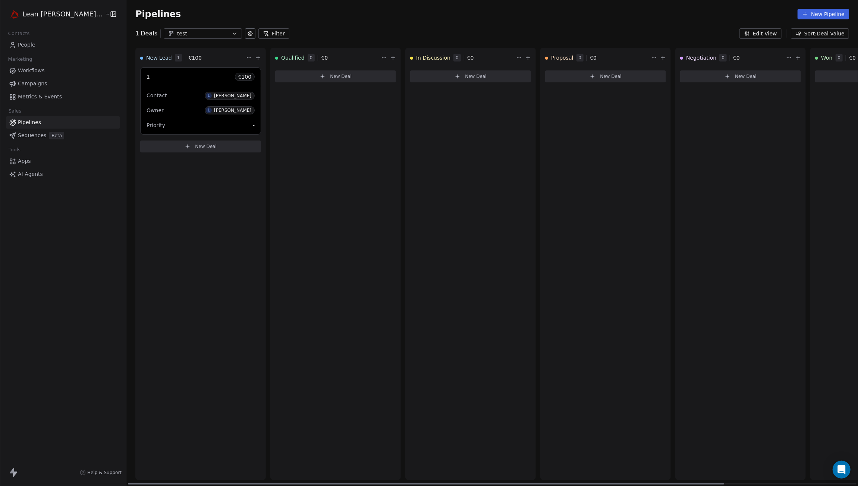
click at [203, 123] on div "Priority -" at bounding box center [200, 125] width 108 height 12
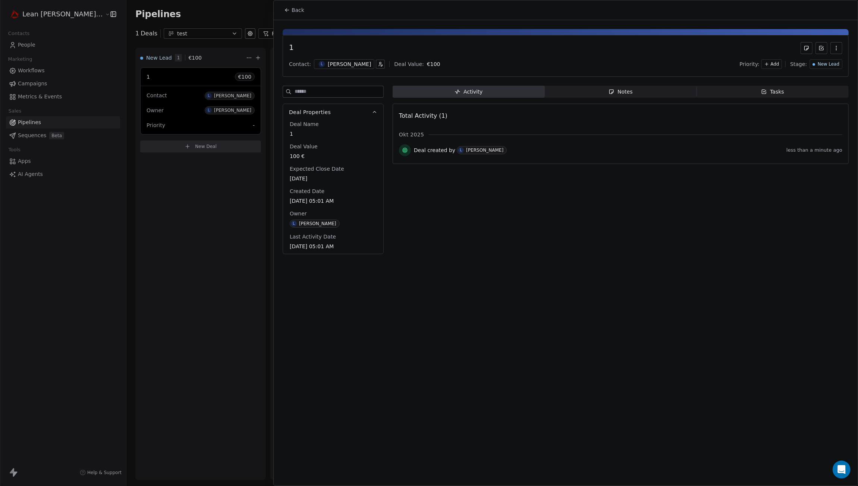
click at [288, 9] on icon at bounding box center [287, 10] width 6 height 6
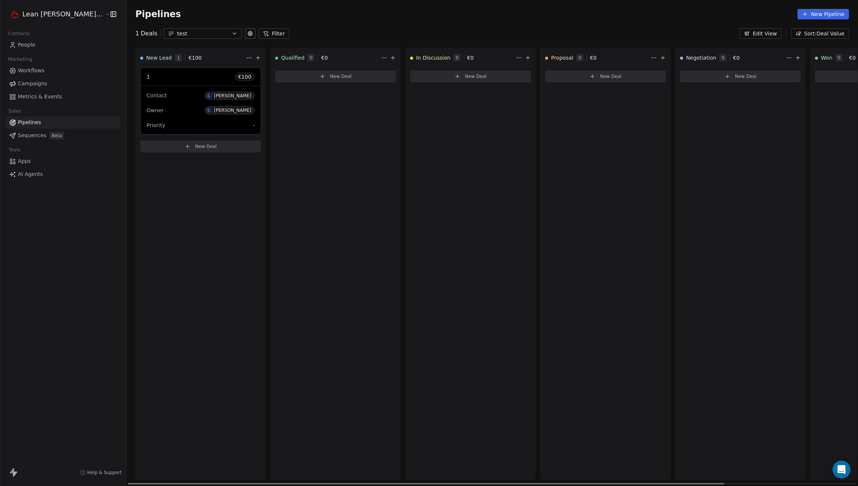
click at [227, 57] on html "Lean Mitch GmbH Contacts People Marketing Workflows Campaigns Metrics & Events …" at bounding box center [429, 243] width 858 height 486
click at [21, 116] on html "Lean Mitch GmbH Contacts People Marketing Workflows Campaigns Metrics & Events …" at bounding box center [429, 243] width 858 height 486
click at [26, 124] on span "Pipelines" at bounding box center [29, 123] width 23 height 8
click at [231, 34] on icon "button" at bounding box center [234, 34] width 6 height 6
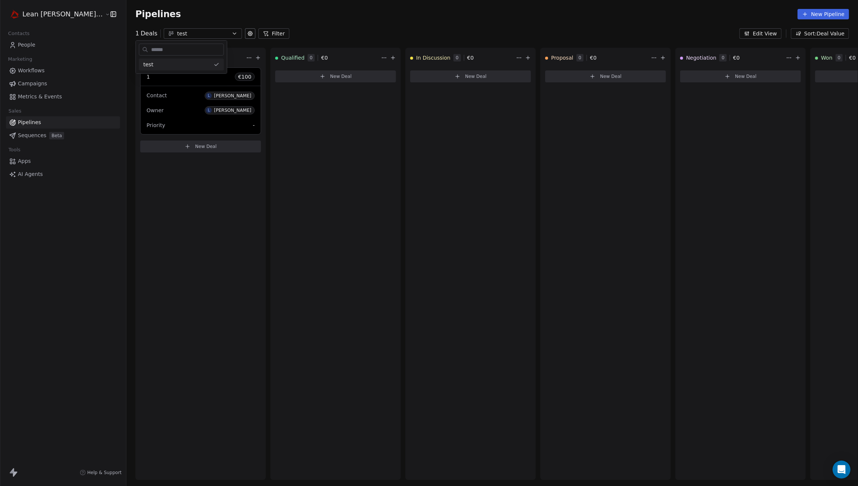
click at [205, 34] on html "Lean Mitch GmbH Contacts People Marketing Workflows Campaigns Metrics & Events …" at bounding box center [429, 243] width 858 height 486
click at [245, 35] on button at bounding box center [250, 33] width 10 height 10
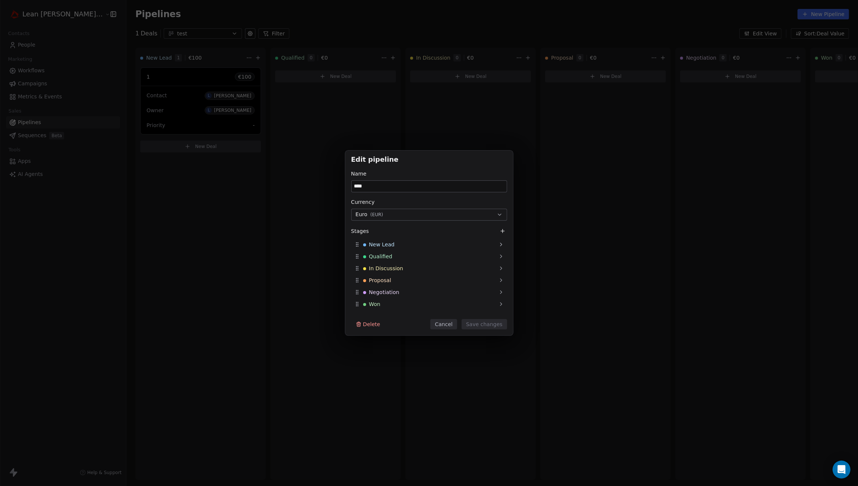
click at [370, 325] on button "Delete" at bounding box center [368, 324] width 34 height 10
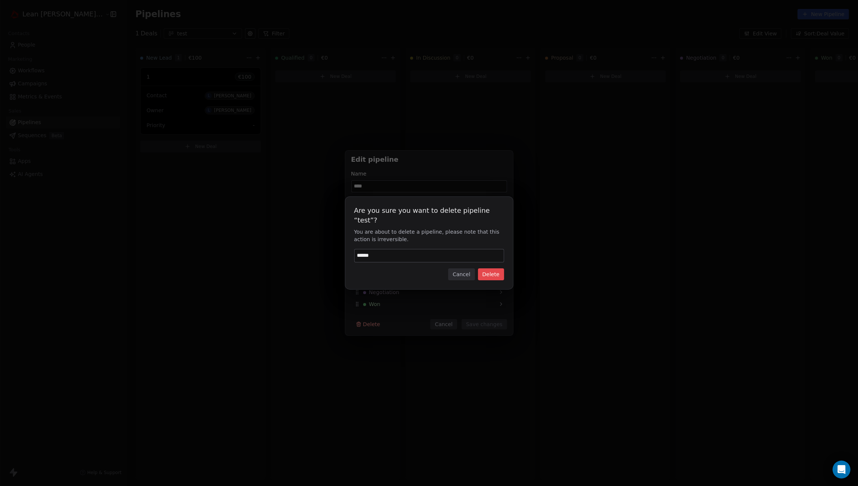
type input "******"
click at [496, 272] on button "Delete" at bounding box center [491, 274] width 26 height 12
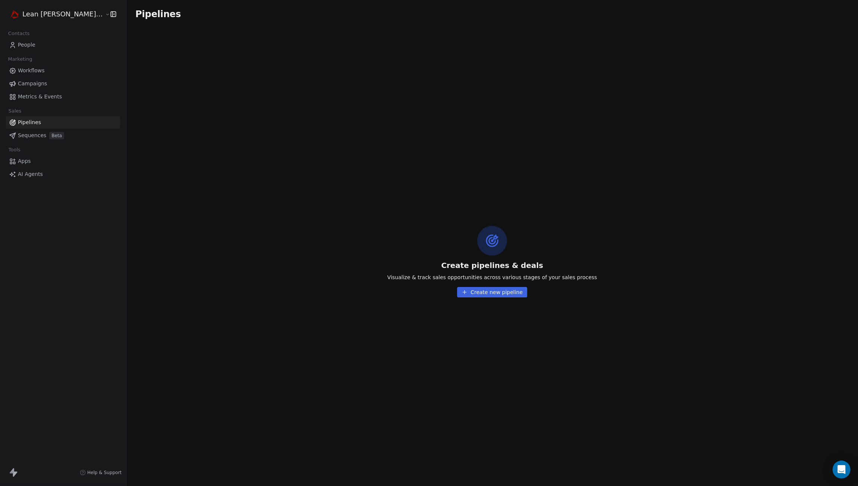
click at [40, 96] on span "Metrics & Events" at bounding box center [40, 97] width 44 height 8
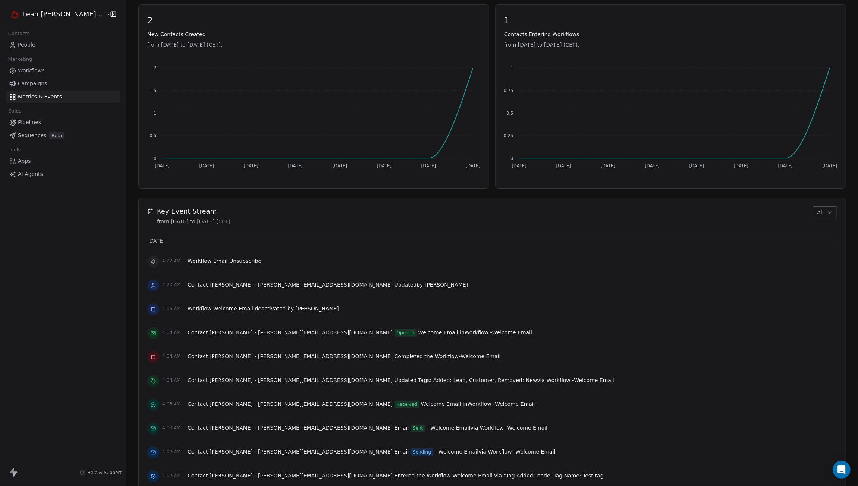
scroll to position [335, 0]
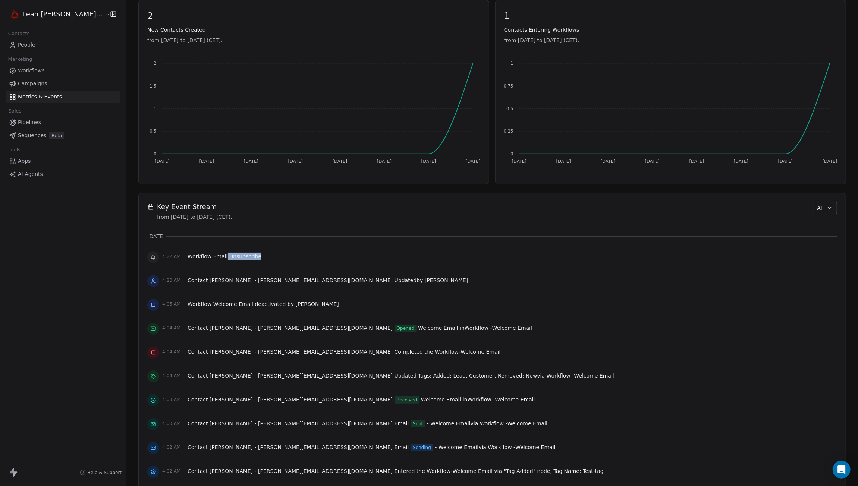
drag, startPoint x: 199, startPoint y: 256, endPoint x: 231, endPoint y: 253, distance: 31.8
click at [231, 253] on div "4:22 AM Workflow Email Unsubscribe" at bounding box center [492, 257] width 690 height 16
click at [147, 256] on div at bounding box center [153, 257] width 12 height 12
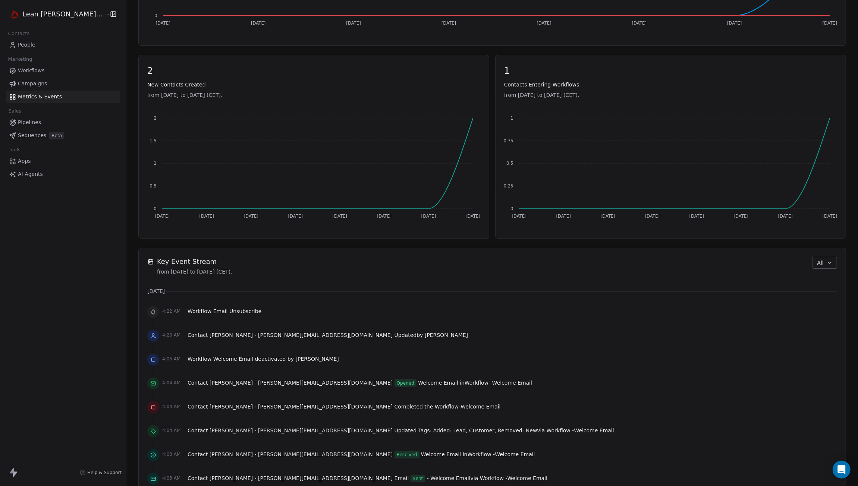
scroll to position [261, 0]
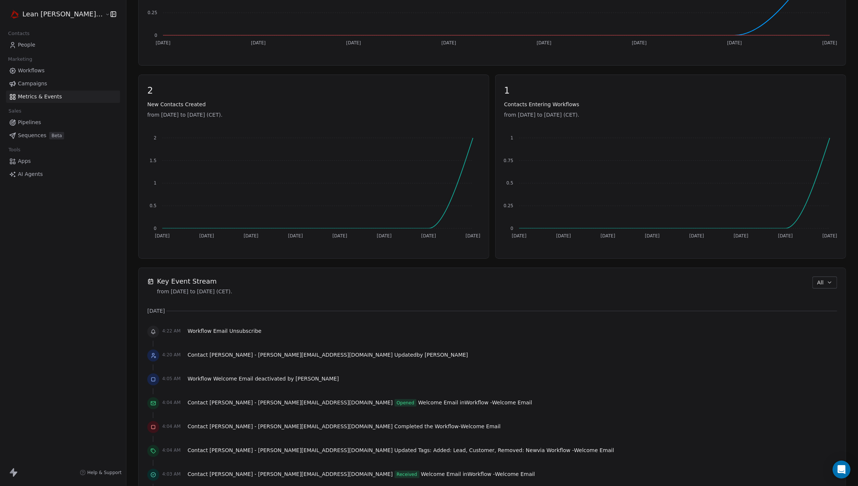
click at [30, 162] on span "Apps" at bounding box center [24, 161] width 13 height 8
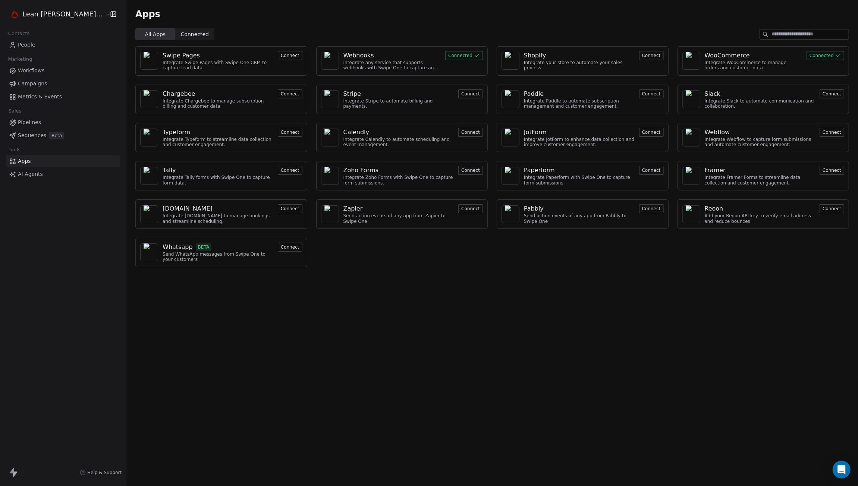
click at [31, 175] on span "AI Agents" at bounding box center [30, 174] width 25 height 8
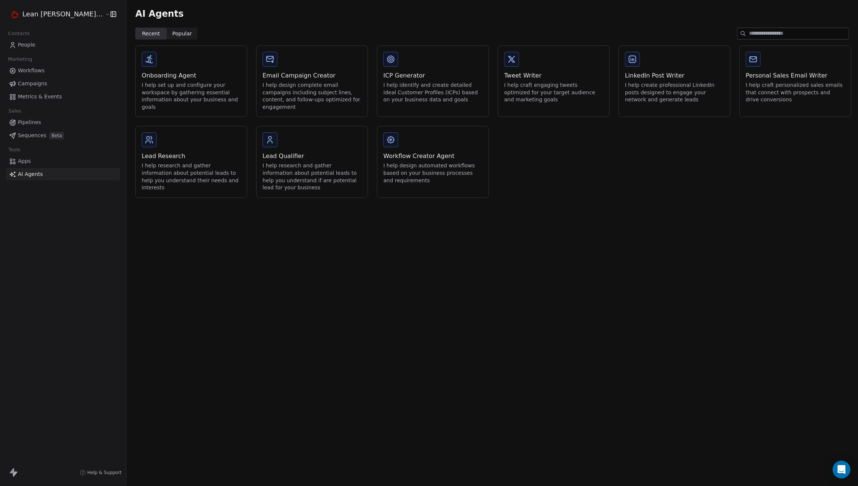
click at [262, 133] on button at bounding box center [269, 139] width 15 height 15
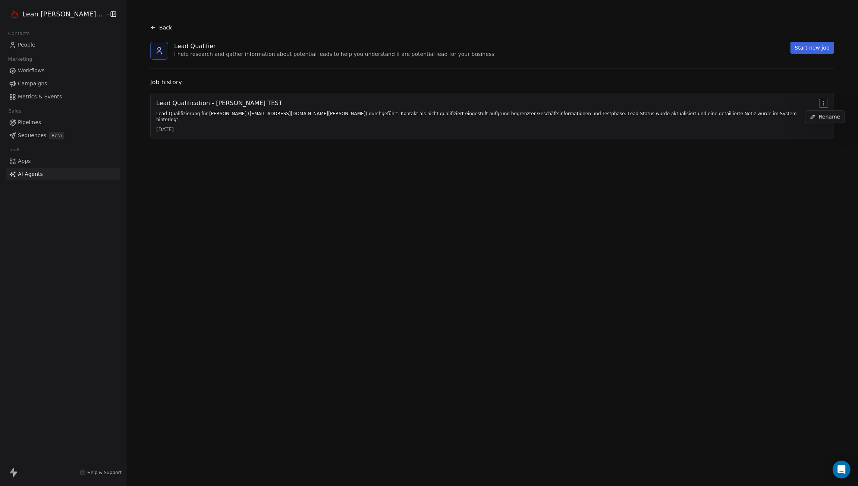
click at [822, 105] on html "Lean Mitch GmbH Contacts People Marketing Workflows Campaigns Metrics & Events …" at bounding box center [429, 243] width 858 height 486
click at [809, 44] on html "Lean Mitch GmbH Contacts People Marketing Workflows Campaigns Metrics & Events …" at bounding box center [429, 243] width 858 height 486
click at [808, 48] on button "Start new job" at bounding box center [812, 48] width 44 height 12
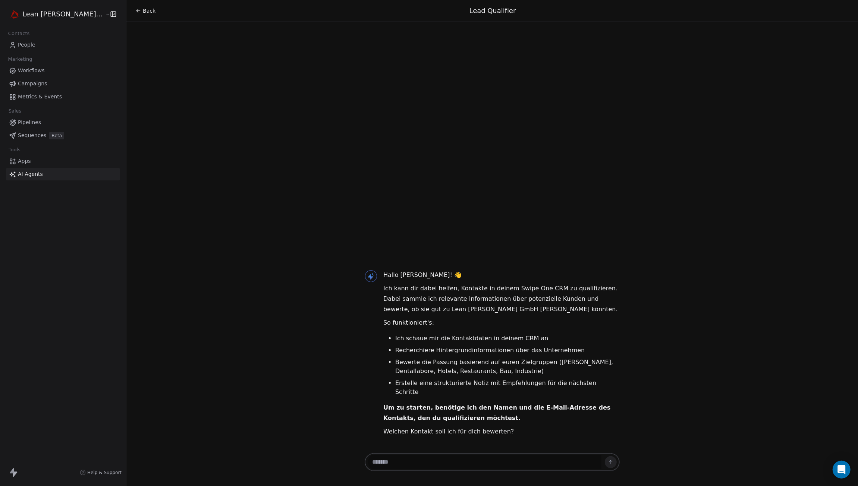
drag, startPoint x: 461, startPoint y: 457, endPoint x: 457, endPoint y: 470, distance: 13.8
click at [461, 460] on textarea at bounding box center [484, 462] width 233 height 14
type textarea "**********"
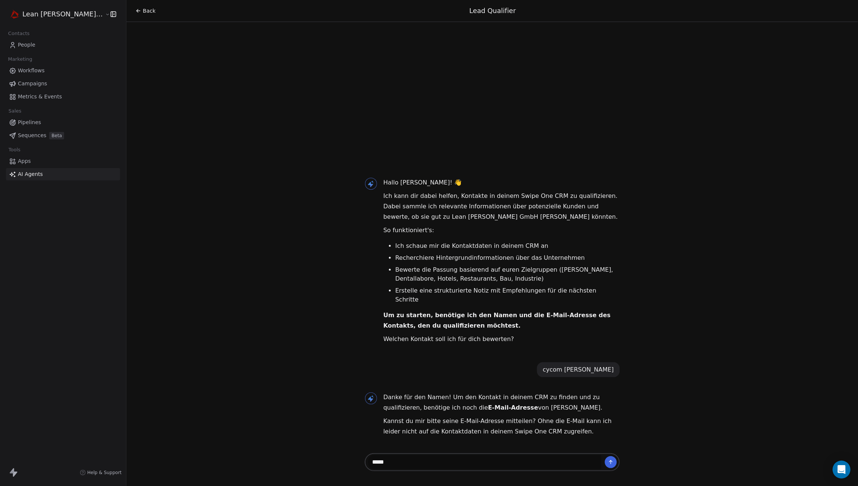
drag, startPoint x: 376, startPoint y: 462, endPoint x: 356, endPoint y: 462, distance: 20.9
click at [368, 462] on textarea "*****" at bounding box center [485, 462] width 234 height 14
paste textarea "**********"
type textarea "**********"
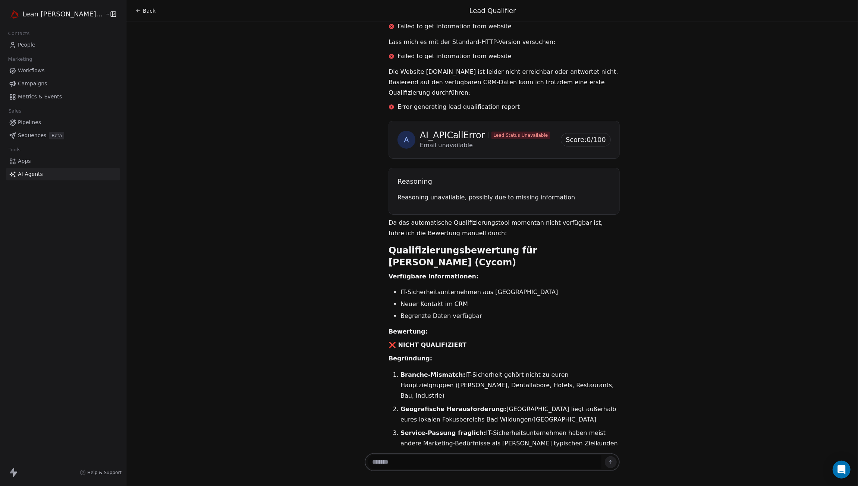
scroll to position [535, 0]
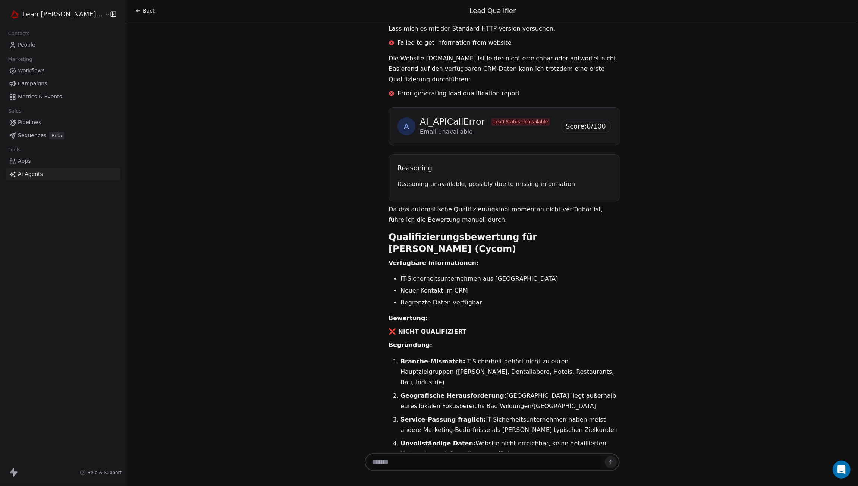
click at [135, 9] on div "Back" at bounding box center [145, 10] width 20 height 7
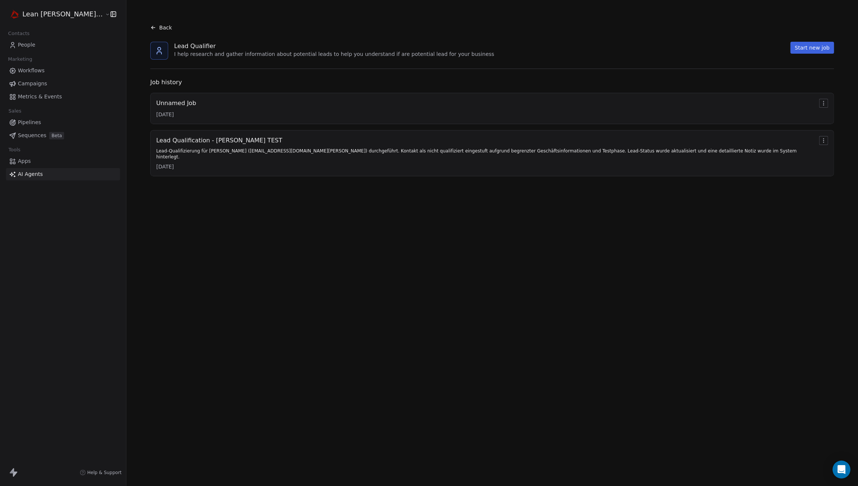
click at [150, 24] on div "Back" at bounding box center [161, 27] width 22 height 7
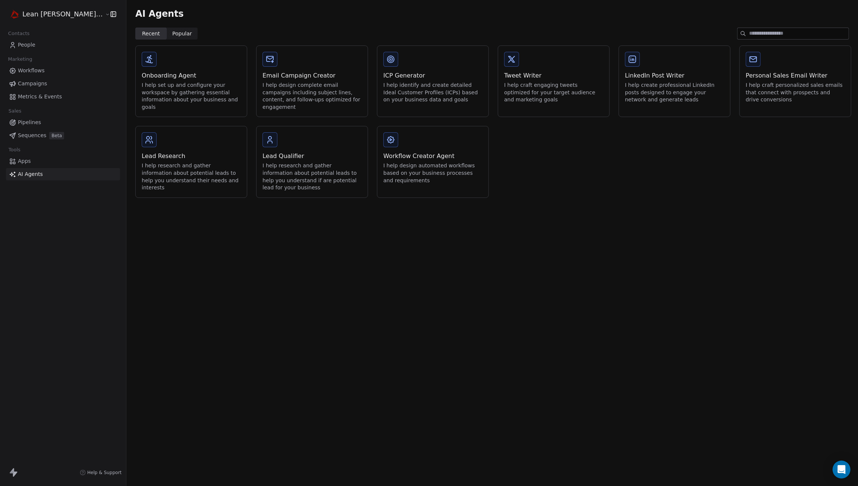
click at [145, 135] on icon at bounding box center [149, 139] width 9 height 9
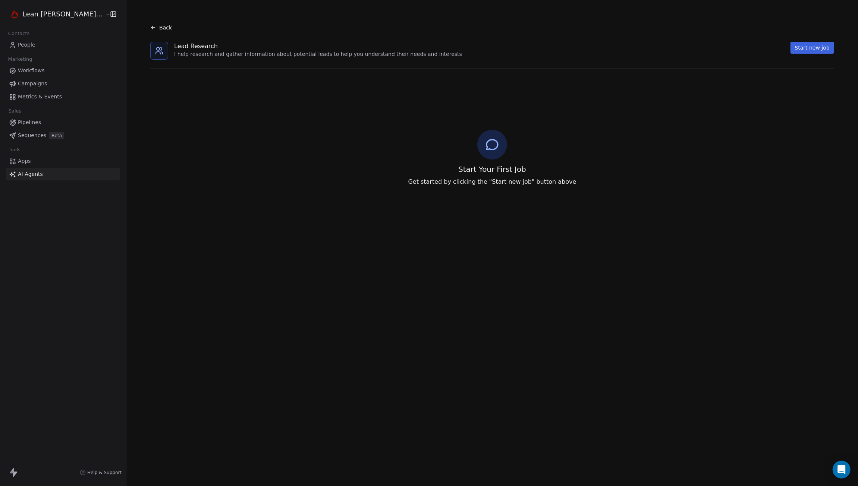
click at [815, 51] on button "Start new job" at bounding box center [812, 48] width 44 height 12
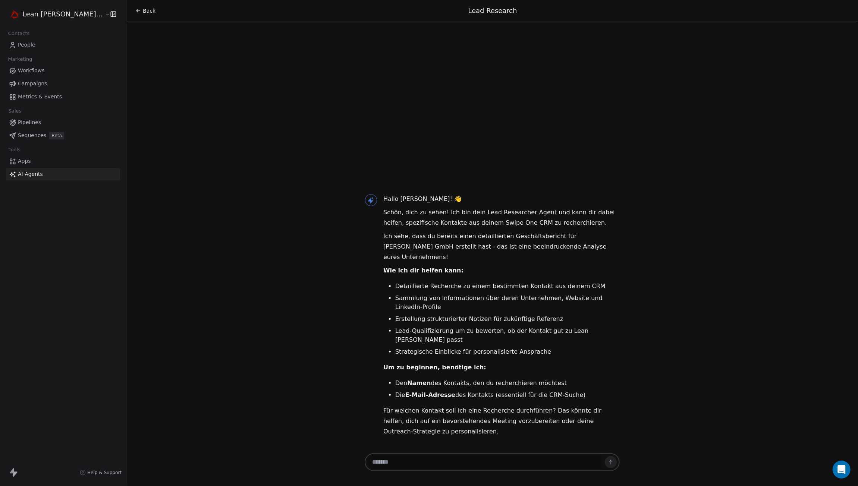
click at [423, 460] on textarea at bounding box center [484, 462] width 233 height 14
paste textarea "**********"
type textarea "**********"
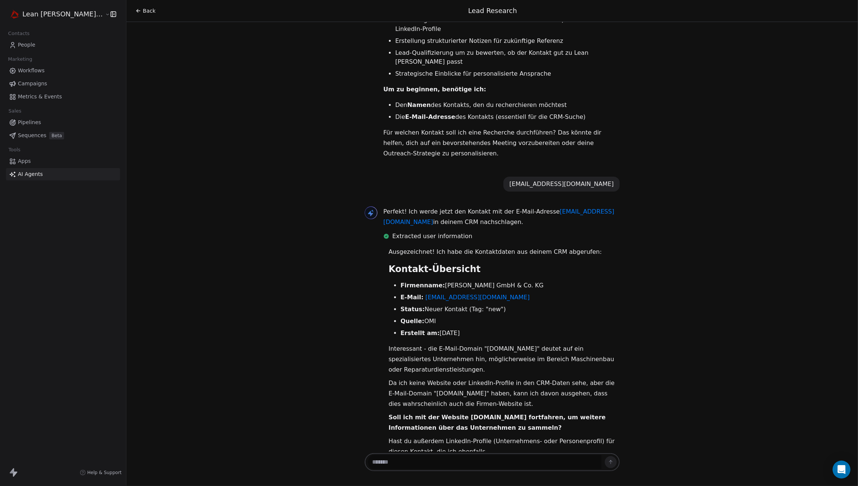
scroll to position [122, 0]
type textarea "**"
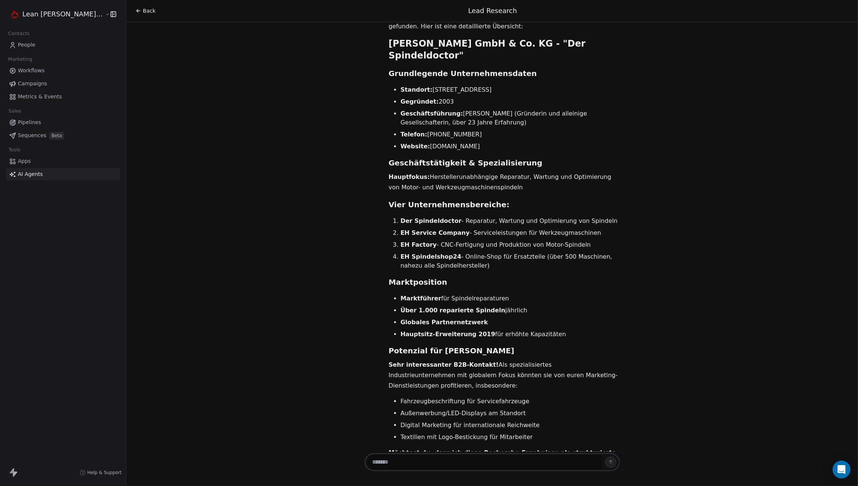
scroll to position [719, 0]
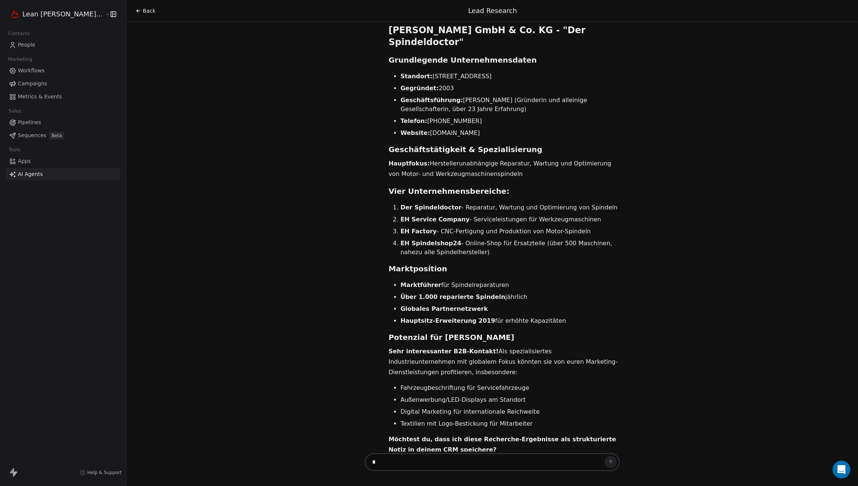
type textarea "**"
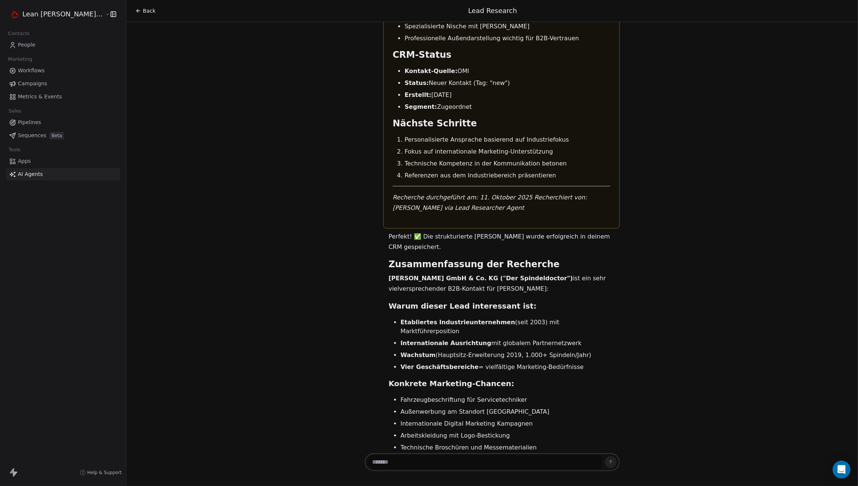
scroll to position [1968, 0]
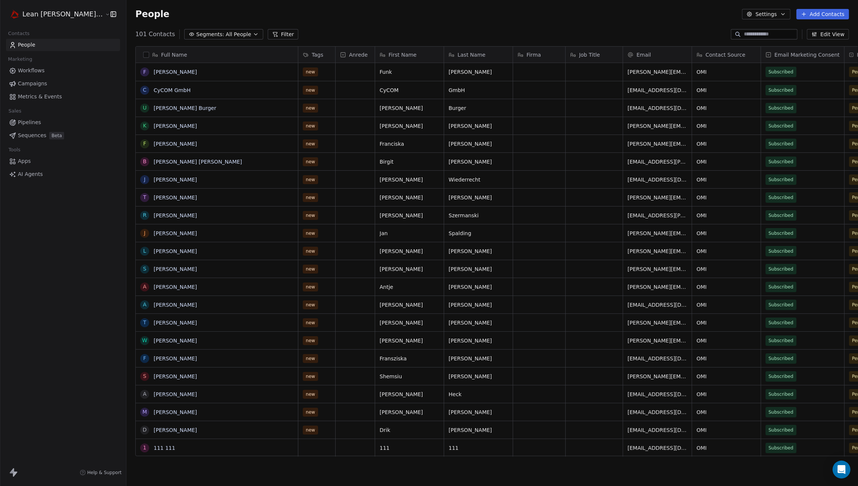
scroll to position [422, 751]
click at [665, 56] on div "Full Name F [PERSON_NAME] C CyCOM GmbH U [PERSON_NAME] Burger K [PERSON_NAME] F…" at bounding box center [505, 252] width 738 height 410
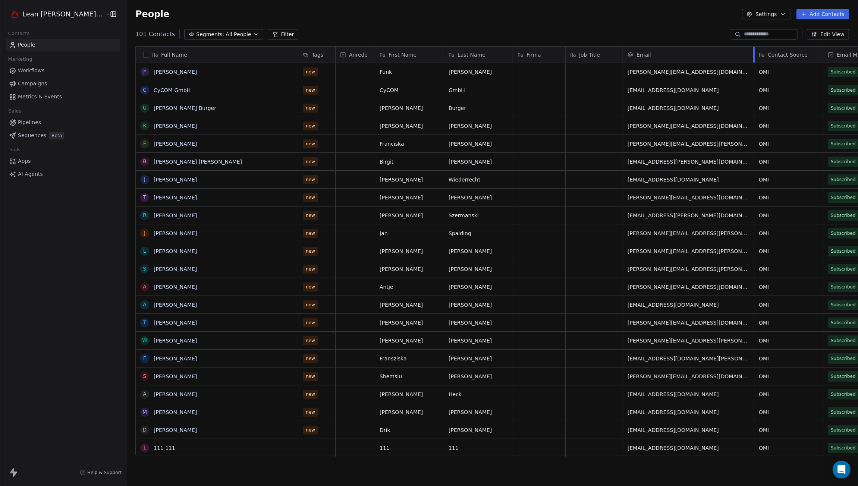
drag, startPoint x: 666, startPoint y: 59, endPoint x: 685, endPoint y: 131, distance: 74.9
click at [728, 63] on div "Tags Anrede First Name Last Name Firma Job Title Email Contact Source Email Mar…" at bounding box center [709, 252] width 823 height 410
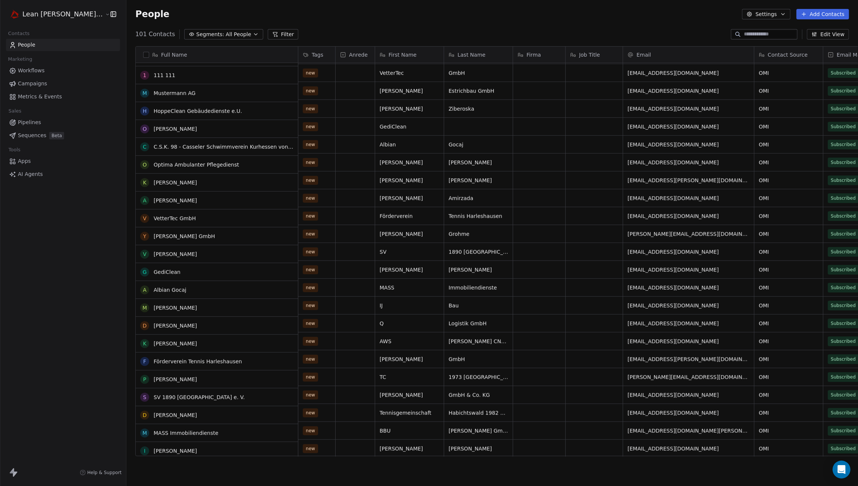
scroll to position [522, 0]
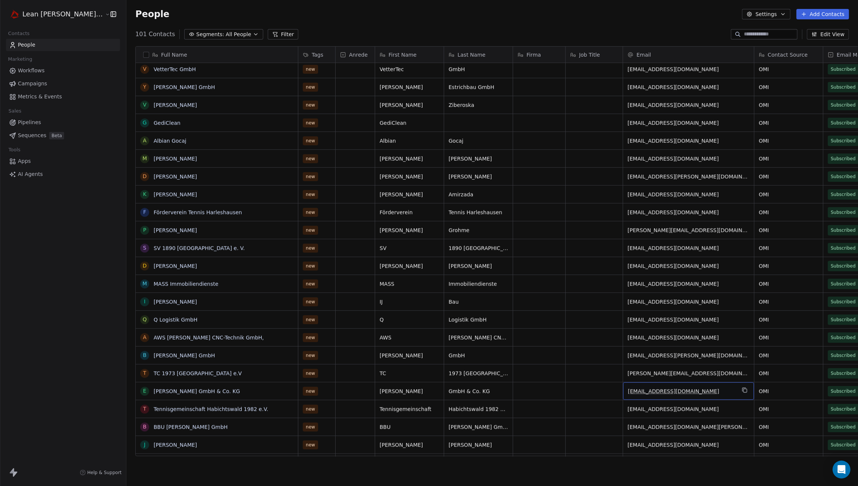
drag, startPoint x: 673, startPoint y: 390, endPoint x: 660, endPoint y: 382, distance: 15.5
drag, startPoint x: 674, startPoint y: 395, endPoint x: 631, endPoint y: 394, distance: 42.9
click at [631, 394] on div "[EMAIL_ADDRESS][DOMAIN_NAME]" at bounding box center [688, 391] width 131 height 18
click at [741, 390] on icon "grid" at bounding box center [744, 390] width 6 height 6
click at [154, 392] on link "[PERSON_NAME] GmbH & Co. KG" at bounding box center [197, 391] width 86 height 6
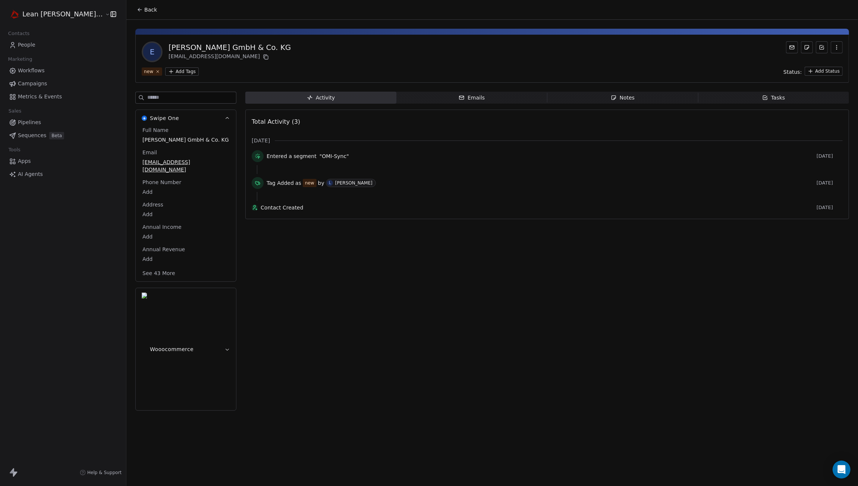
click at [631, 95] on span "Notes Notes" at bounding box center [622, 98] width 151 height 12
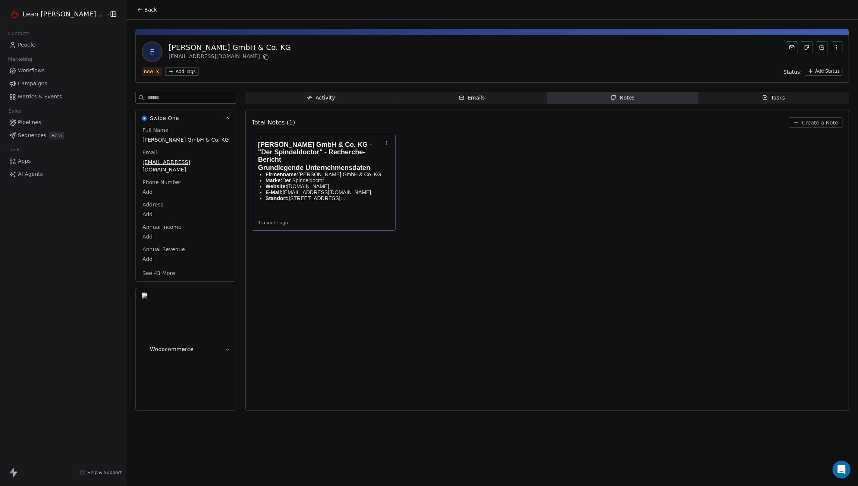
click at [329, 189] on p "E-Mail: [EMAIL_ADDRESS][DOMAIN_NAME]" at bounding box center [323, 192] width 116 height 6
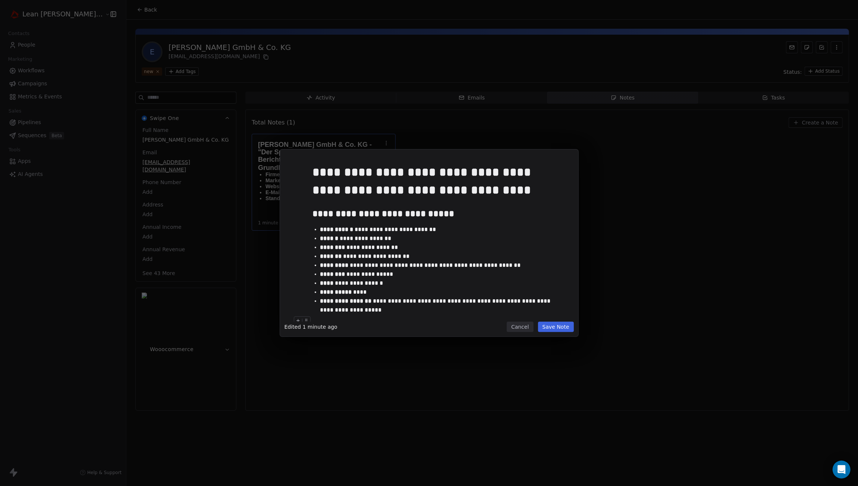
click at [527, 326] on button "Cancel" at bounding box center [520, 327] width 26 height 10
